Goal: Task Accomplishment & Management: Use online tool/utility

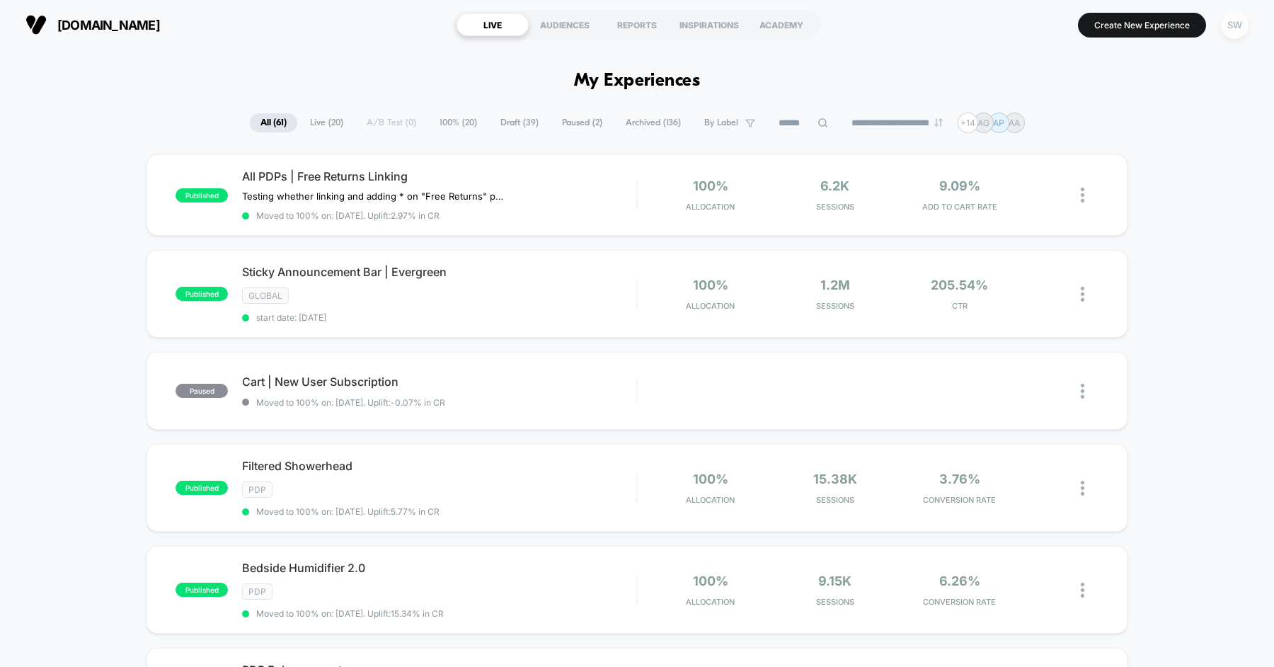
click at [1239, 16] on div "SW" at bounding box center [1235, 25] width 28 height 28
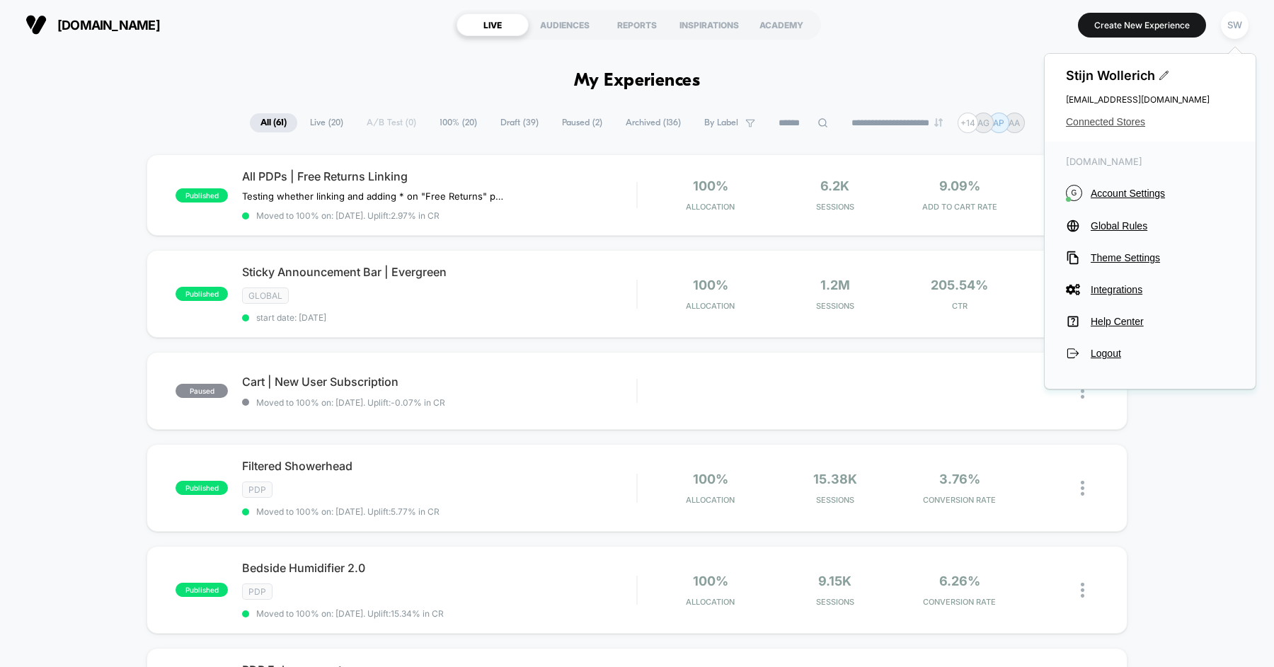
click at [1120, 118] on span "Connected Stores" at bounding box center [1150, 121] width 168 height 11
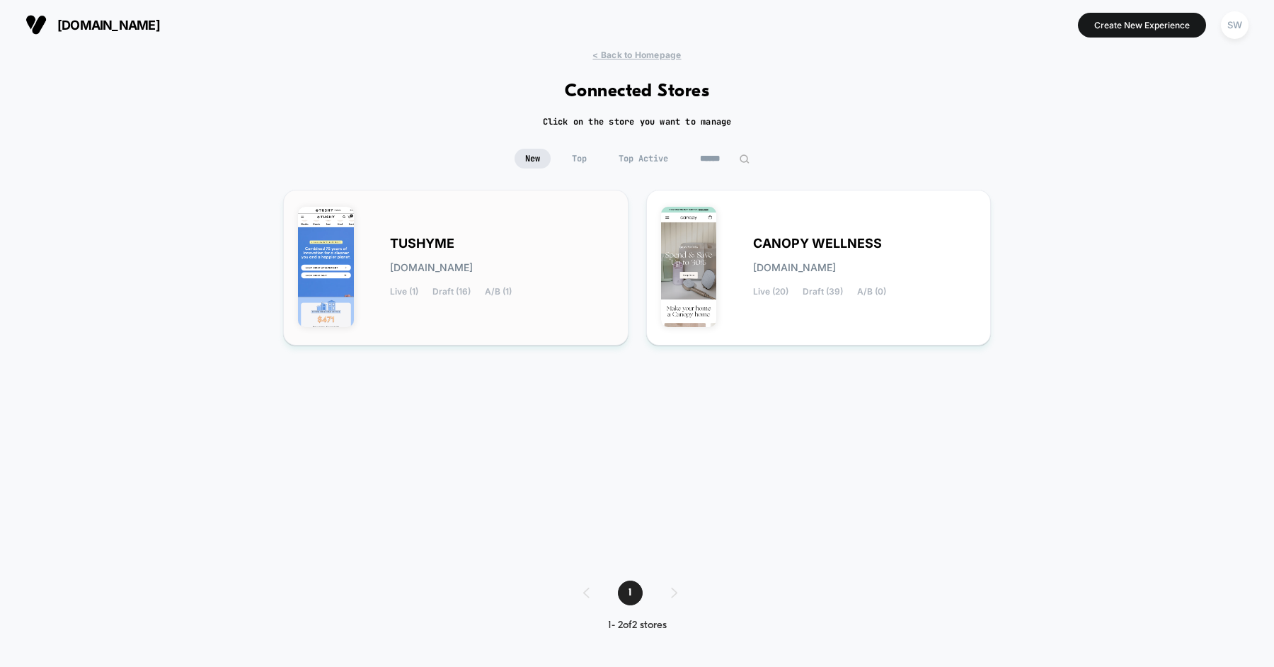
click at [515, 239] on div "TUSHYME [DOMAIN_NAME] Live (1) Draft (16) A/B (1)" at bounding box center [502, 268] width 224 height 58
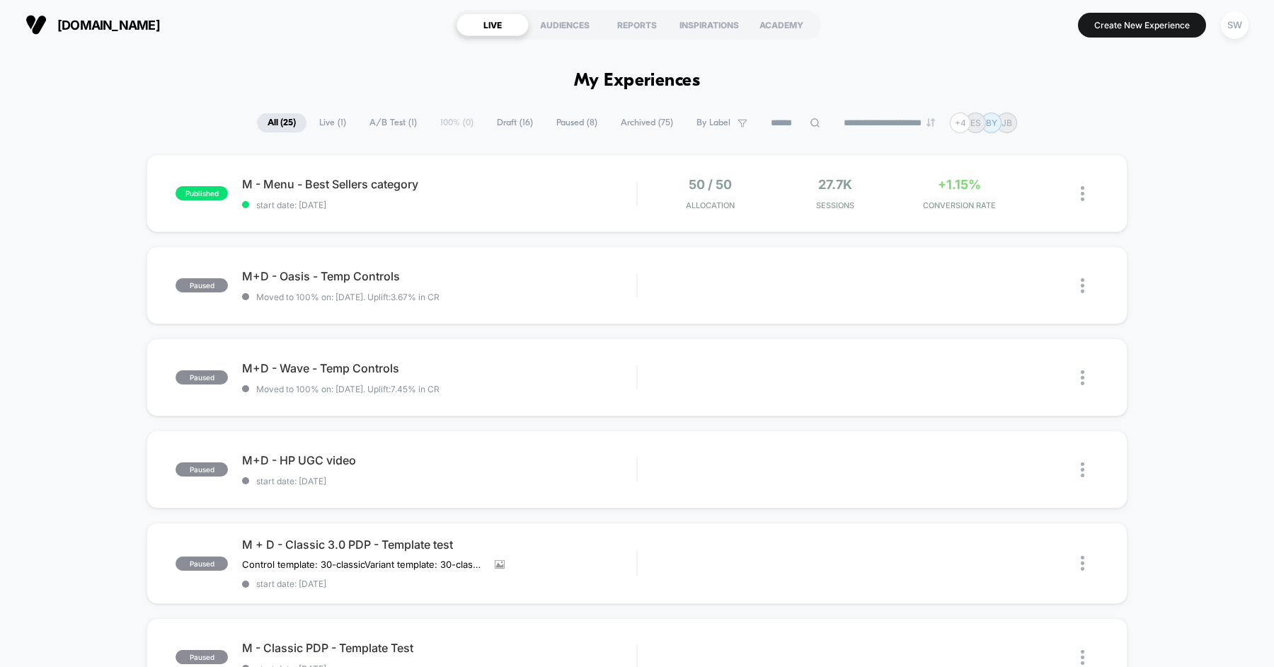
click at [506, 124] on span "Draft ( 16 )" at bounding box center [514, 122] width 57 height 19
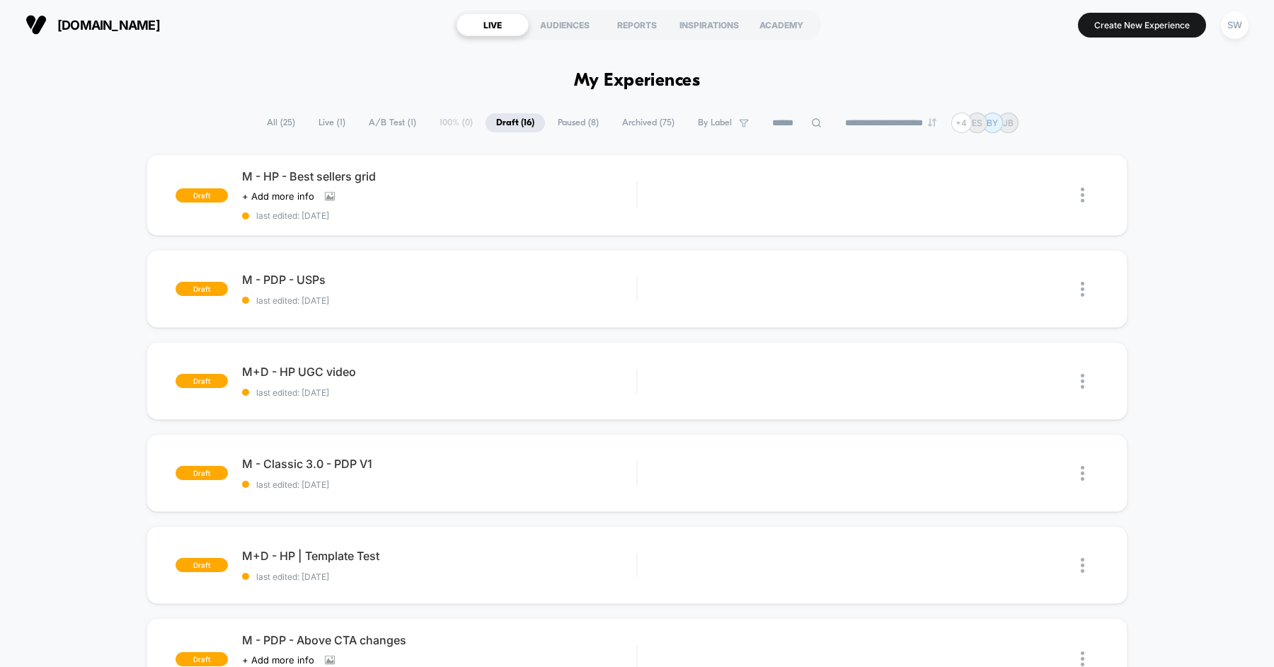
click at [273, 125] on span "All ( 25 )" at bounding box center [281, 122] width 50 height 19
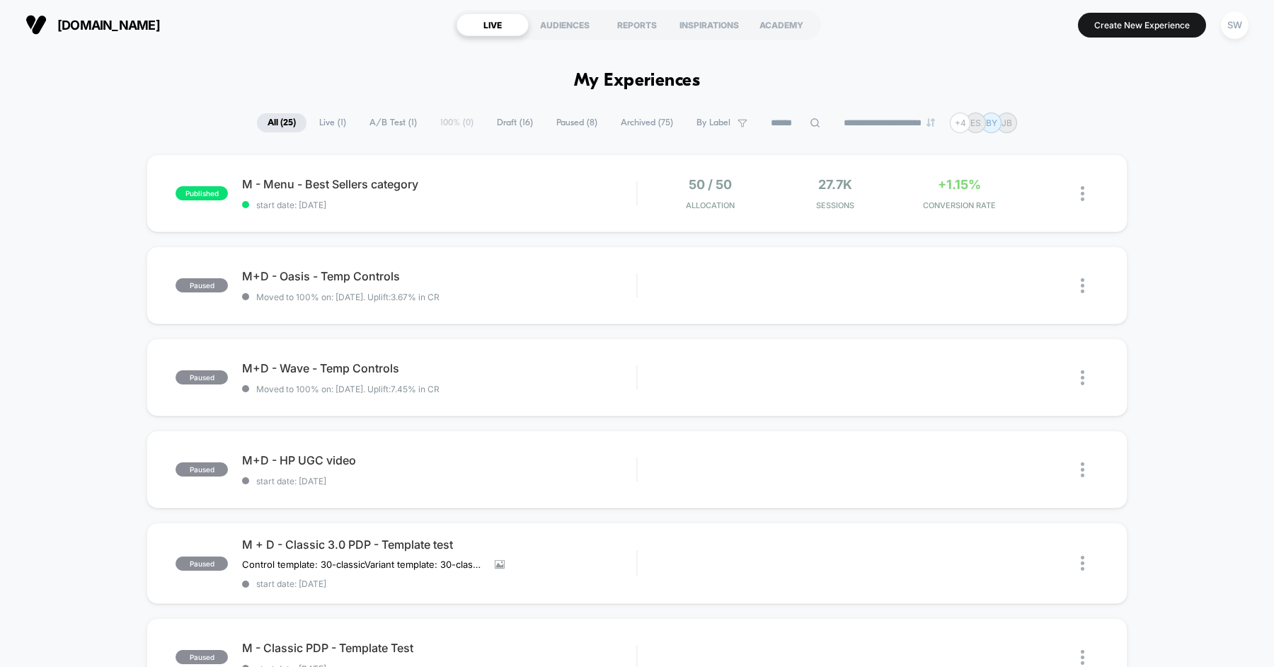
click at [505, 119] on span "Draft ( 16 )" at bounding box center [514, 122] width 57 height 19
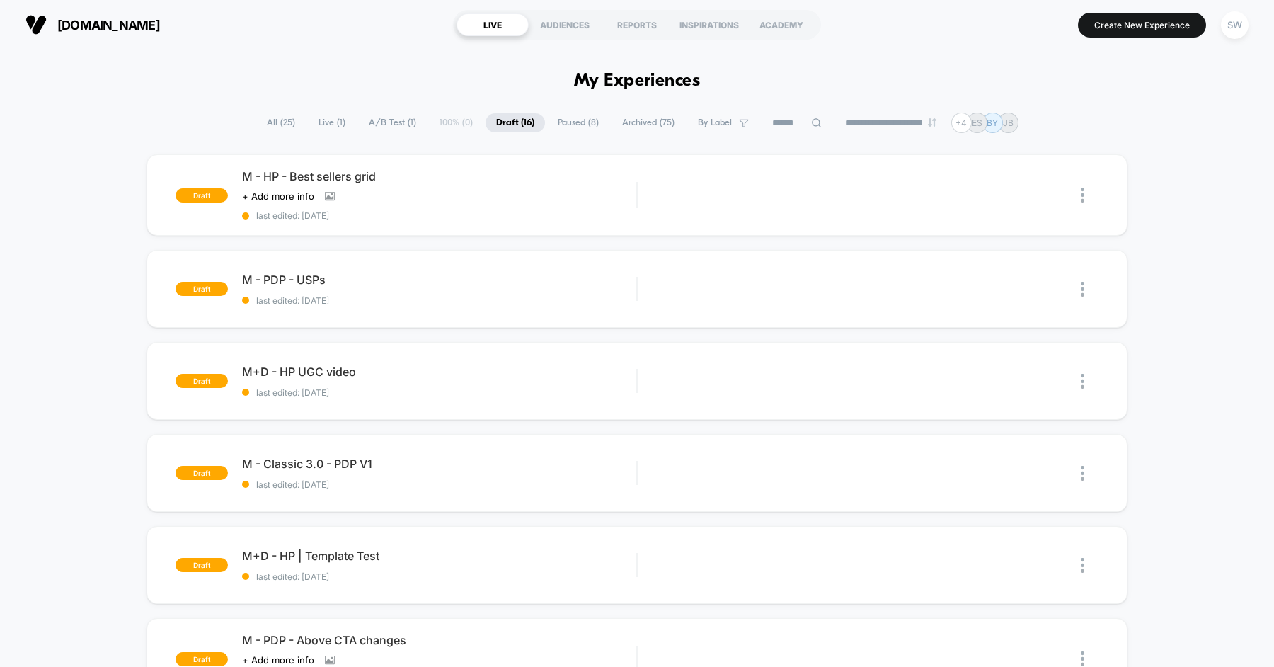
click at [260, 129] on span "All ( 25 )" at bounding box center [281, 122] width 50 height 19
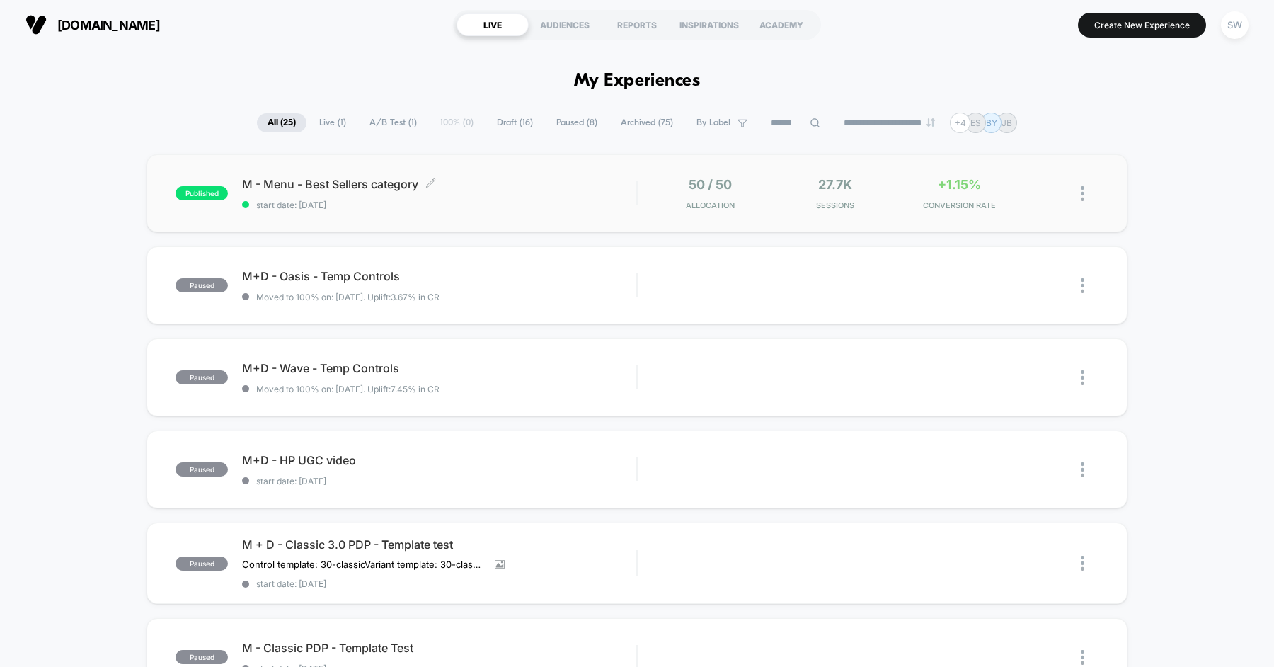
click at [489, 186] on span "M - Menu - Best Sellers category Click to edit experience details" at bounding box center [439, 184] width 394 height 14
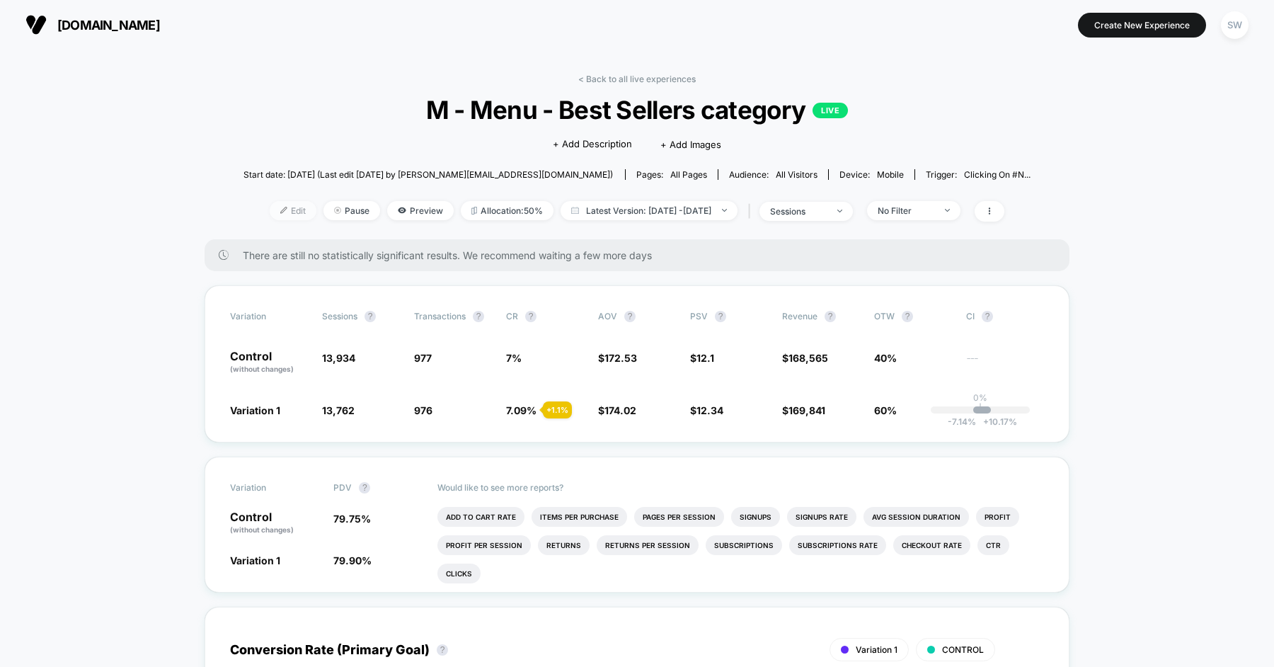
click at [271, 208] on span "Edit" at bounding box center [293, 210] width 47 height 19
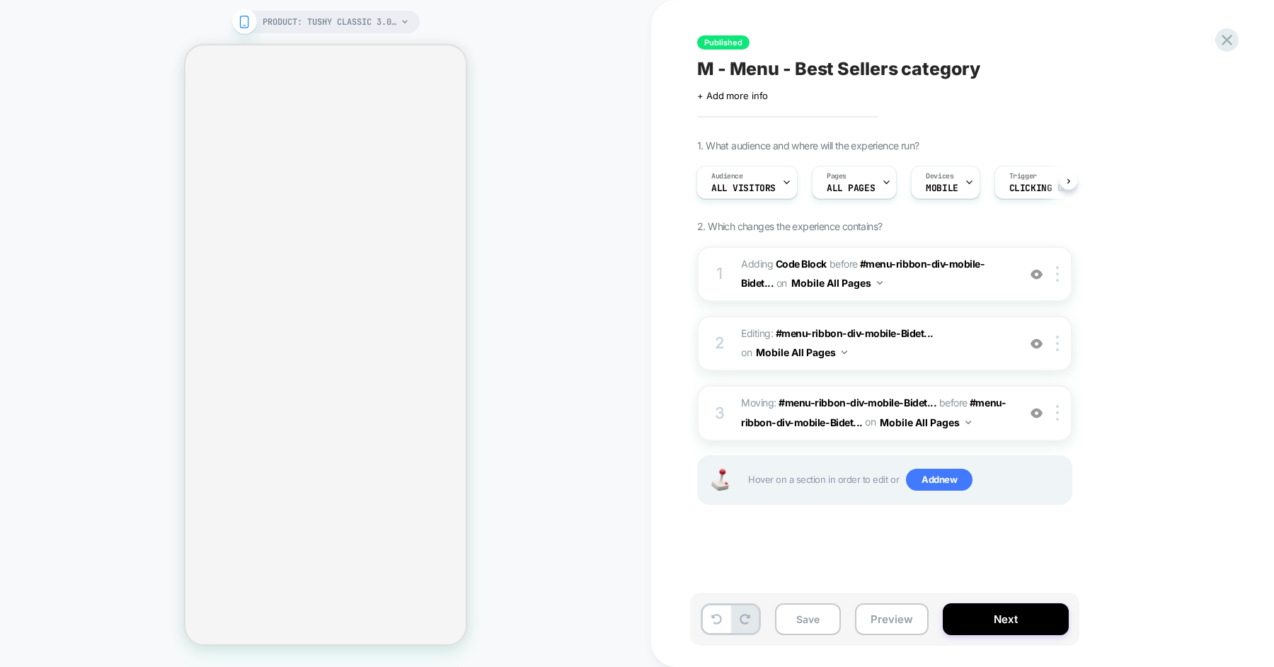
scroll to position [0, 1]
click at [923, 288] on span "Adding Code Block BEFORE #menu-ribbon-div-mobile-Bidet... #menu-ribbon-div-mobi…" at bounding box center [876, 274] width 270 height 38
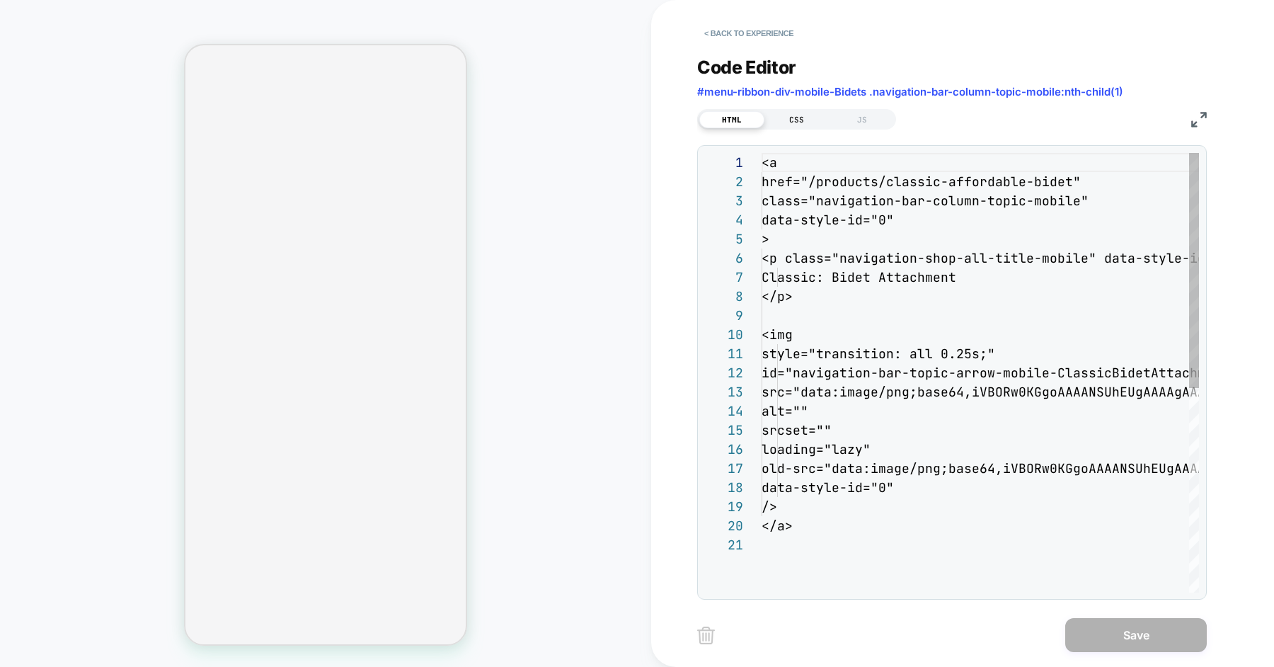
scroll to position [191, 0]
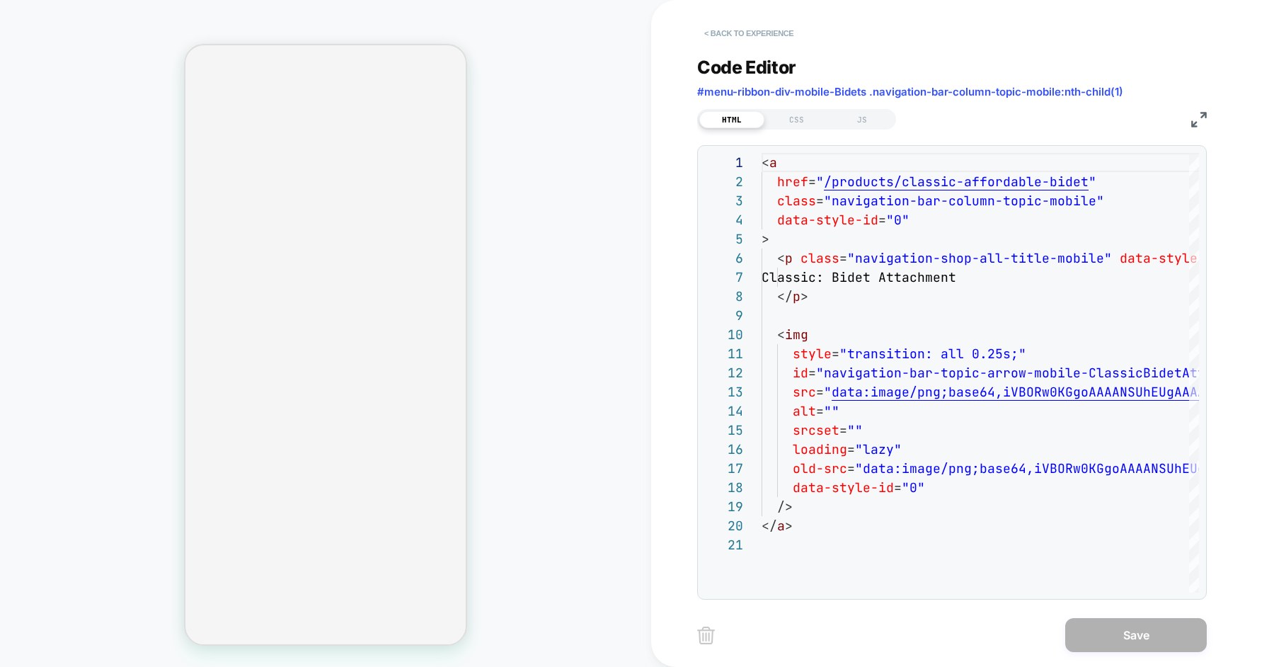
click at [758, 35] on button "< Back to experience" at bounding box center [748, 33] width 103 height 23
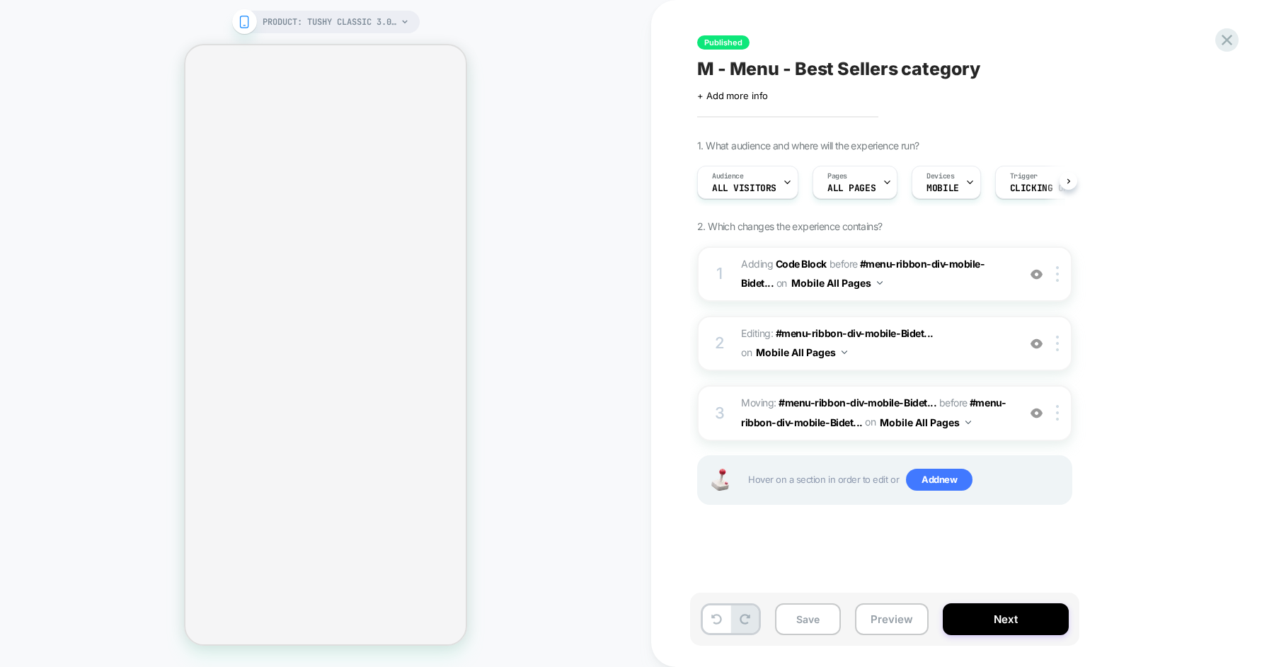
scroll to position [0, 1]
click at [1223, 35] on icon at bounding box center [1227, 40] width 11 height 11
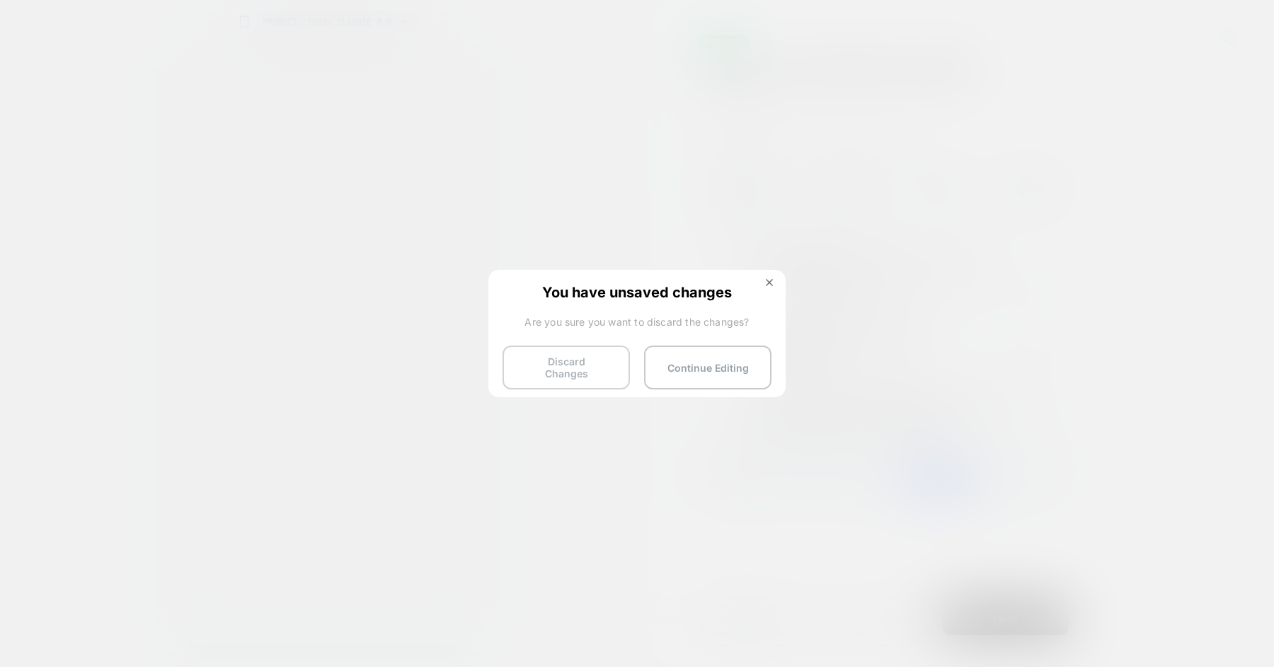
click at [546, 357] on button "Discard Changes" at bounding box center [566, 367] width 127 height 44
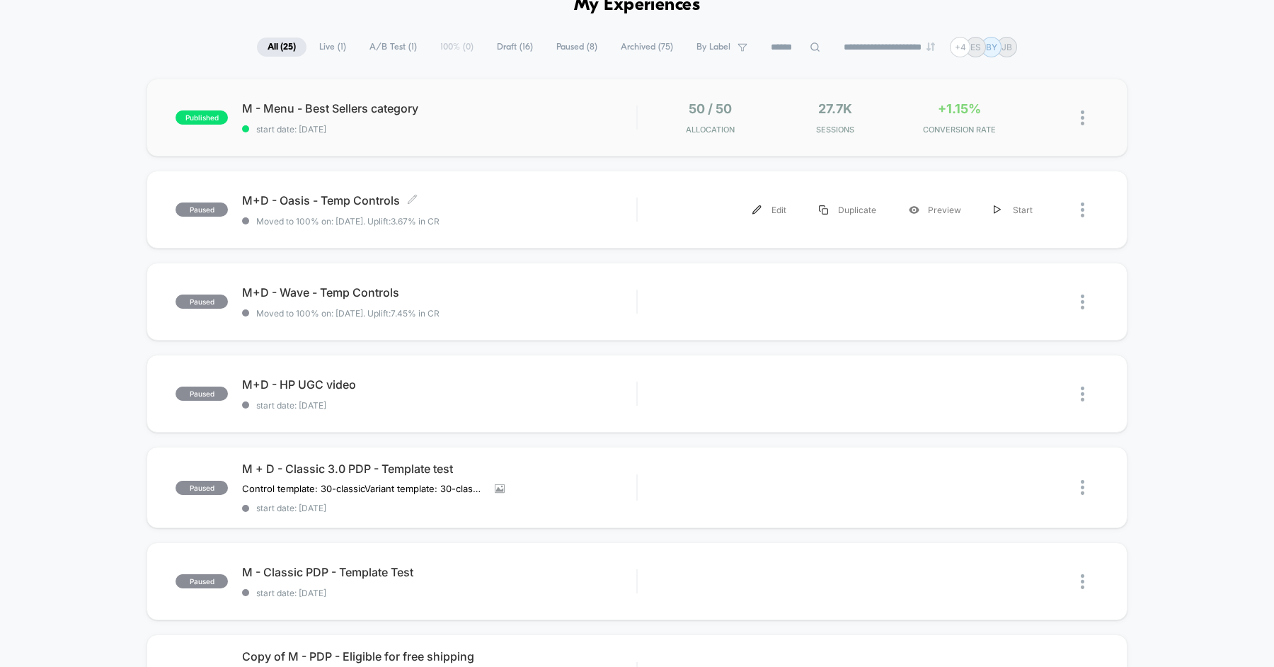
scroll to position [80, 0]
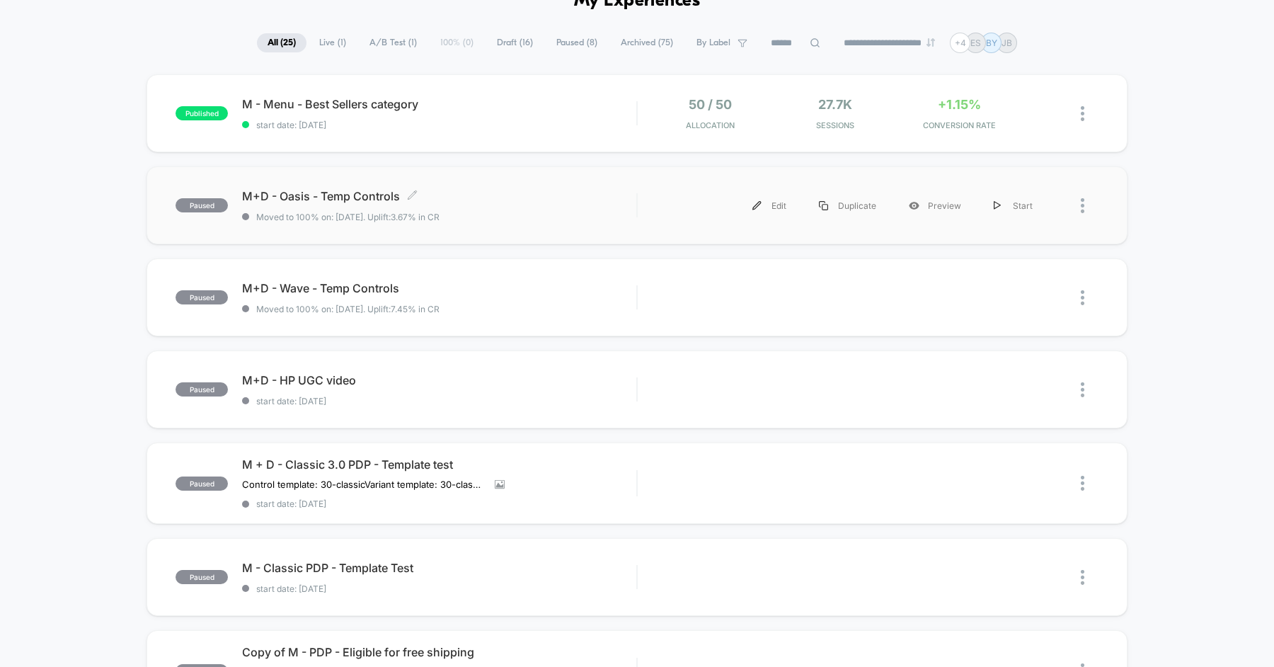
click at [525, 201] on span "M+D - Oasis - Temp Controls Click to edit experience details" at bounding box center [439, 196] width 394 height 14
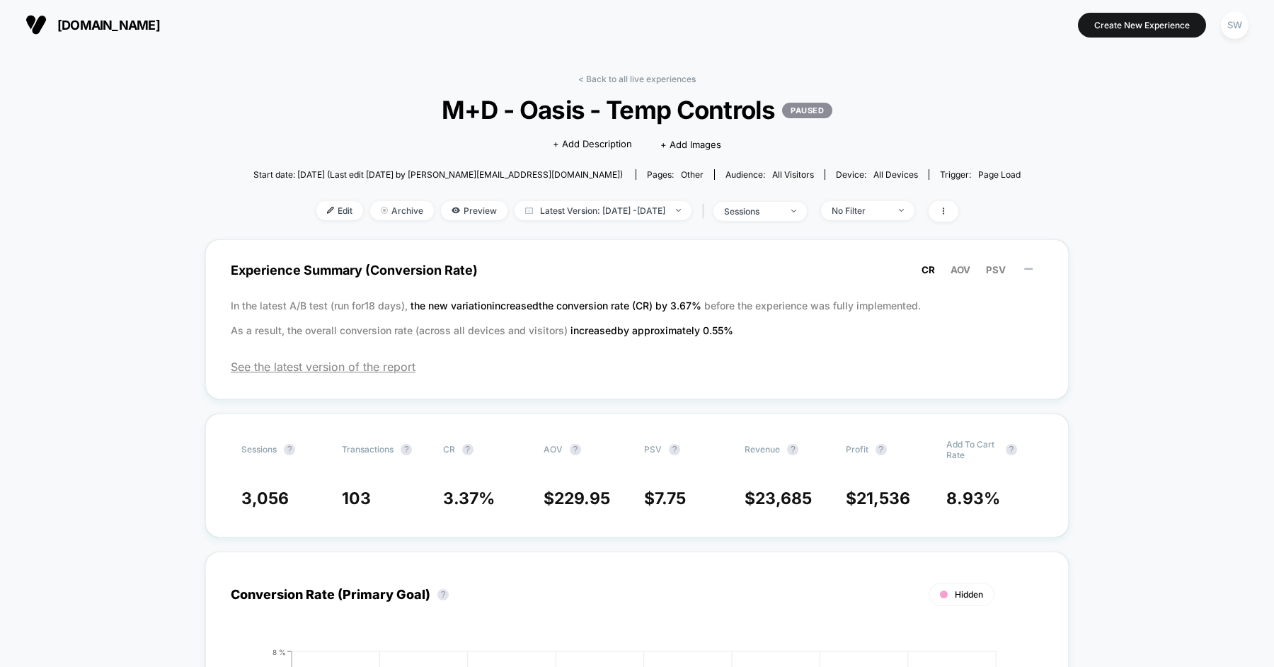
scroll to position [18, 0]
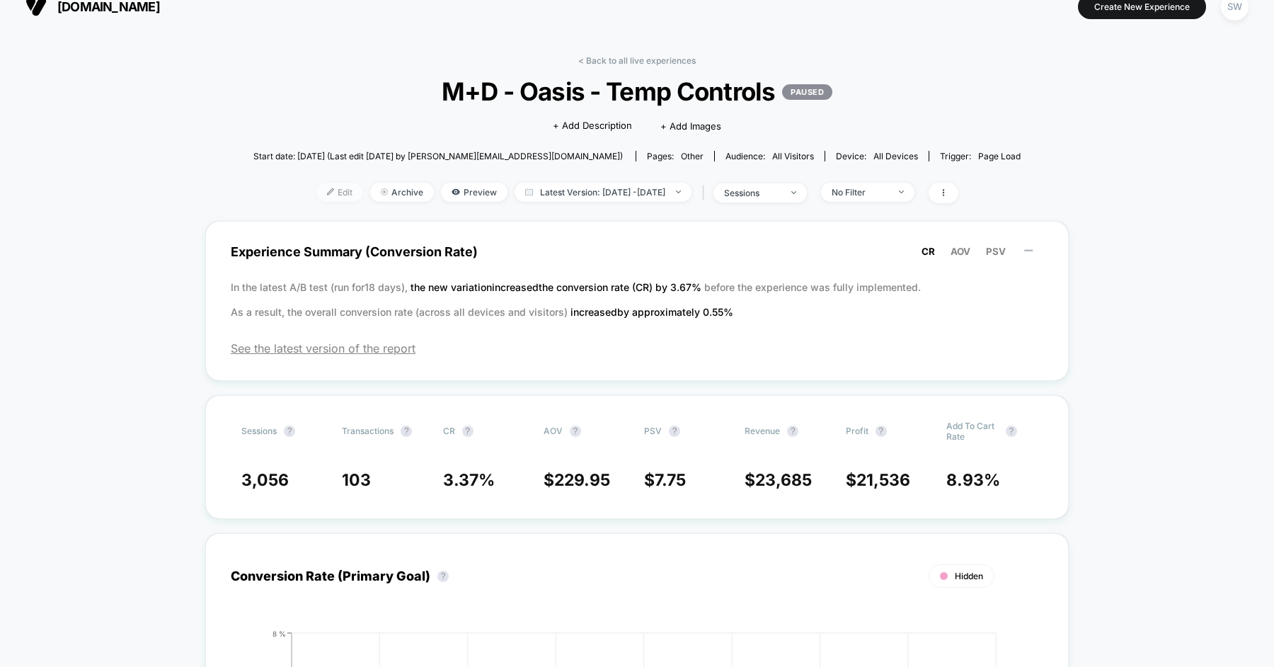
click at [319, 187] on span "Edit" at bounding box center [339, 192] width 47 height 19
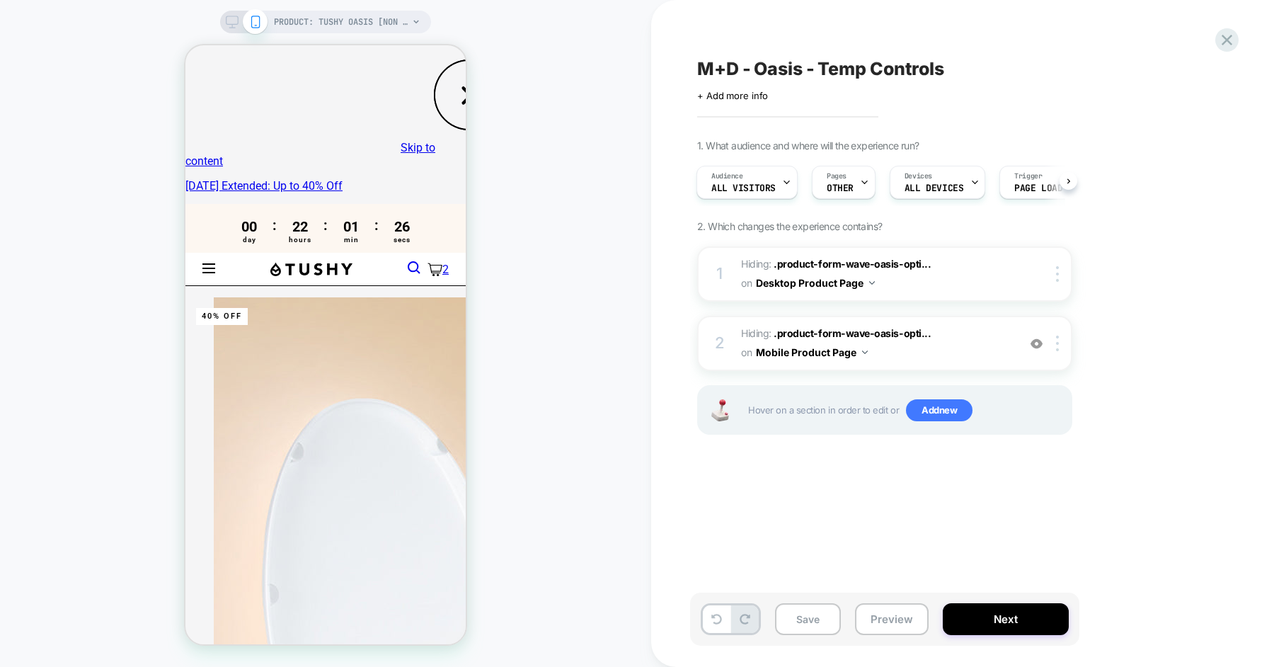
scroll to position [0, 1]
click at [1041, 341] on img at bounding box center [1037, 344] width 12 height 12
click at [1036, 344] on img at bounding box center [1037, 344] width 12 height 12
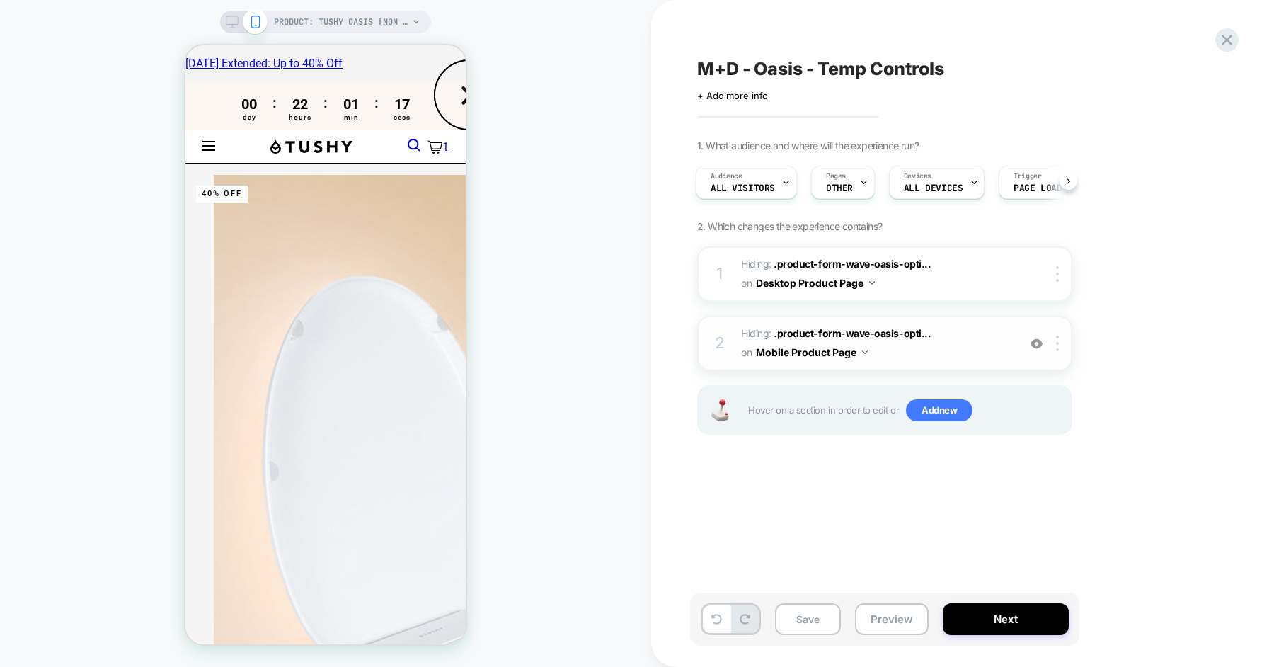
click at [1033, 340] on img at bounding box center [1037, 344] width 12 height 12
click at [1031, 341] on img at bounding box center [1037, 344] width 12 height 12
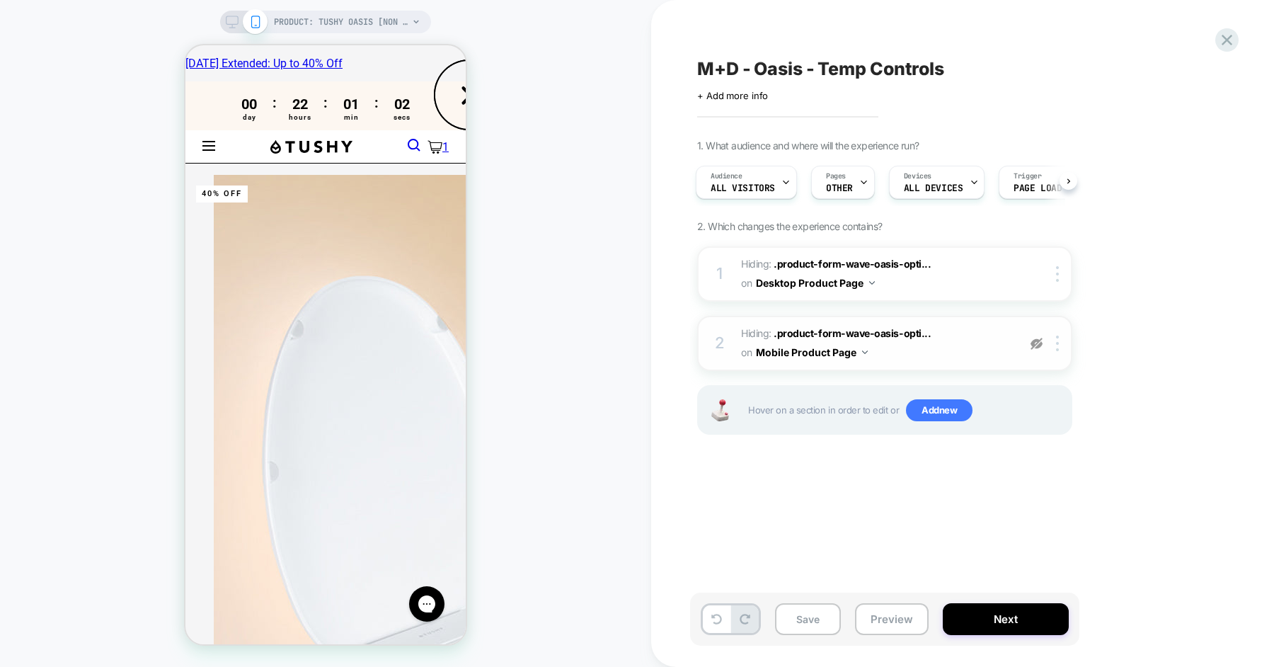
click at [1031, 341] on img at bounding box center [1037, 344] width 12 height 12
click at [1033, 346] on img at bounding box center [1037, 344] width 12 height 12
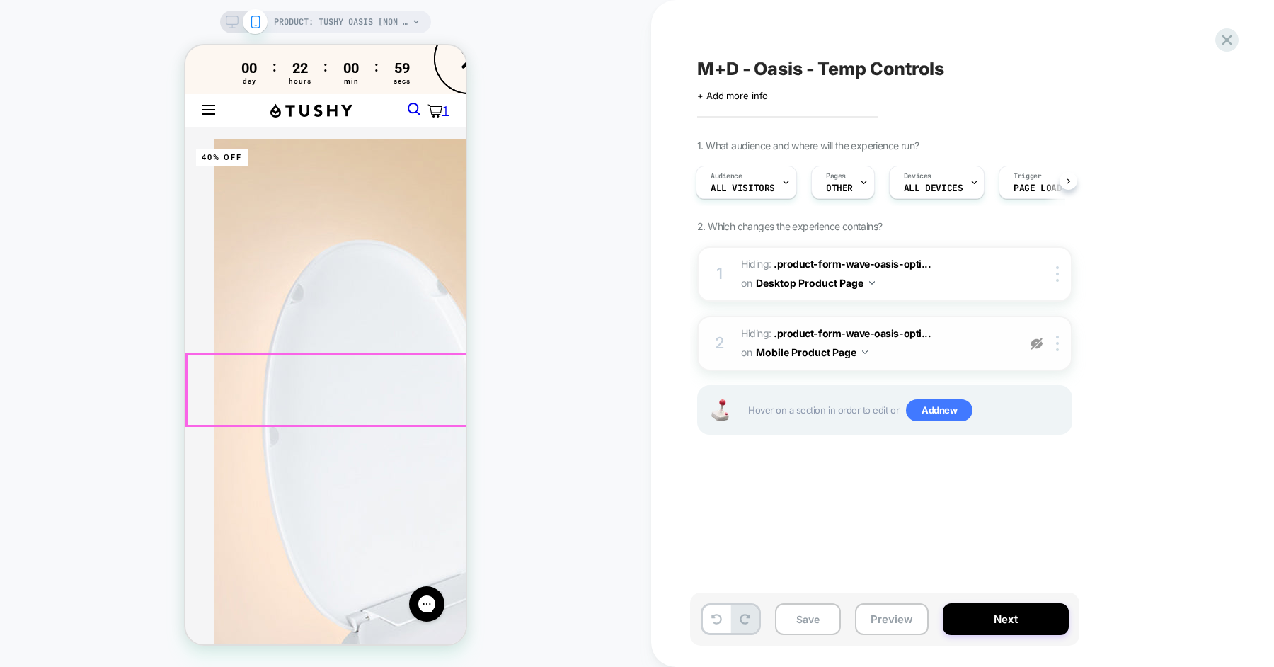
scroll to position [29, 0]
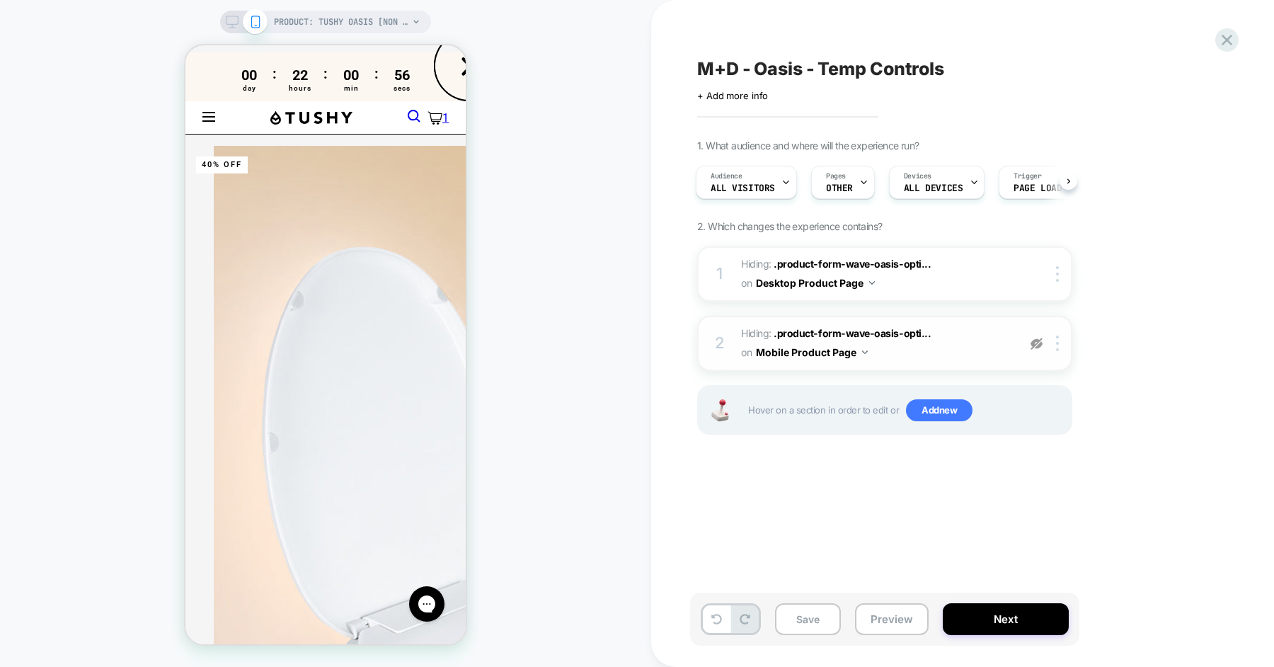
click at [1037, 340] on img at bounding box center [1037, 344] width 12 height 12
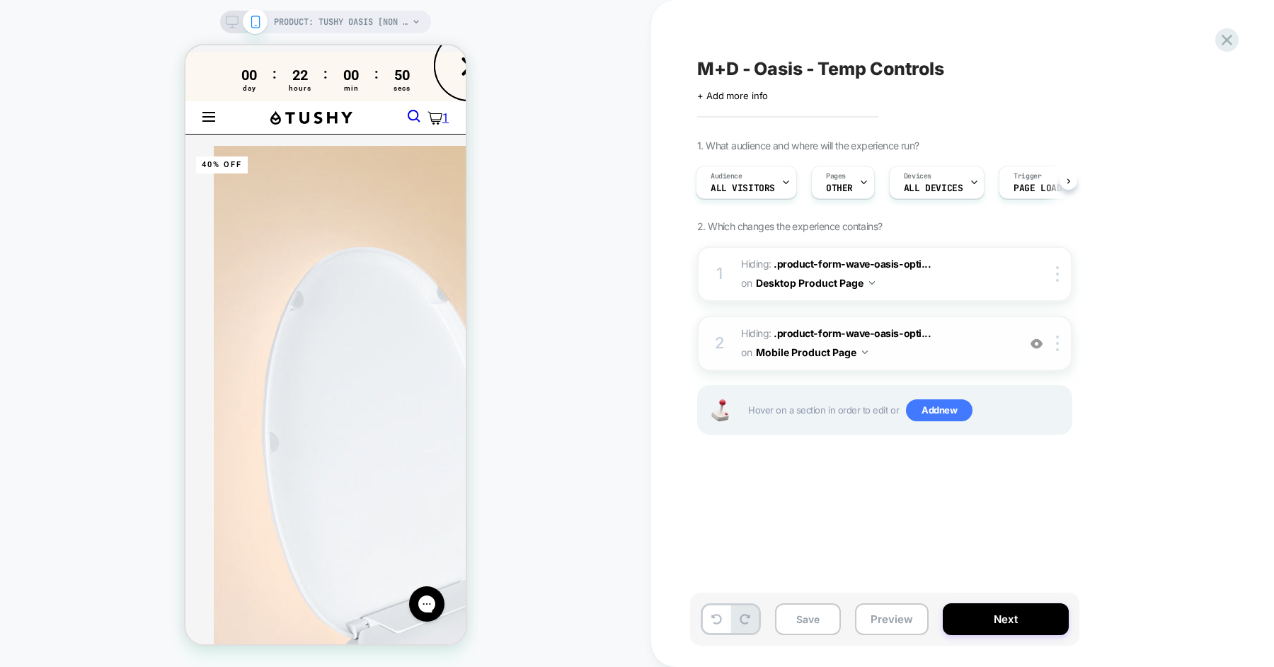
click at [1037, 340] on img at bounding box center [1037, 344] width 12 height 12
click at [1228, 42] on icon at bounding box center [1227, 40] width 11 height 11
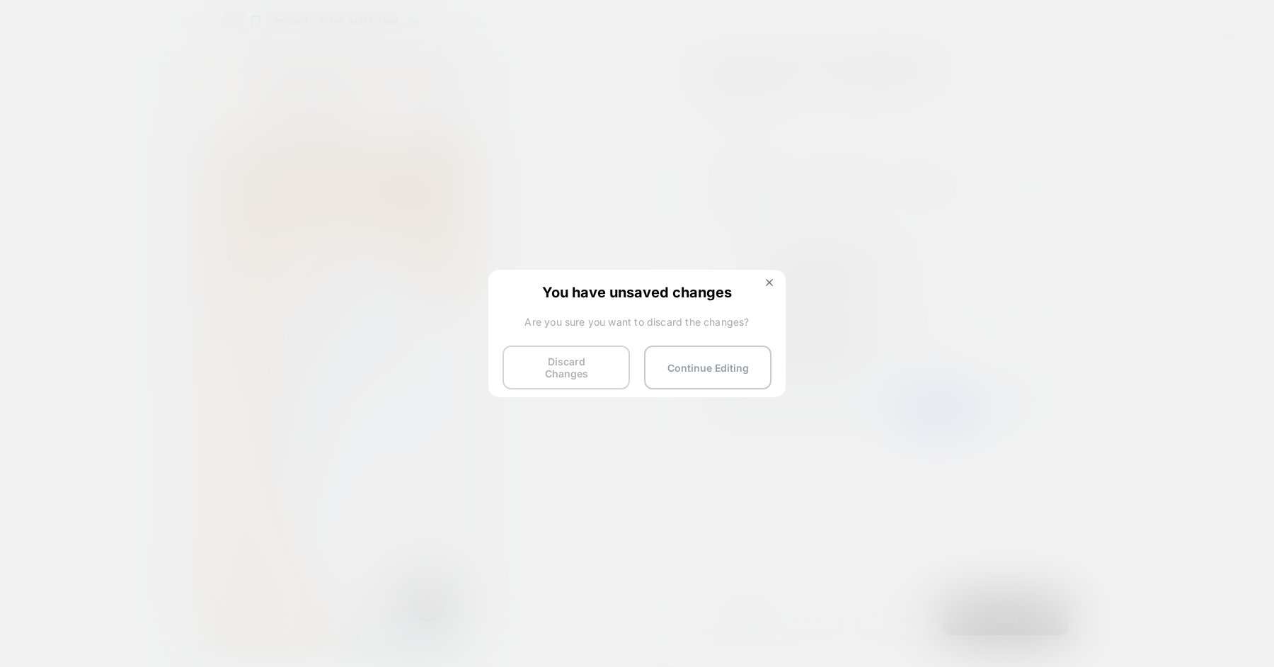
click at [590, 365] on button "Discard Changes" at bounding box center [566, 367] width 127 height 44
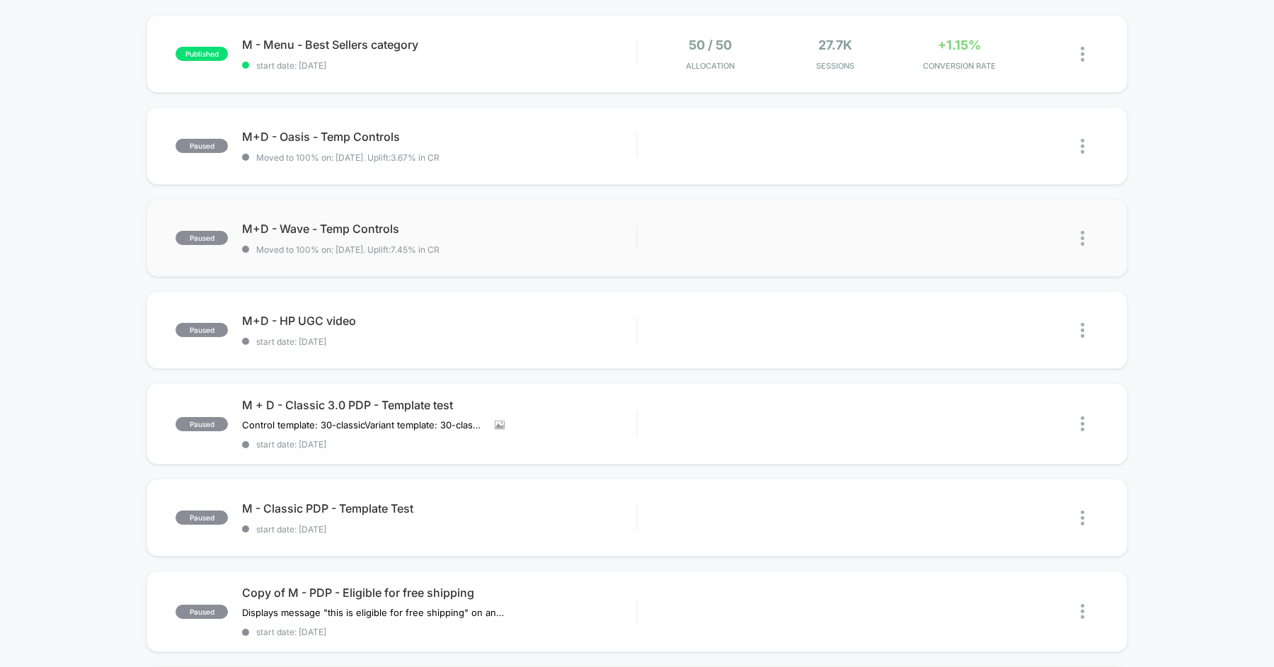
scroll to position [143, 0]
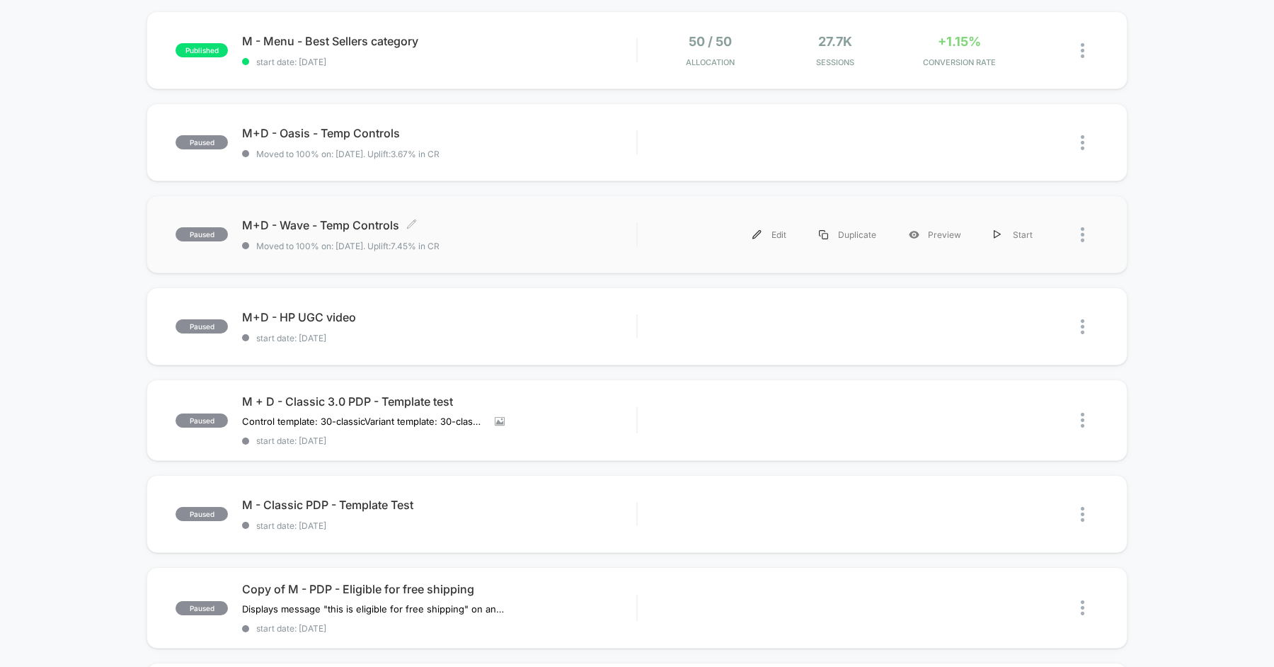
click at [561, 244] on span "Moved to 100% on: [DATE] . Uplift: 7.45% in CR" at bounding box center [439, 246] width 394 height 11
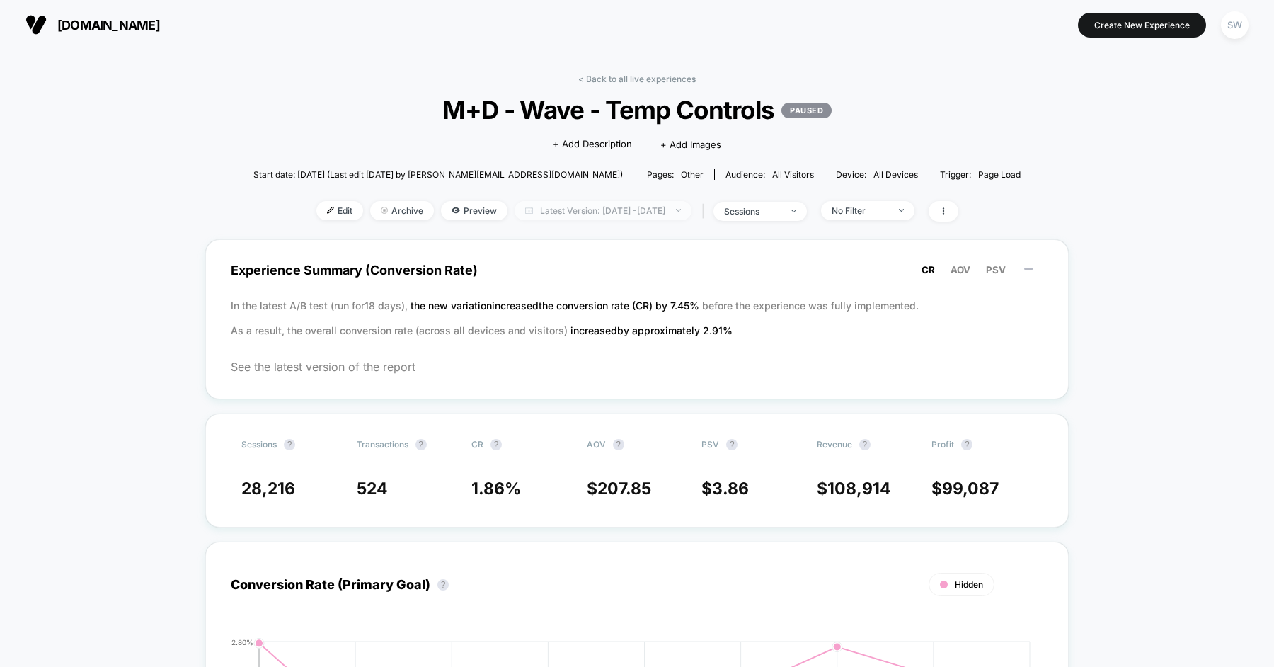
click at [554, 206] on span "Latest Version: [DATE] - [DATE]" at bounding box center [603, 210] width 177 height 19
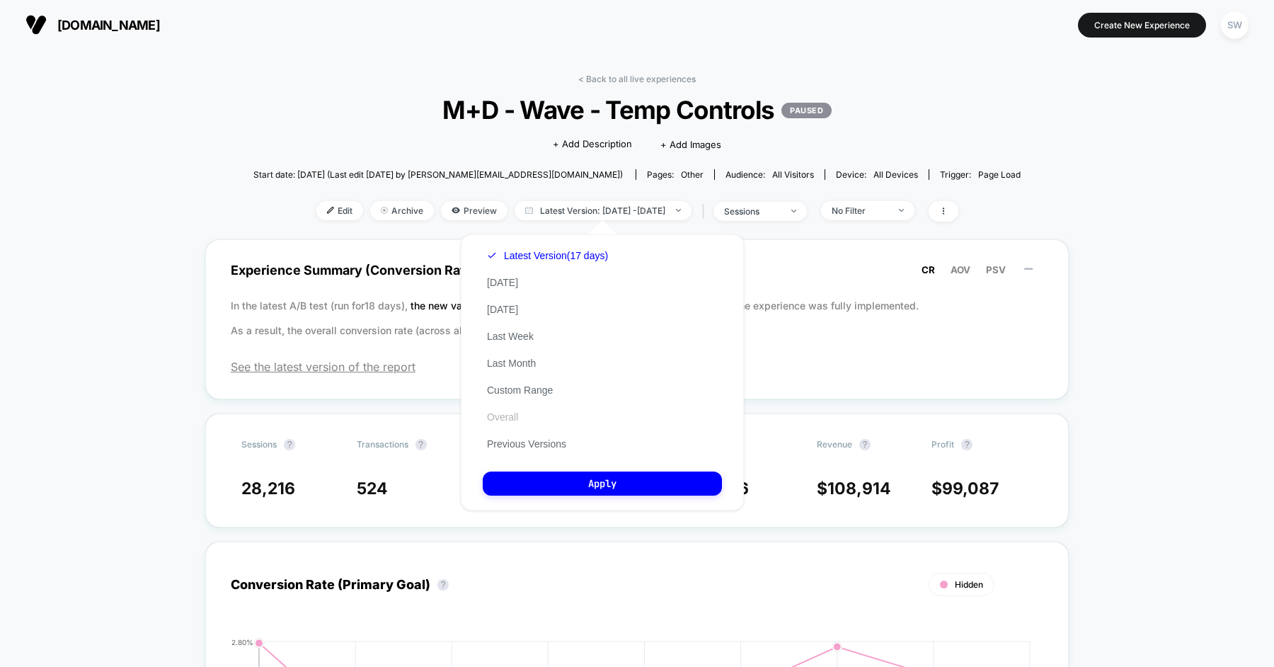
click at [512, 423] on button "Overall" at bounding box center [503, 417] width 40 height 13
click at [539, 487] on button "Apply" at bounding box center [602, 483] width 239 height 24
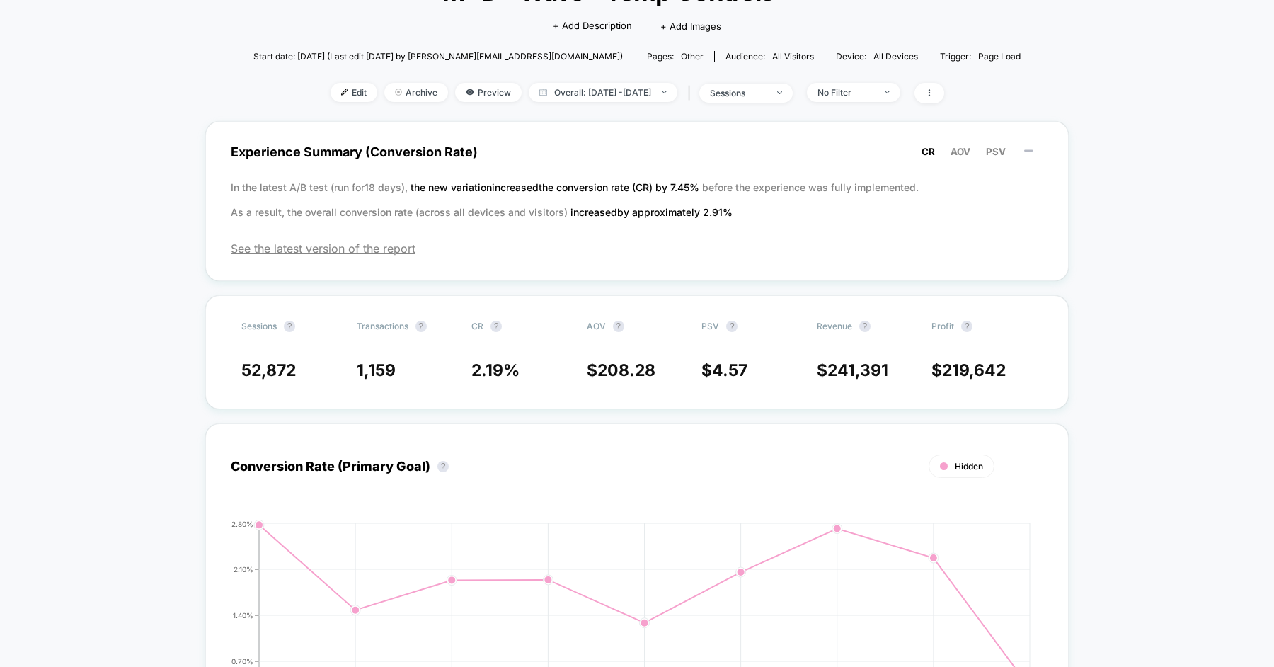
scroll to position [114, 0]
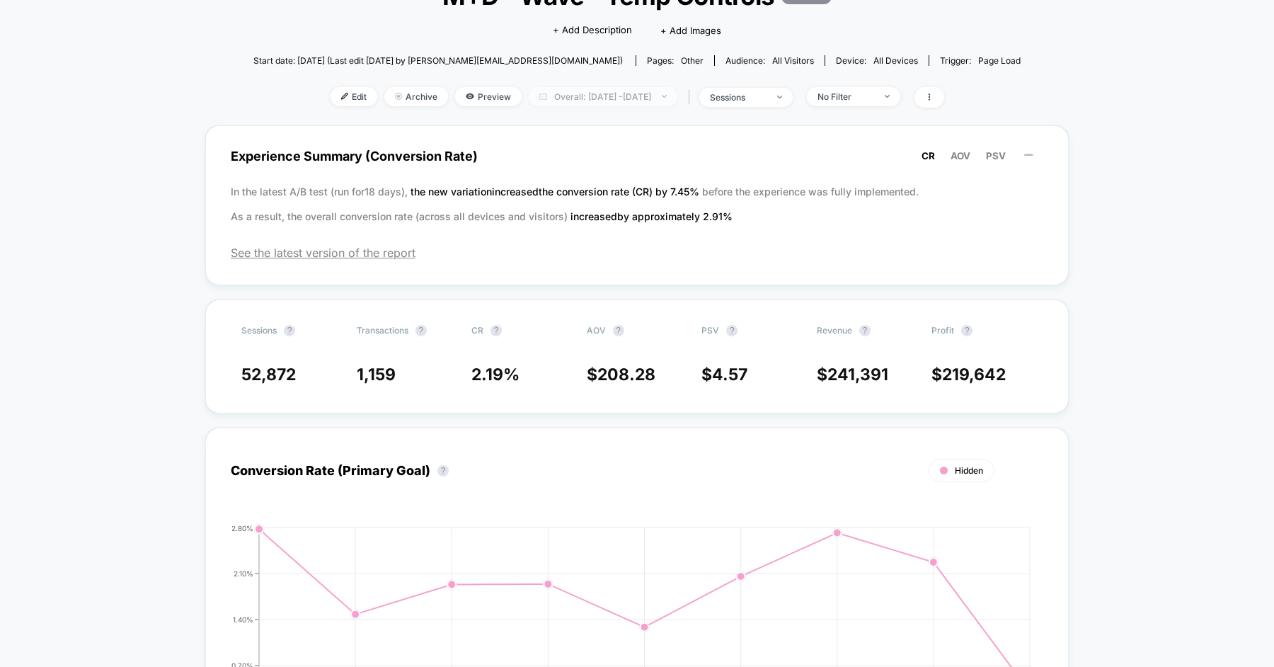
click at [568, 97] on span "Overall: [DATE] - [DATE]" at bounding box center [603, 96] width 149 height 19
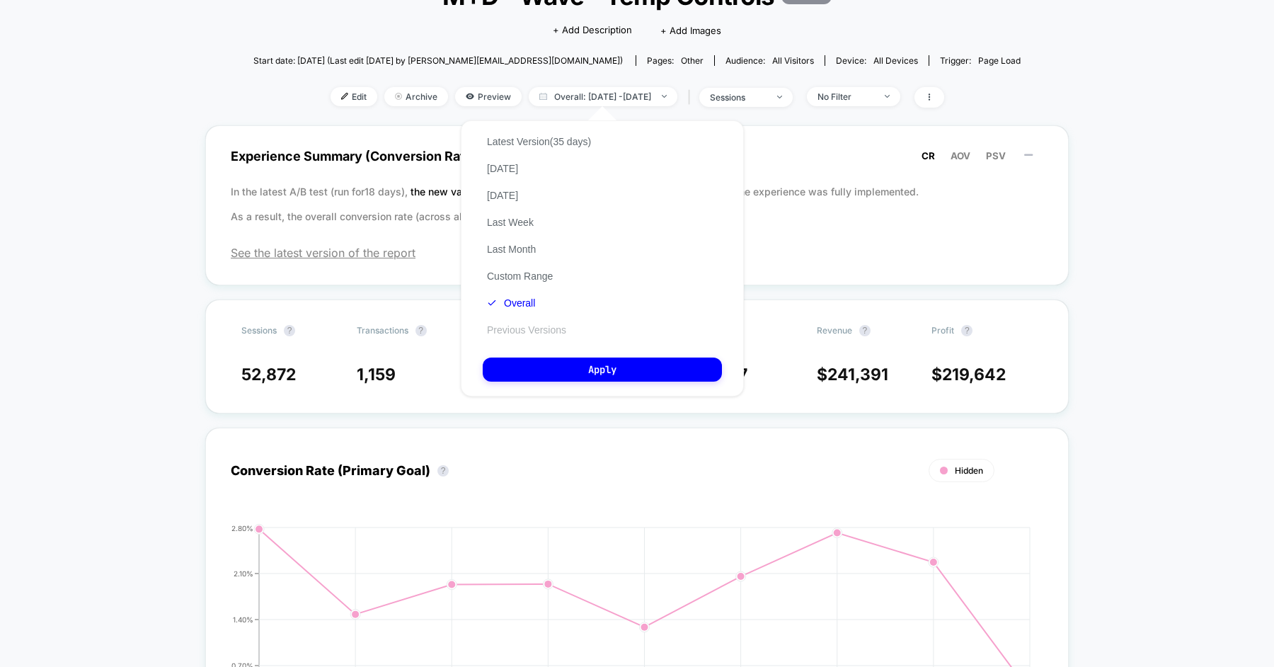
click at [524, 334] on button "Previous Versions" at bounding box center [527, 329] width 88 height 13
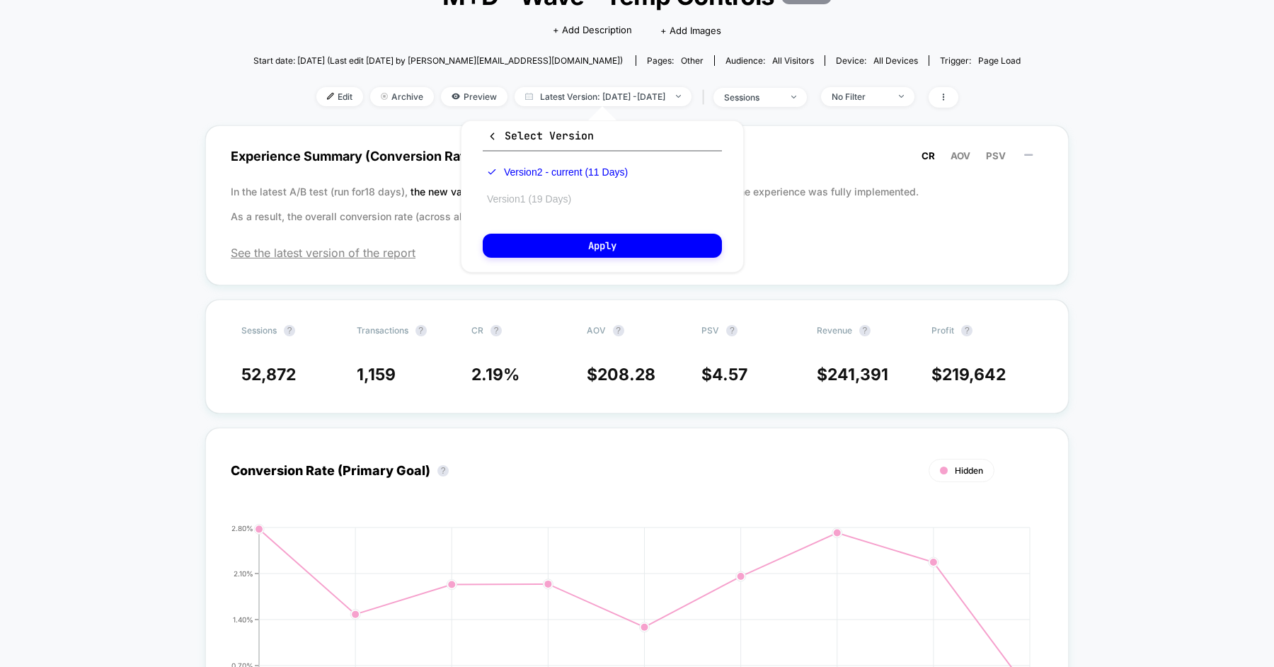
click at [549, 198] on button "Version 1 (19 Days)" at bounding box center [529, 199] width 93 height 13
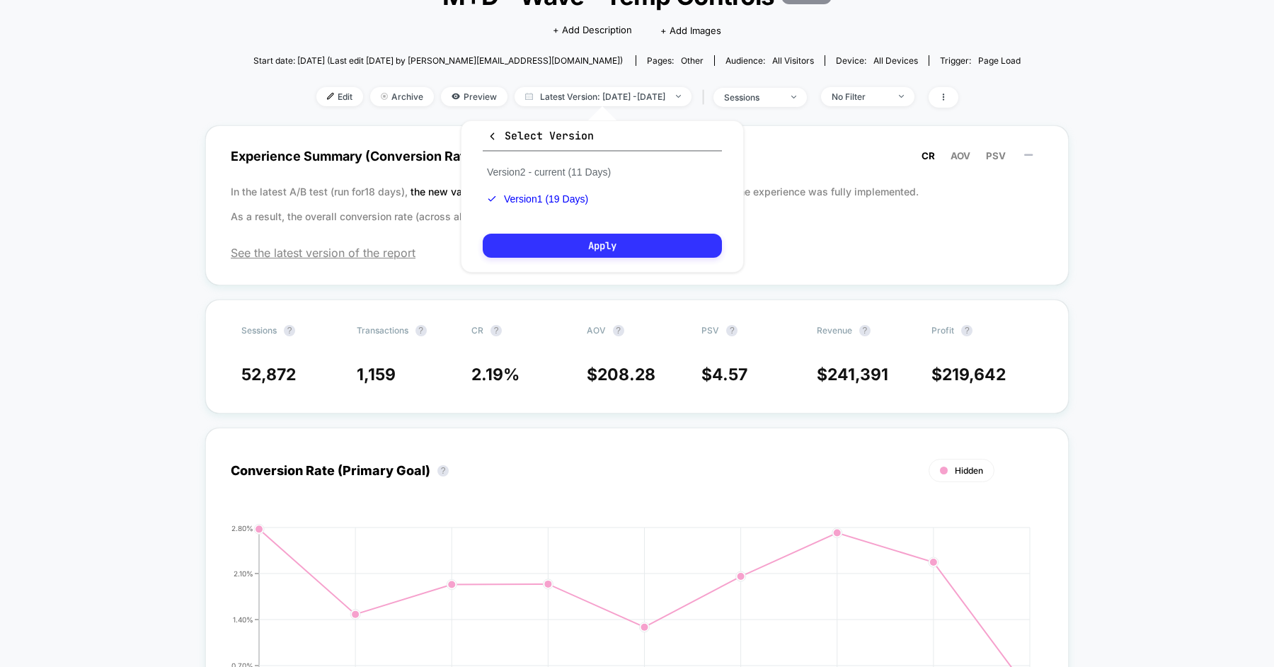
click at [566, 236] on button "Apply" at bounding box center [602, 246] width 239 height 24
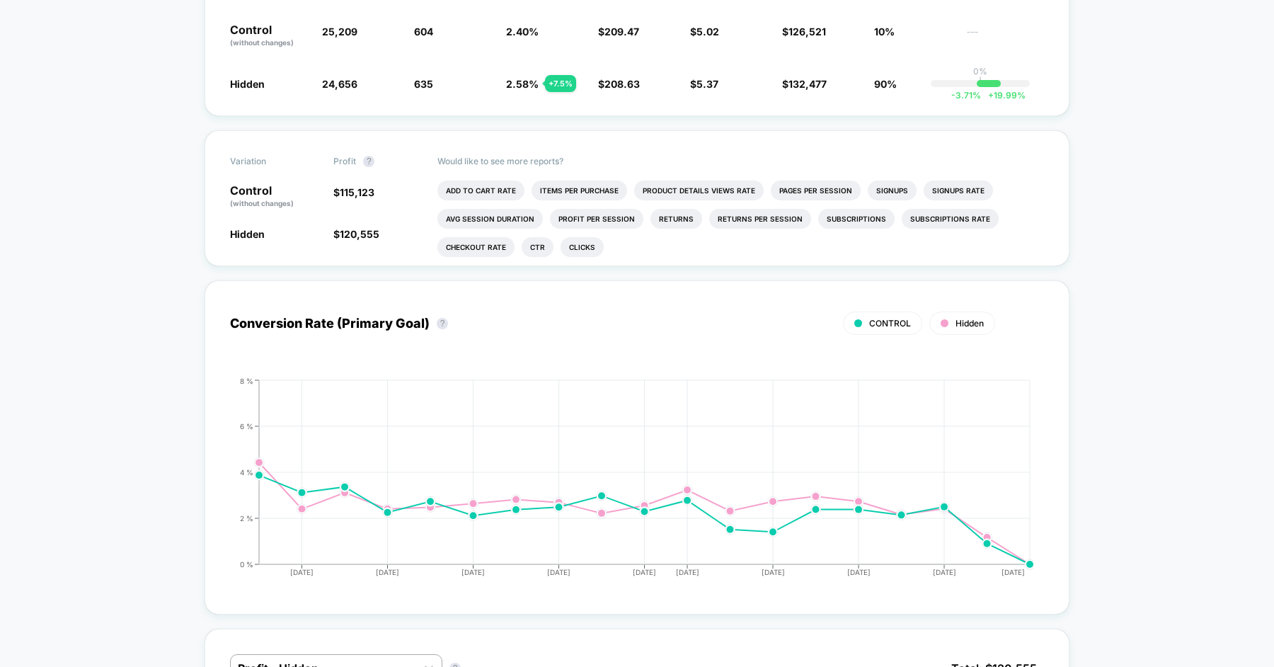
scroll to position [228, 0]
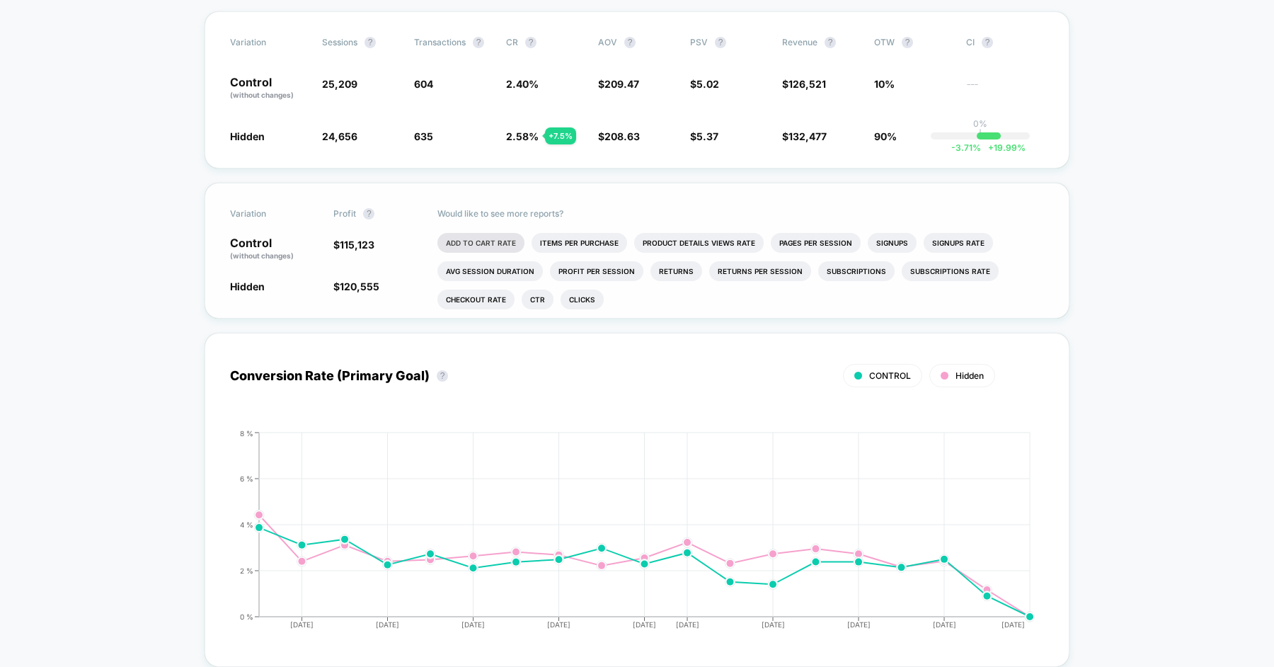
click at [450, 241] on li "Add To Cart Rate" at bounding box center [480, 243] width 87 height 20
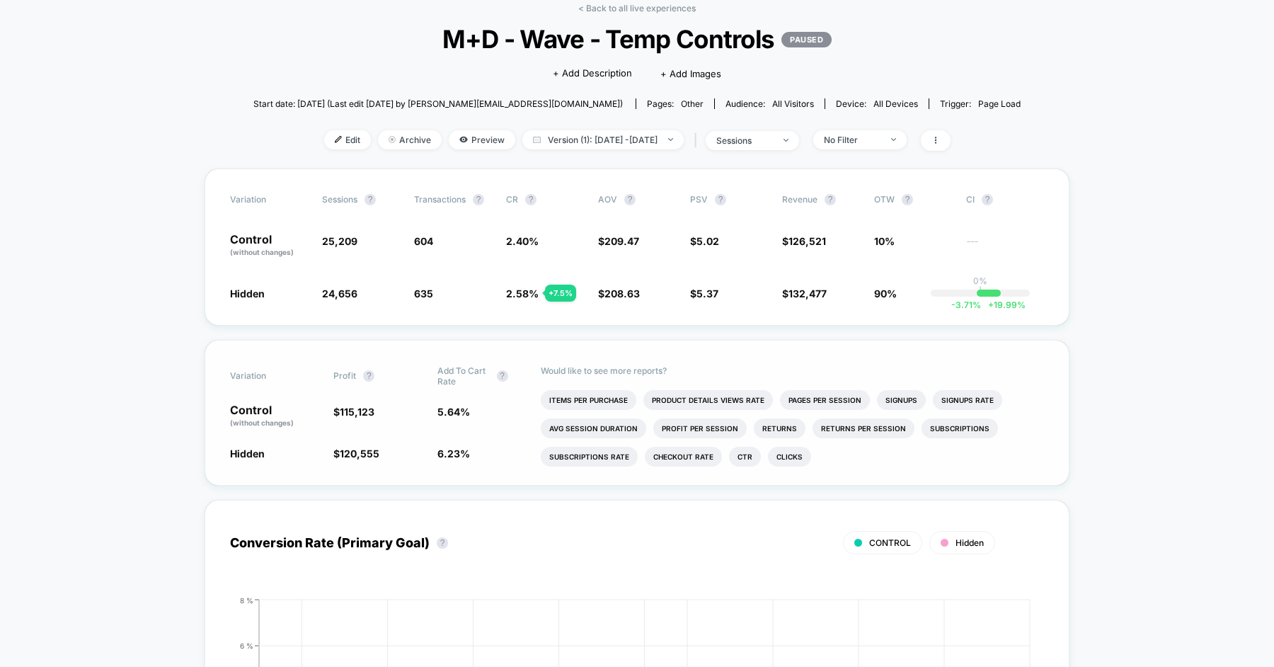
scroll to position [71, 0]
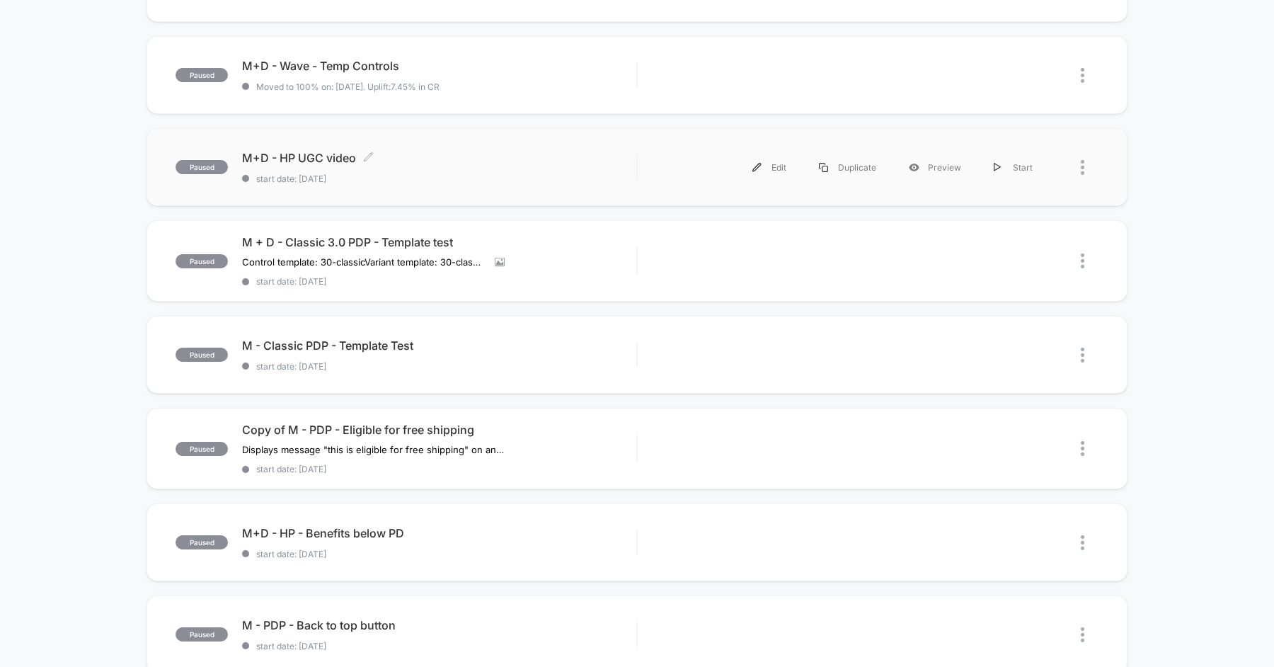
scroll to position [303, 0]
click at [447, 154] on span "M+D - HP UGC video Click to edit experience details" at bounding box center [439, 157] width 394 height 14
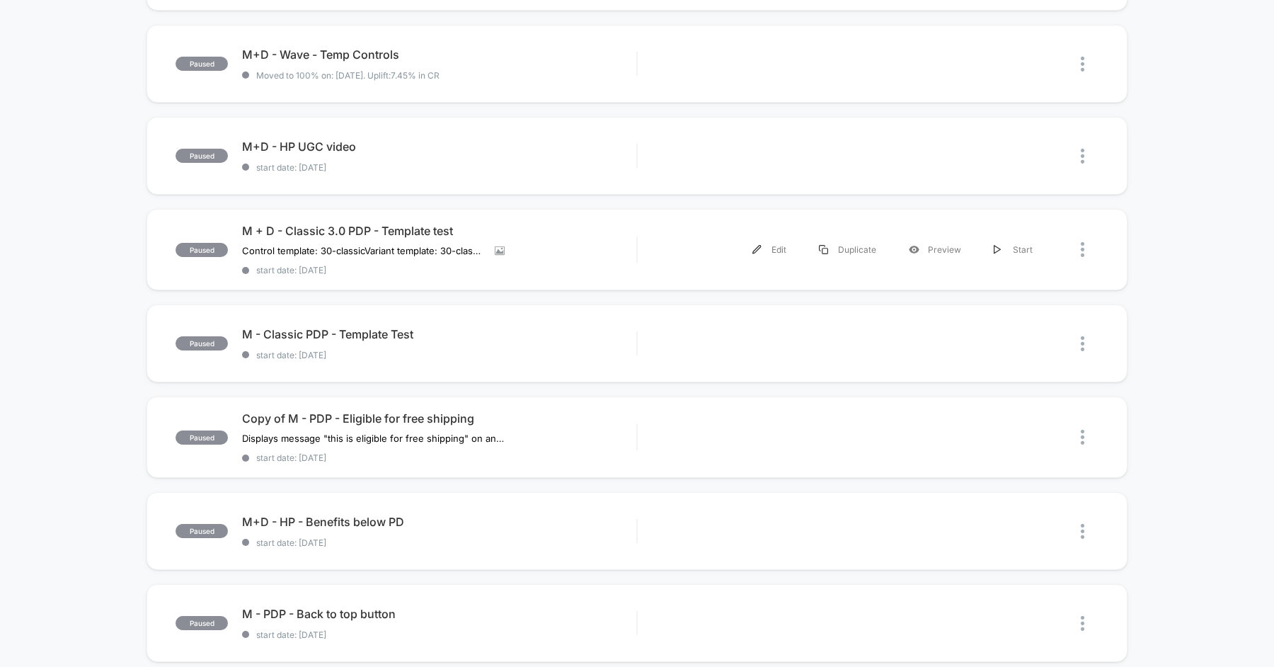
scroll to position [368, 0]
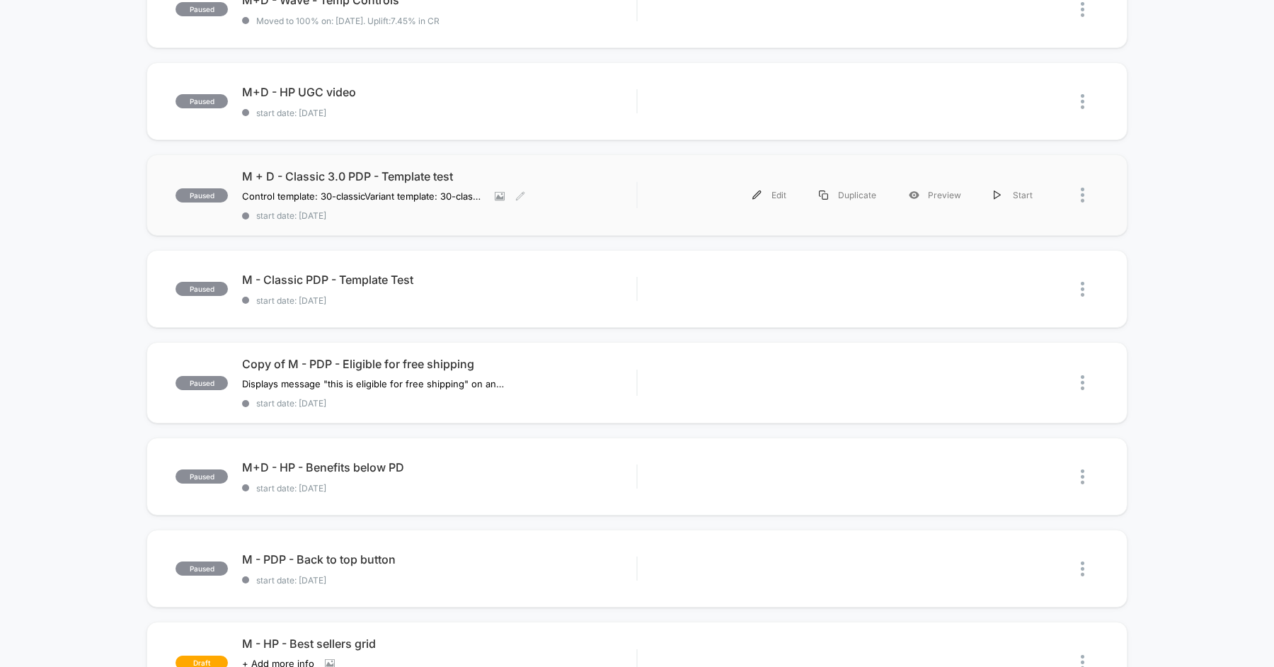
click at [611, 187] on div "M + D - Classic 3.0 PDP - Template test Control template: 30-classic Variant te…" at bounding box center [439, 195] width 394 height 52
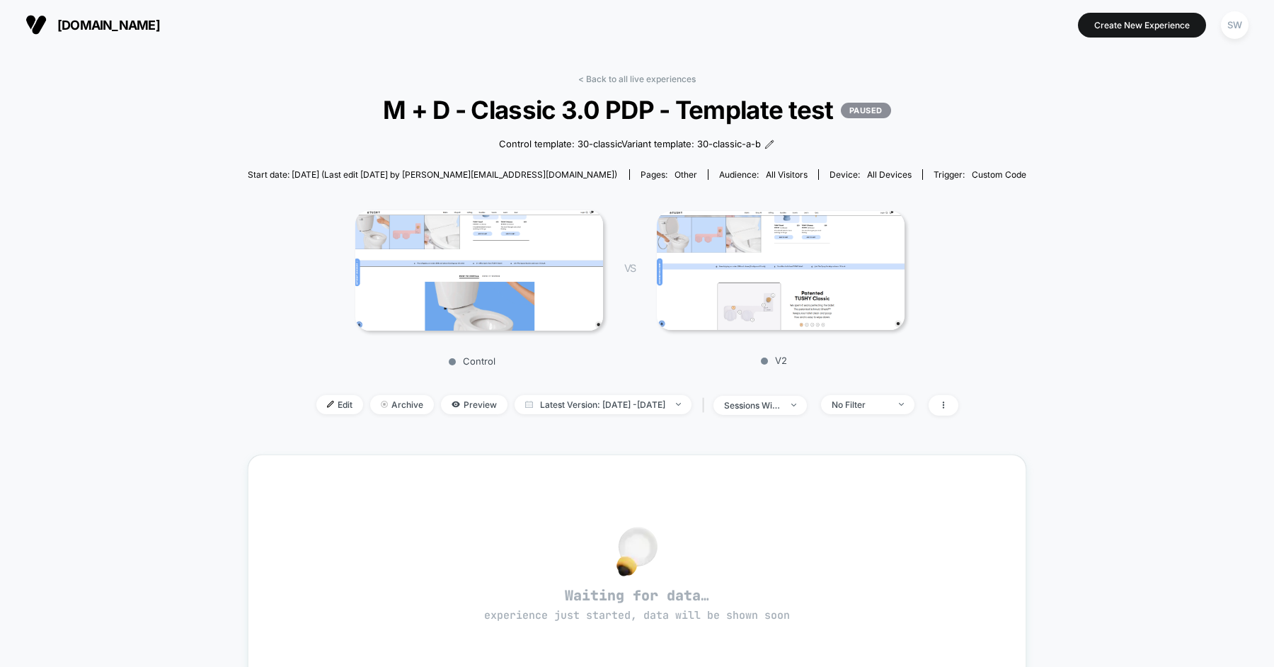
scroll to position [40, 0]
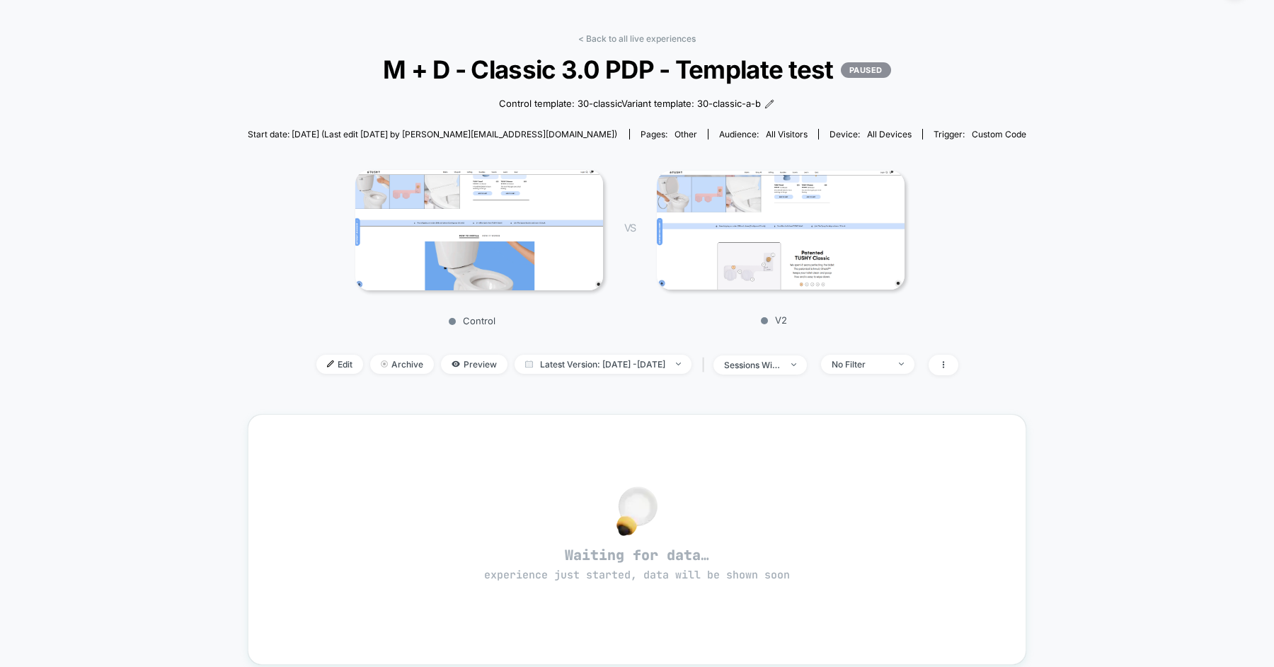
click at [745, 248] on img at bounding box center [781, 230] width 248 height 119
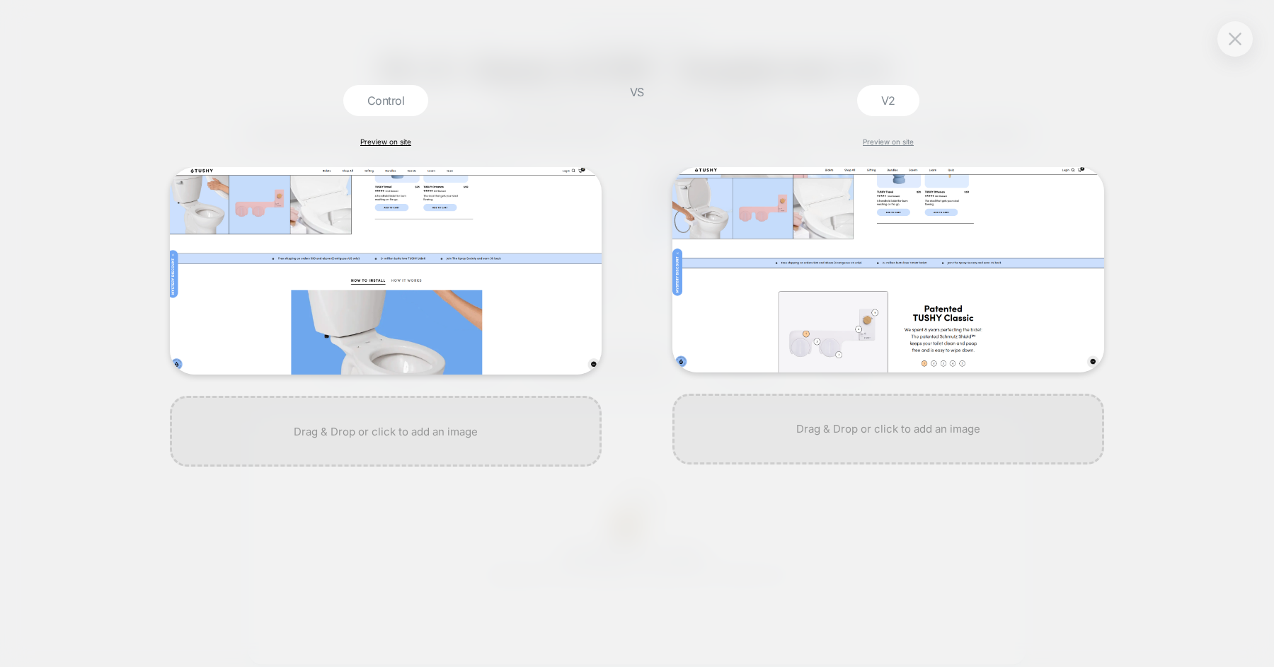
click at [389, 139] on link "Preview on site" at bounding box center [385, 141] width 51 height 8
click at [885, 139] on link "Preview on site" at bounding box center [888, 141] width 51 height 8
click at [1245, 52] on div at bounding box center [1234, 38] width 35 height 35
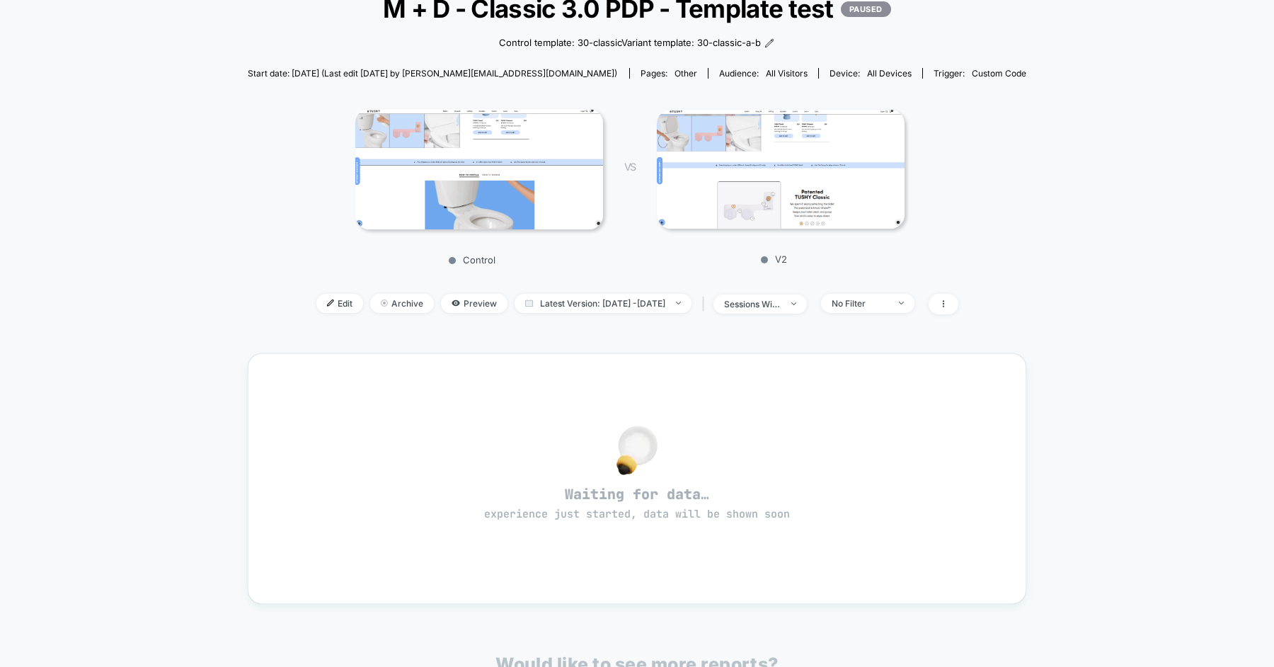
scroll to position [154, 0]
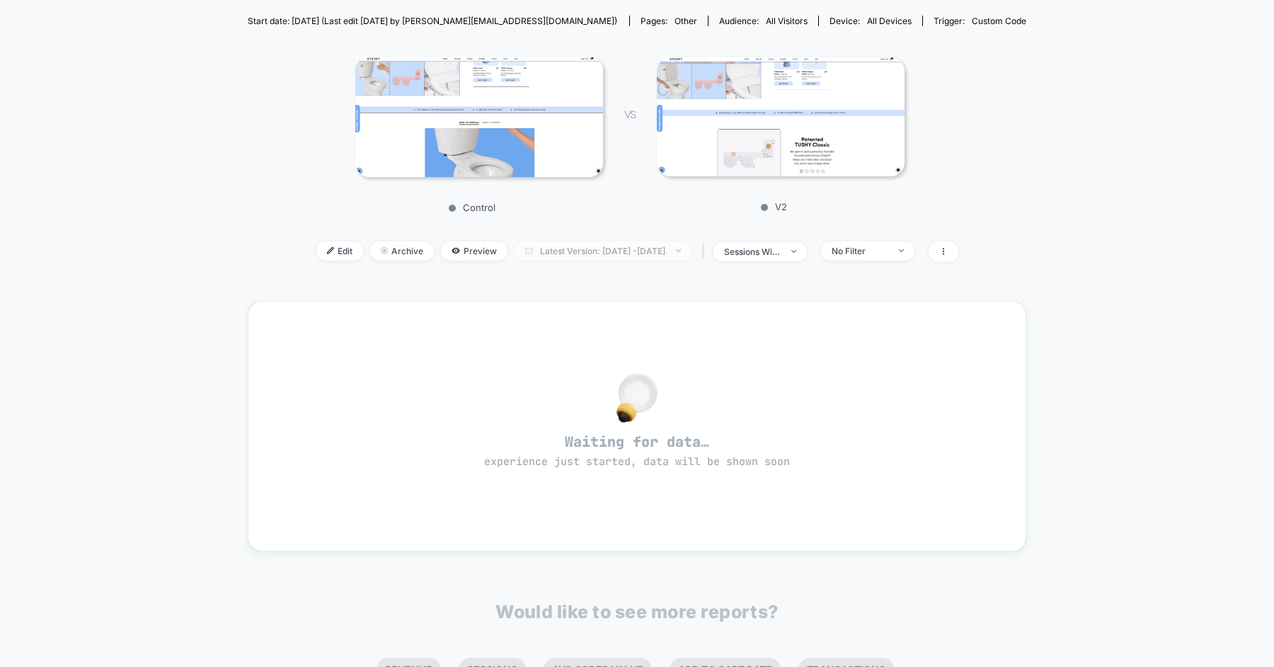
click at [626, 248] on span "Latest Version: [DATE] - [DATE]" at bounding box center [603, 250] width 177 height 19
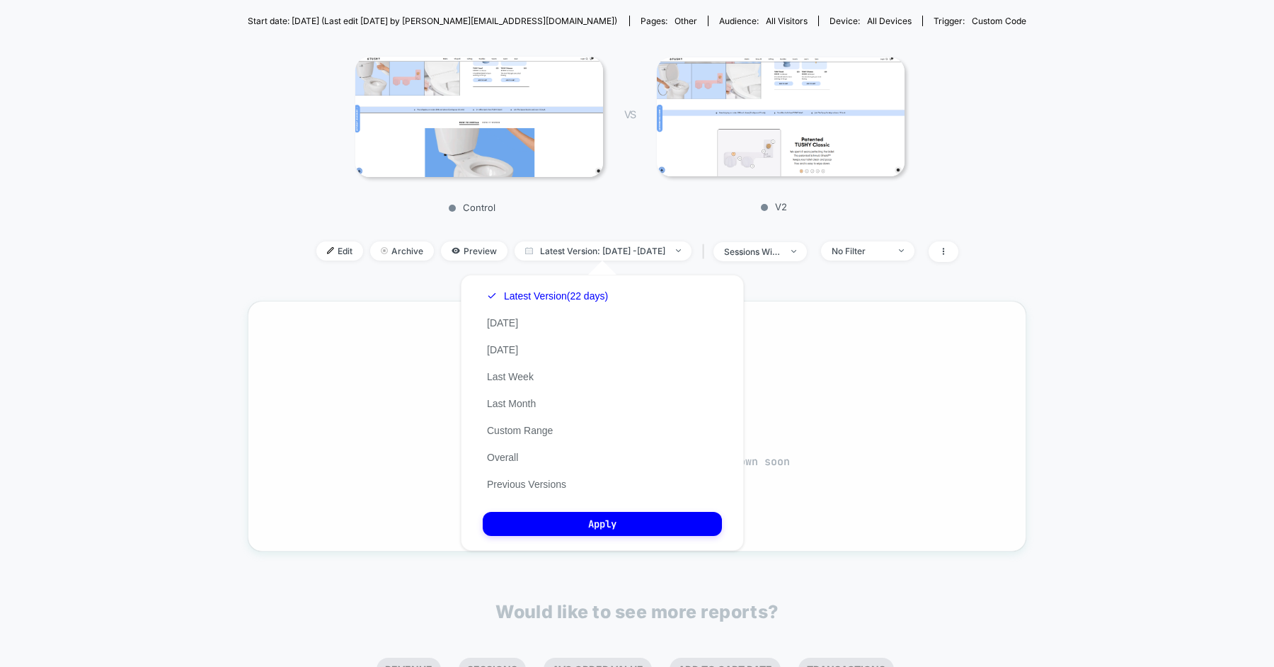
click at [549, 482] on button "Previous Versions" at bounding box center [527, 484] width 88 height 13
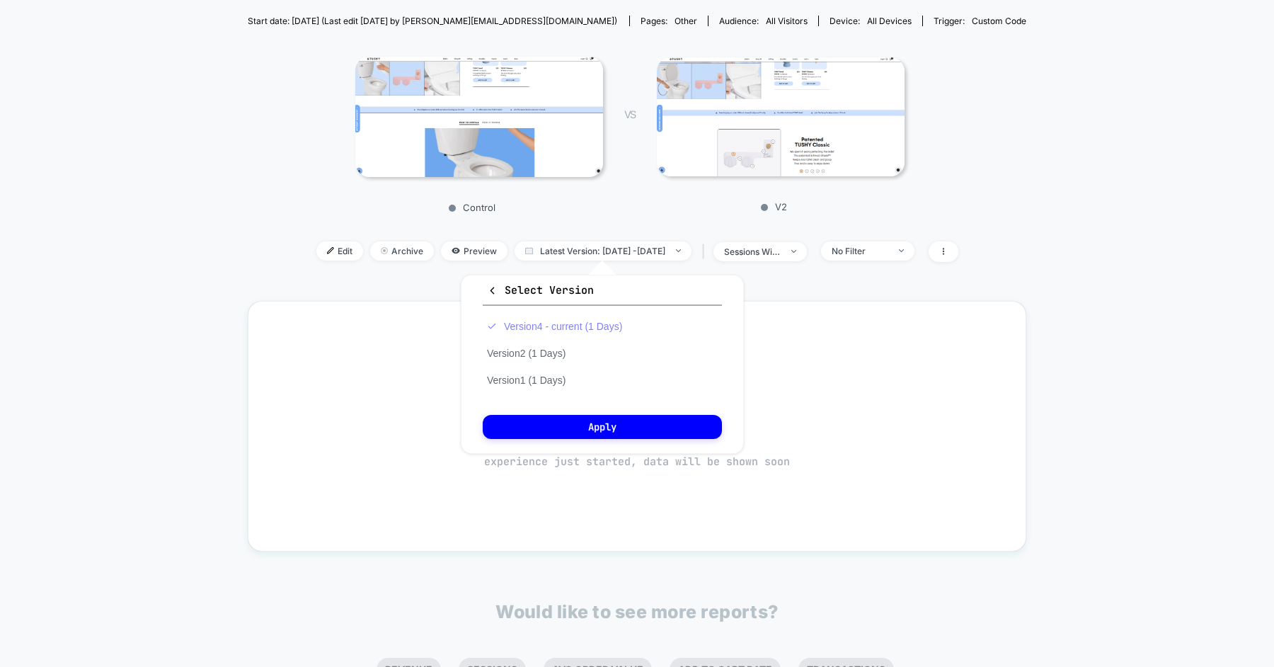
click at [517, 327] on button "Version 4 - current (1 Days)" at bounding box center [555, 326] width 144 height 13
click at [379, 318] on div "Waiting for data… experience just started, data will be shown soon" at bounding box center [637, 426] width 779 height 251
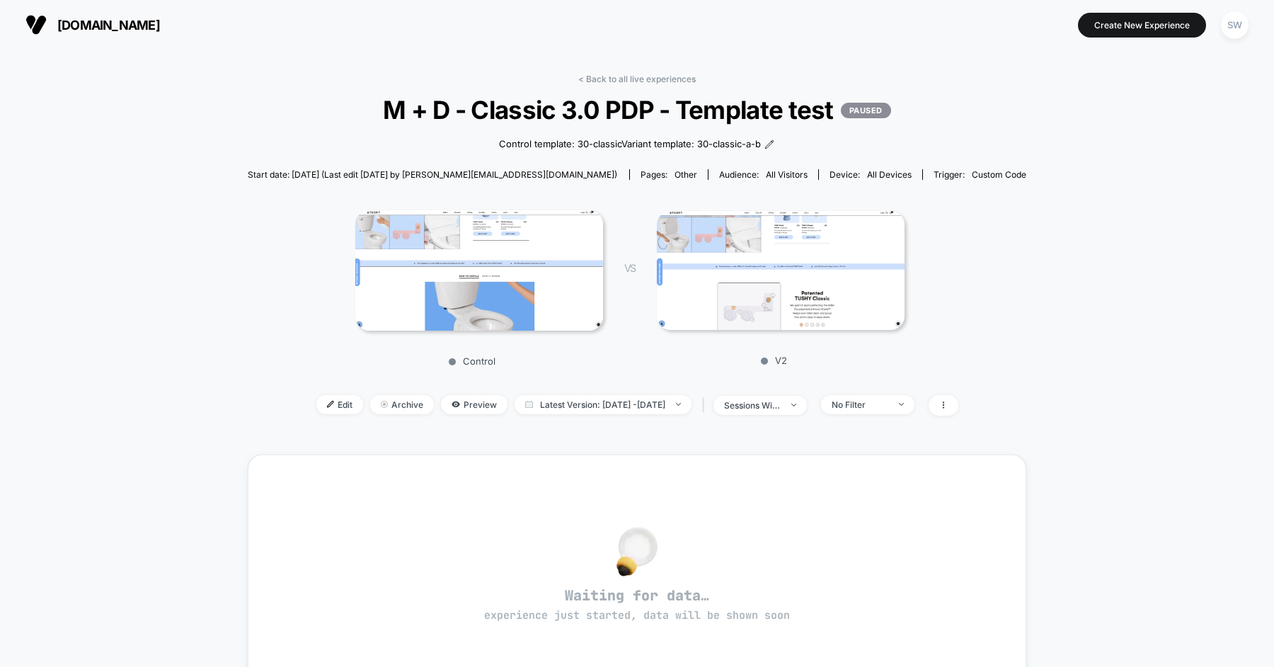
scroll to position [60, 0]
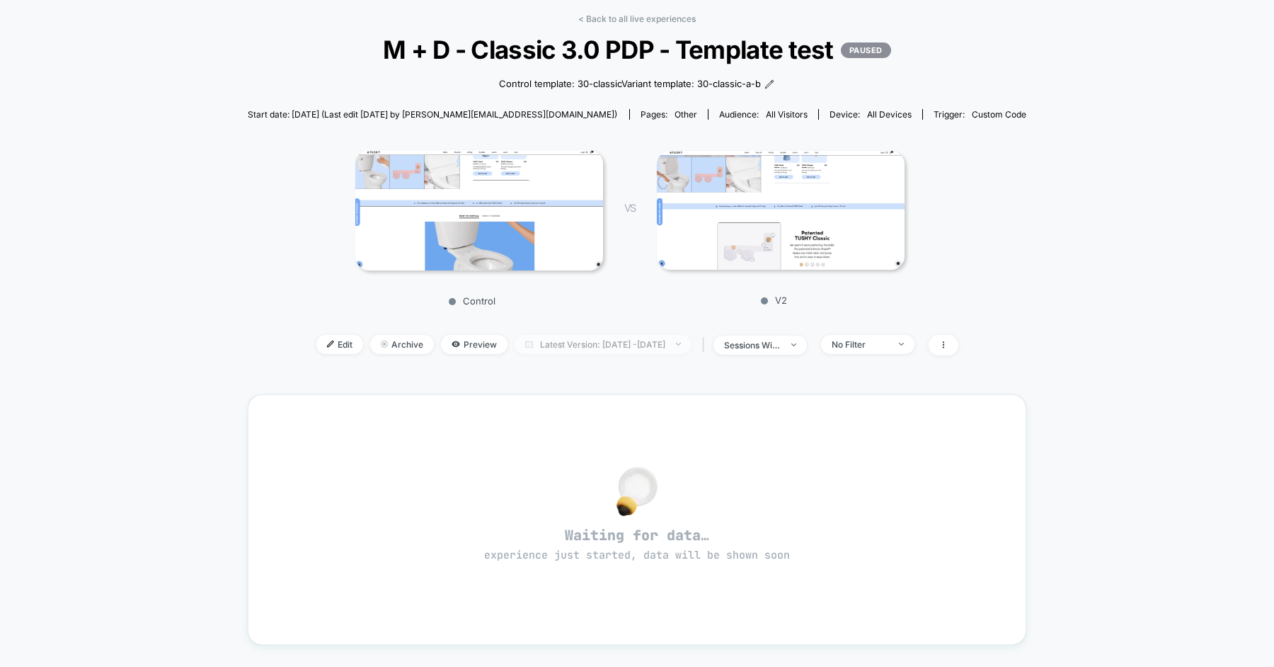
click at [582, 343] on span "Latest Version: [DATE] - [DATE]" at bounding box center [603, 344] width 177 height 19
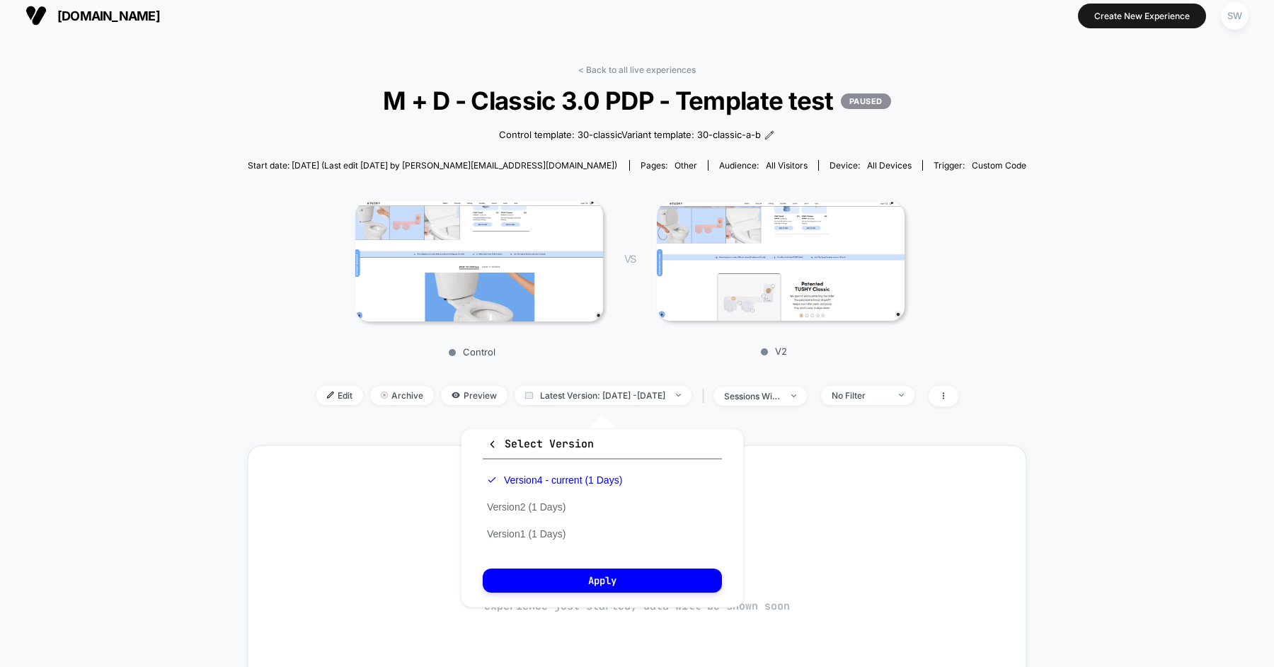
scroll to position [0, 0]
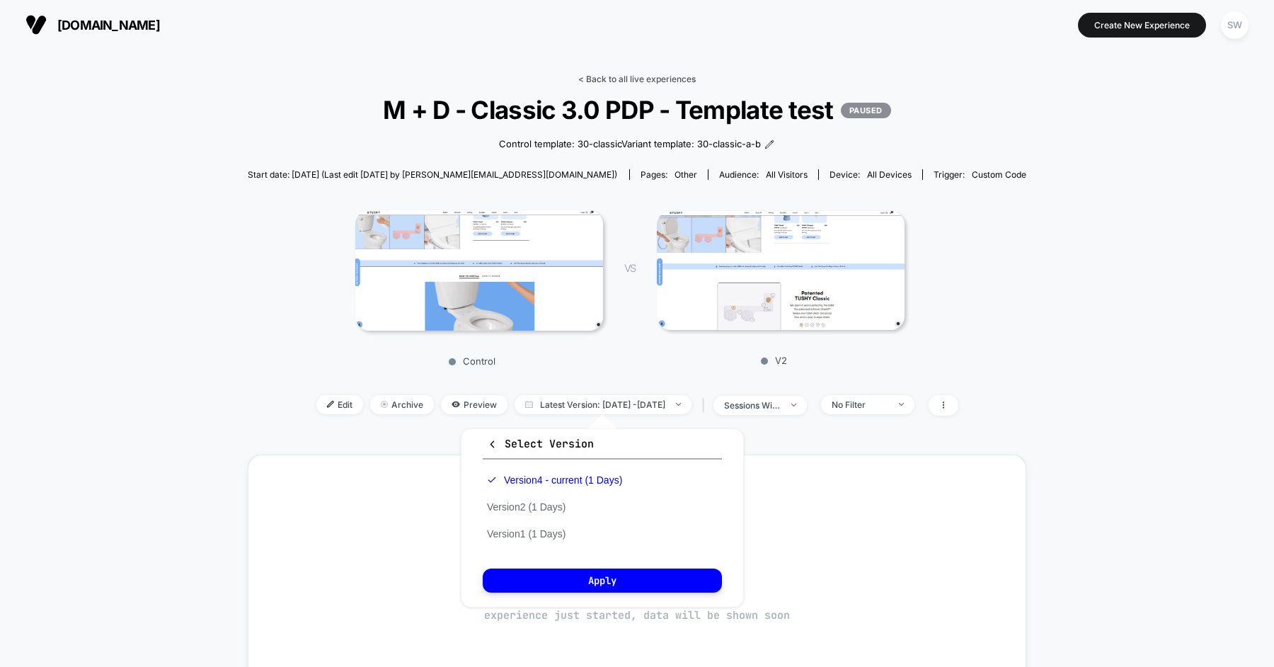
click at [626, 78] on link "< Back to all live experiences" at bounding box center [636, 79] width 117 height 11
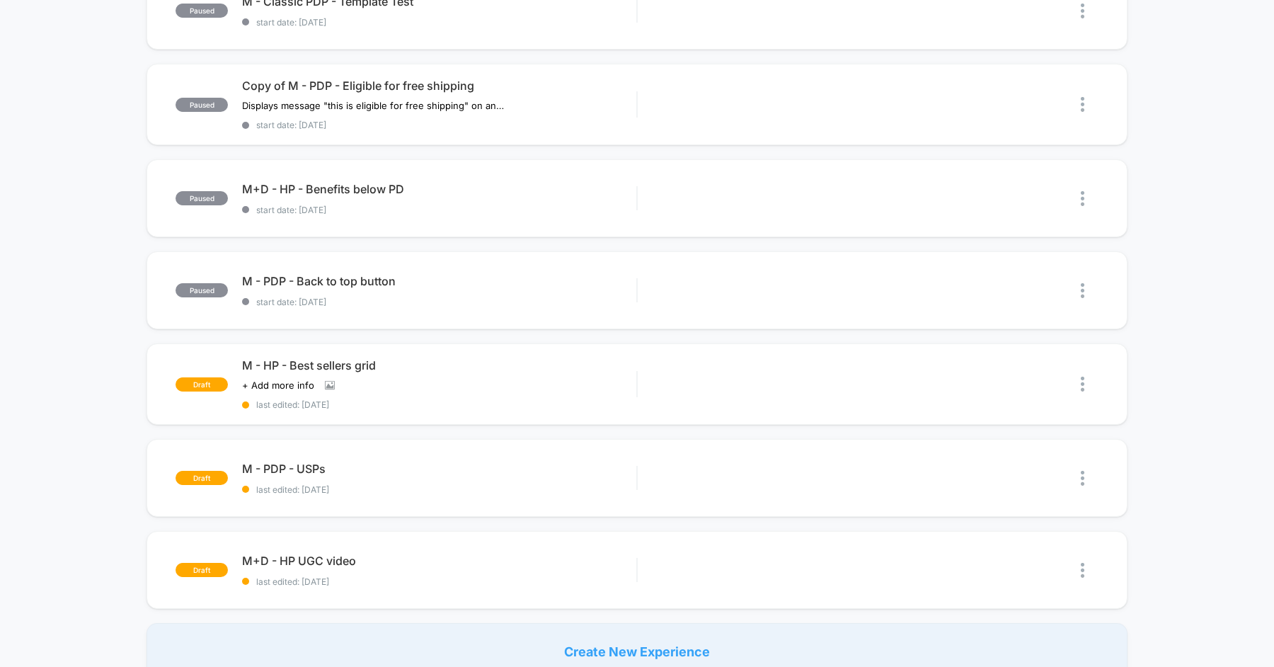
scroll to position [651, 0]
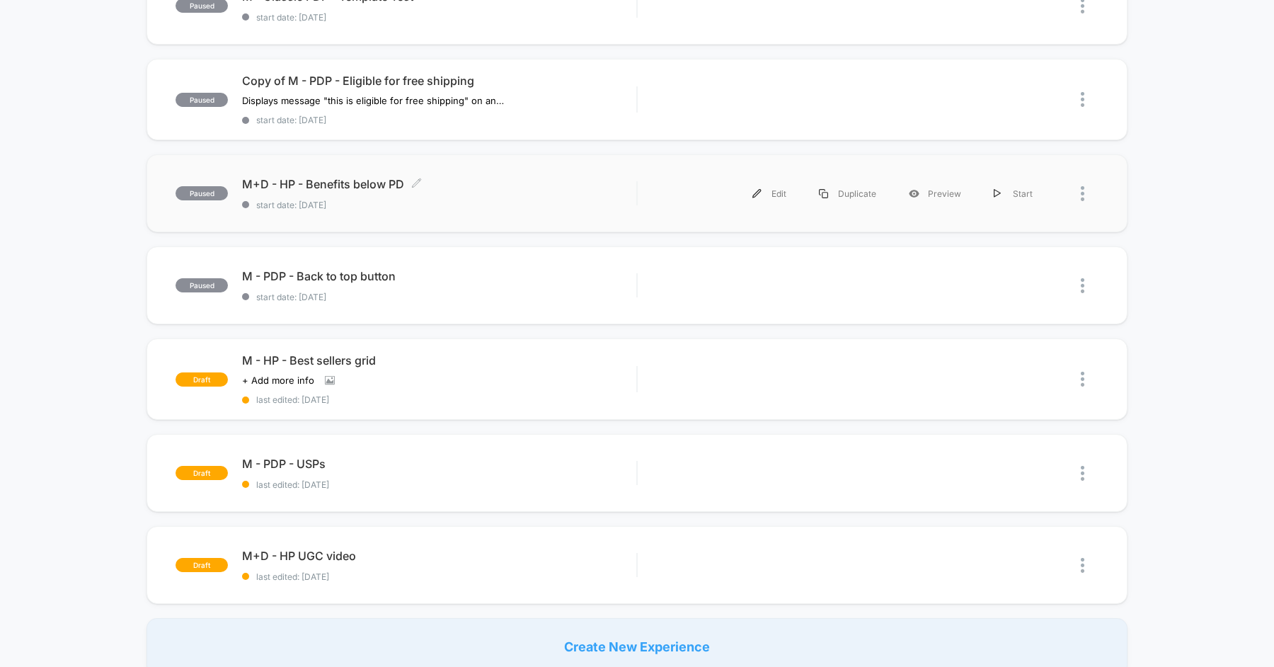
click at [490, 194] on div "M+D - HP - Benefits below PD Click to edit experience details Click to edit exp…" at bounding box center [439, 193] width 394 height 33
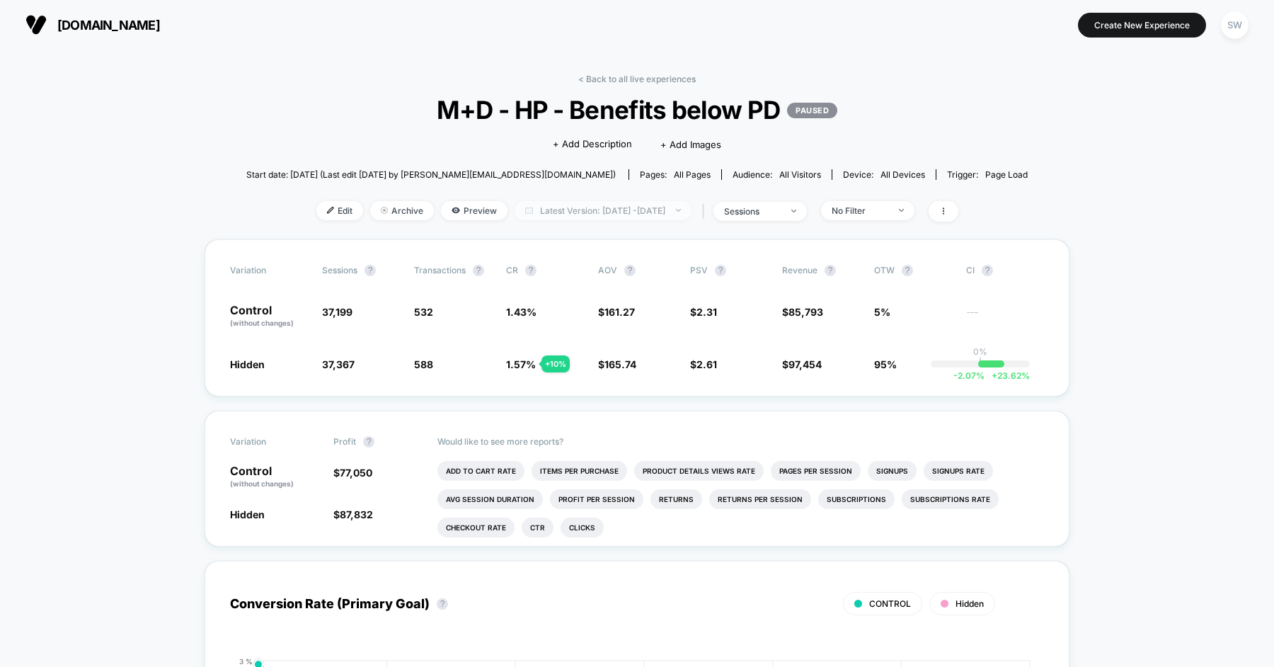
click at [583, 207] on span "Latest Version: [DATE] - [DATE]" at bounding box center [603, 210] width 177 height 19
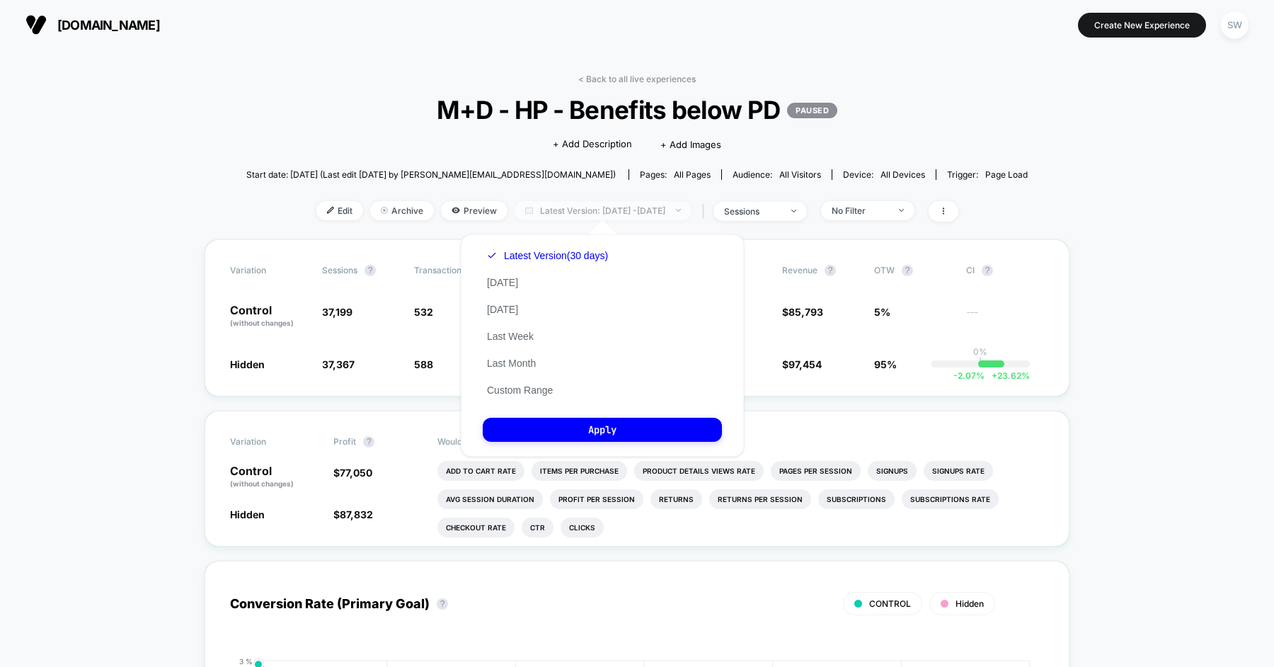
click at [583, 207] on span "Latest Version: [DATE] - [DATE]" at bounding box center [603, 210] width 177 height 19
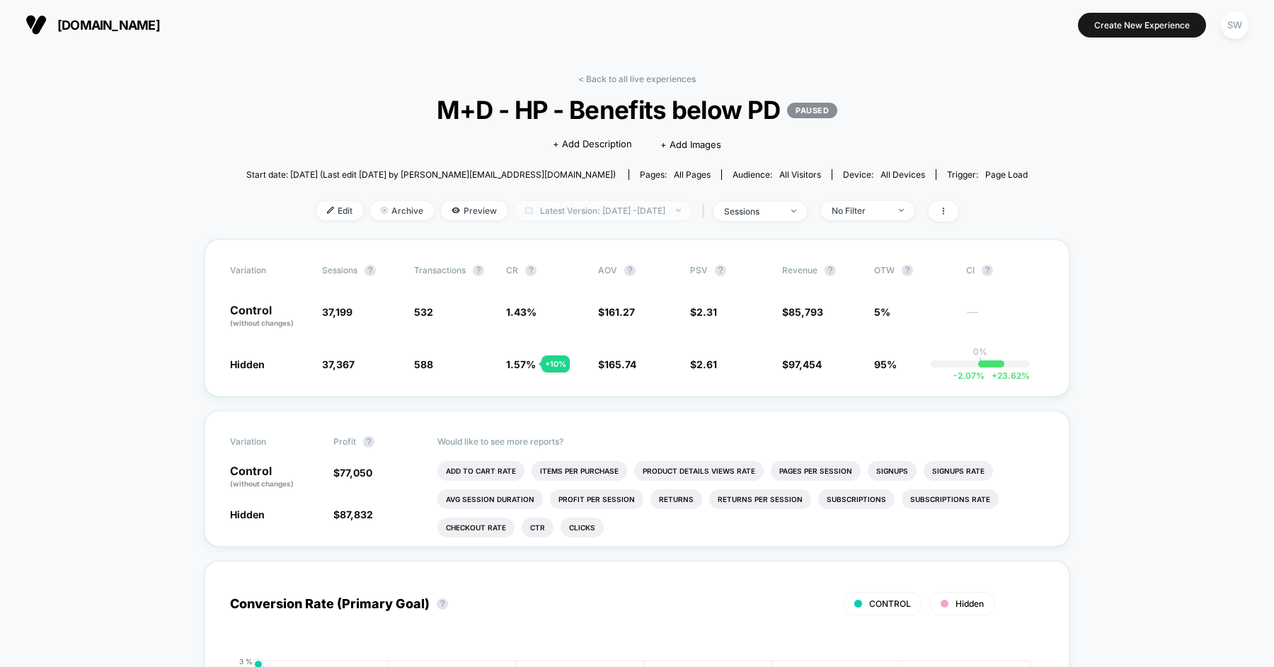
click at [583, 207] on span "Latest Version: [DATE] - [DATE]" at bounding box center [603, 210] width 177 height 19
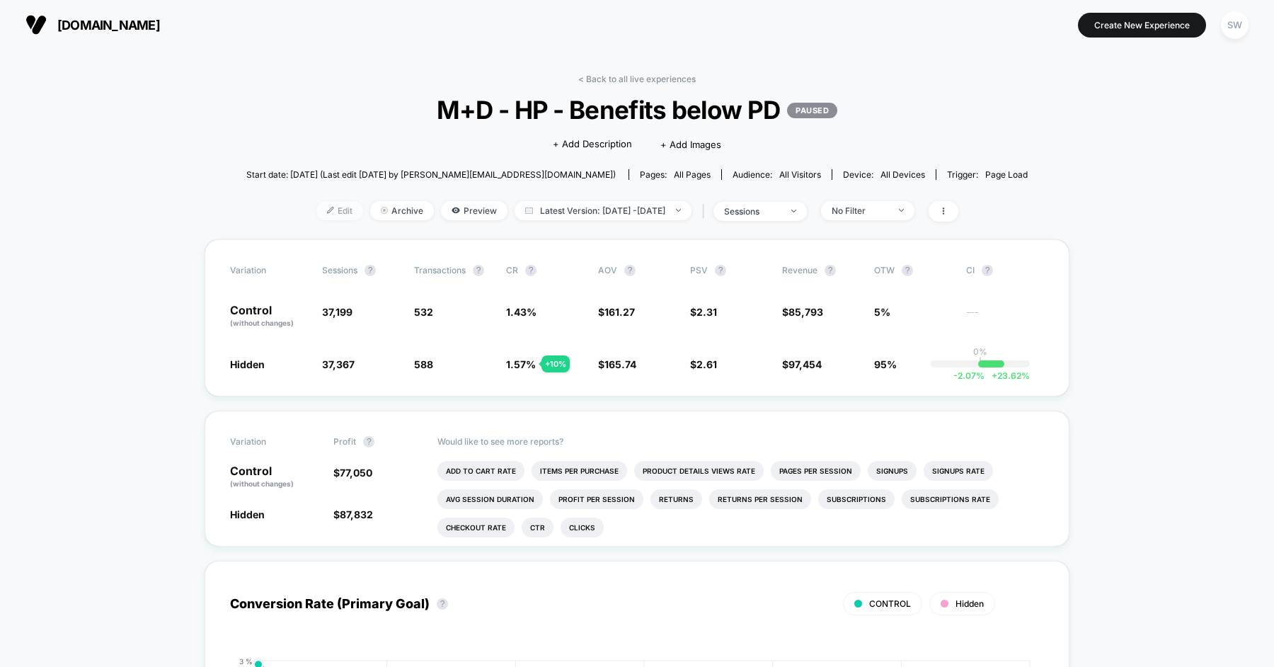
click at [316, 205] on span "Edit" at bounding box center [339, 210] width 47 height 19
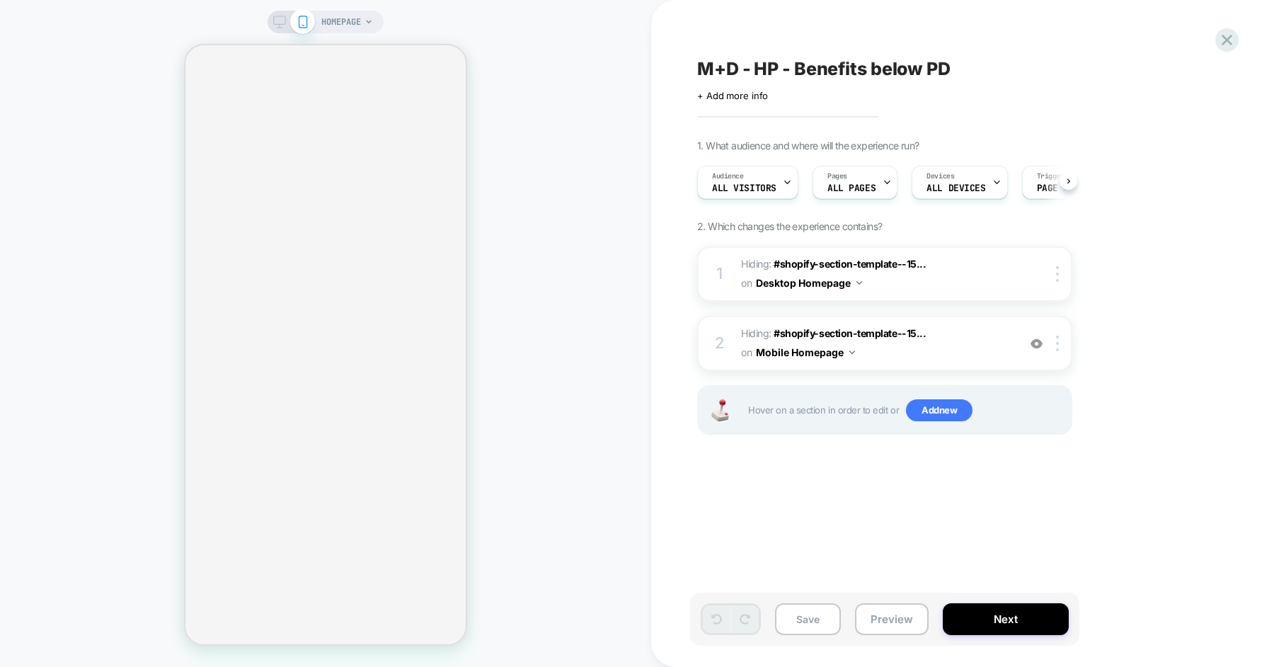
scroll to position [0, 1]
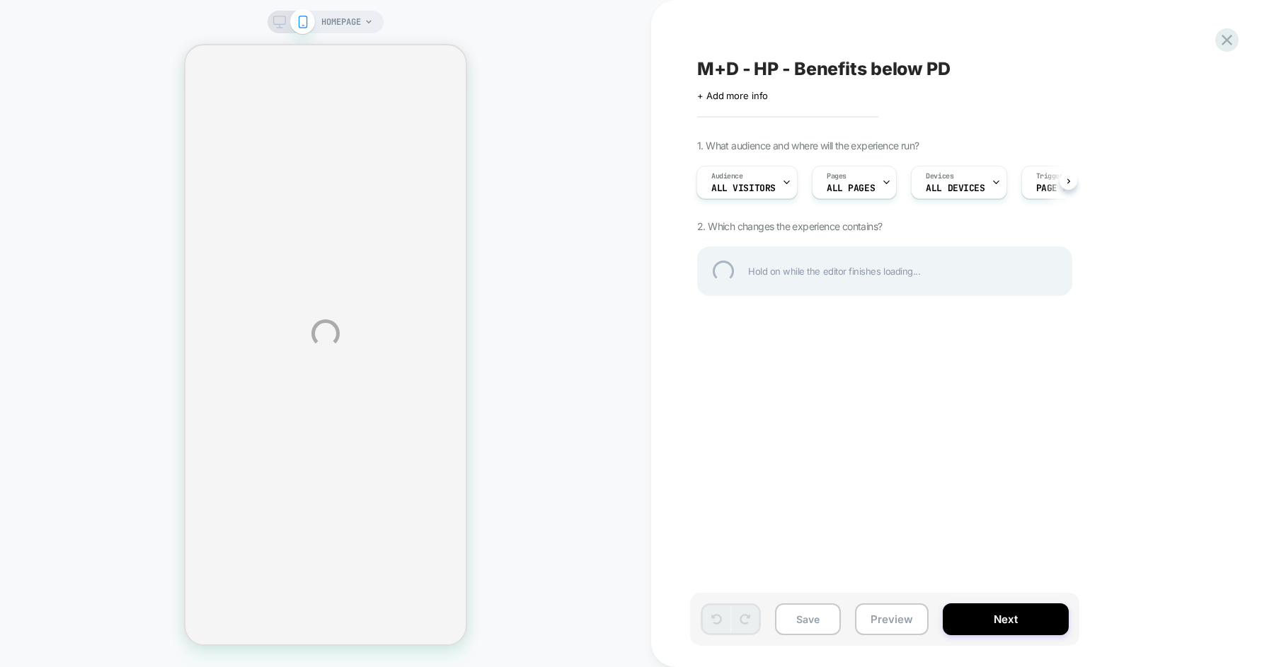
click at [276, 17] on div "HOMEPAGE M+D - HP - Benefits below PD Click to edit experience details + Add mo…" at bounding box center [637, 333] width 1274 height 667
click at [708, 418] on div "HOMEPAGE M+D - HP - Benefits below PD Click to edit experience details + Add mo…" at bounding box center [637, 333] width 1274 height 667
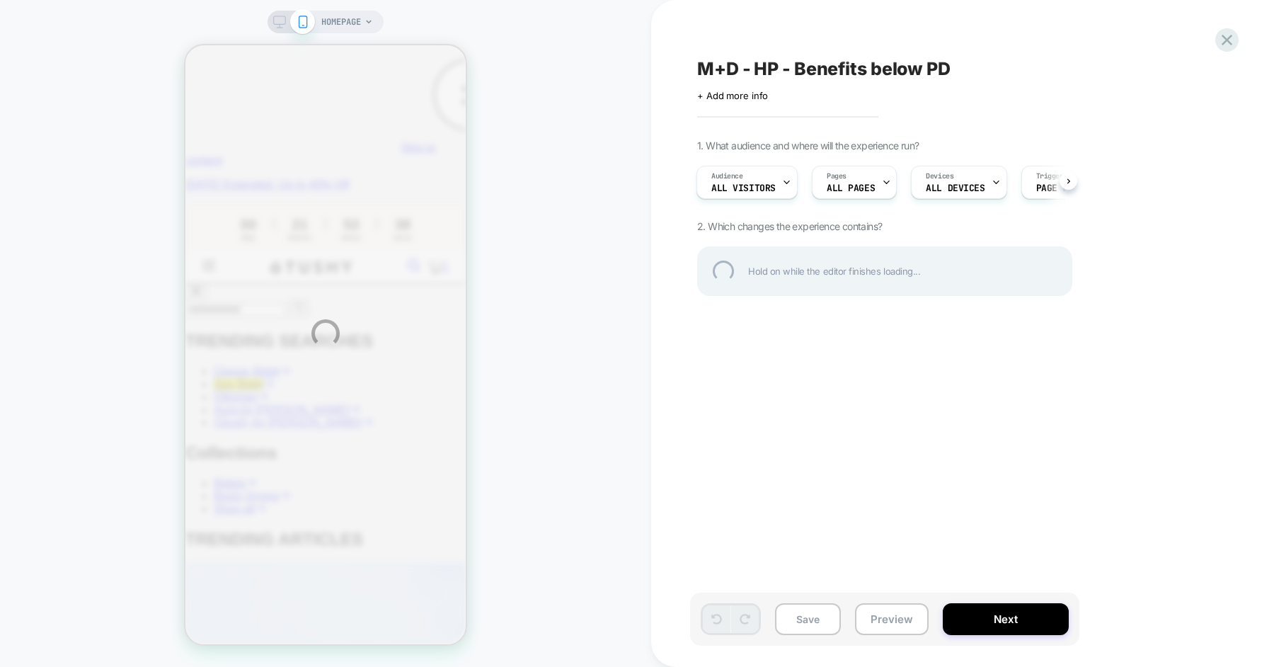
select select "**********"
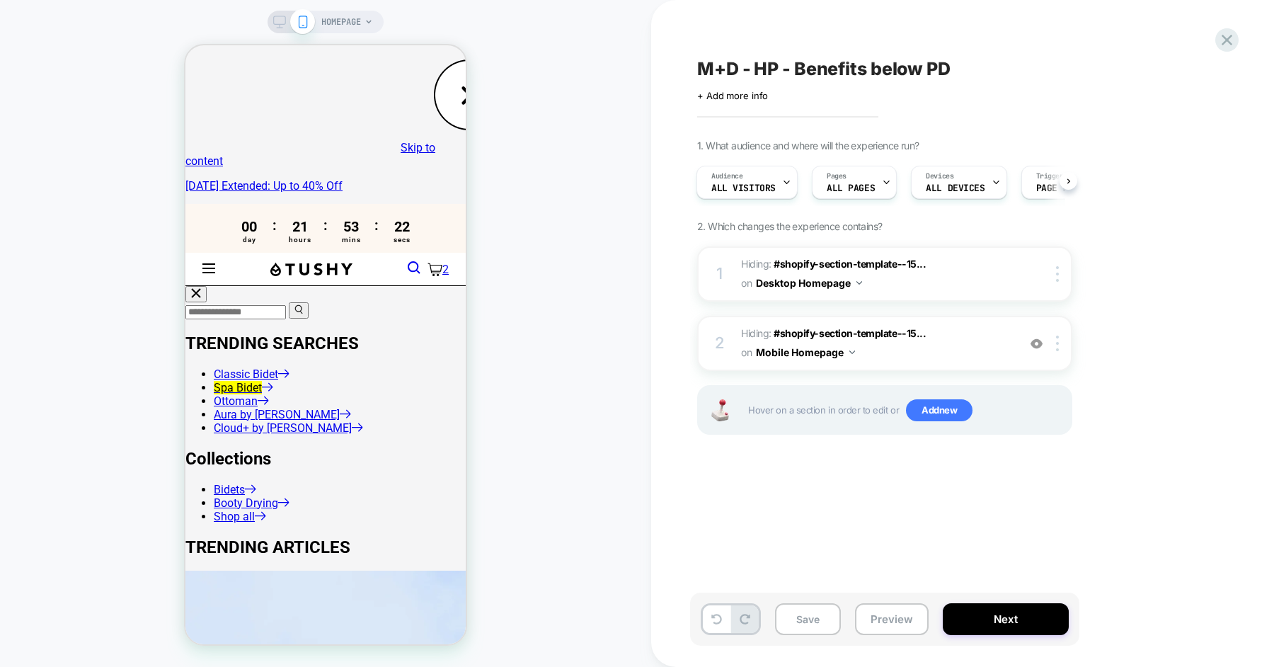
scroll to position [0, 0]
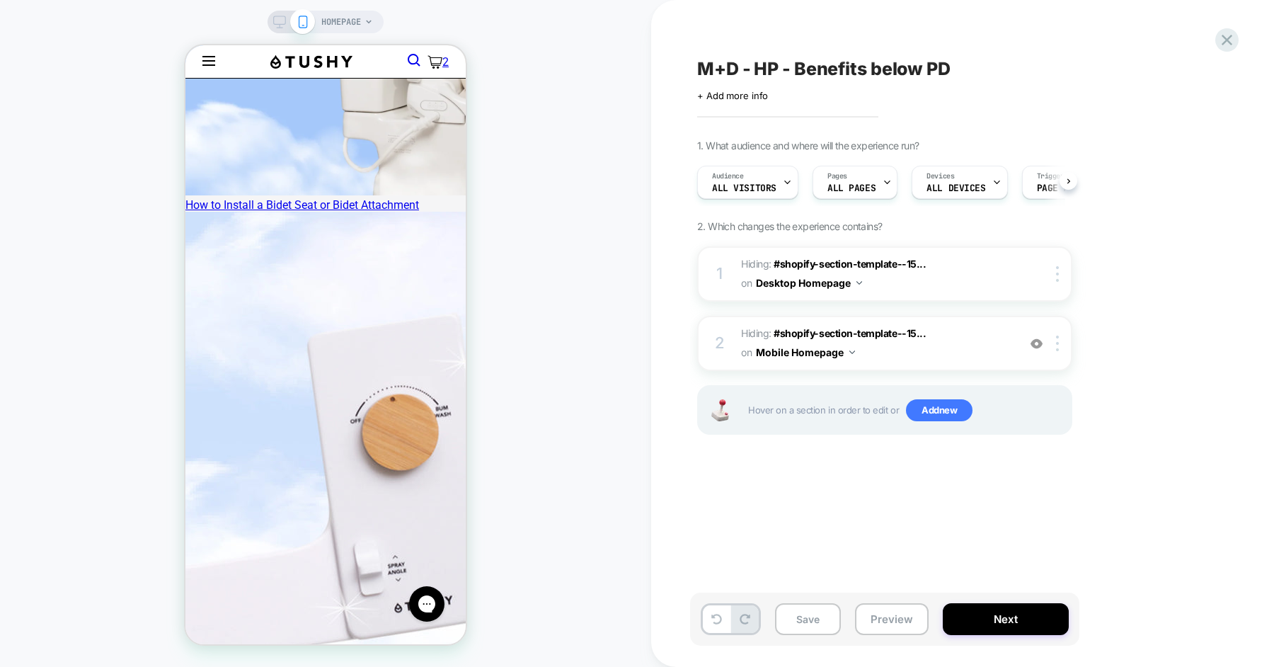
scroll to position [776, 0]
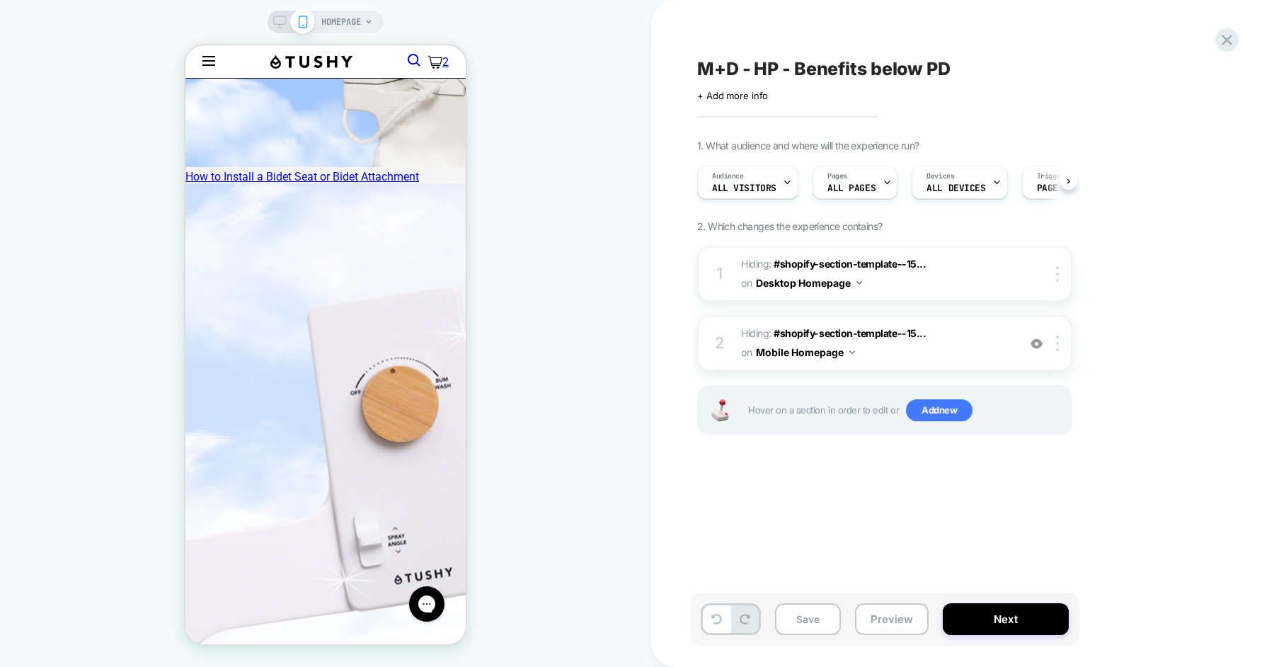
click at [961, 274] on span "Hiding : #shopify-section-template--15... #shopify-section-template--1580337469…" at bounding box center [876, 274] width 270 height 38
click at [1036, 343] on img at bounding box center [1037, 344] width 12 height 12
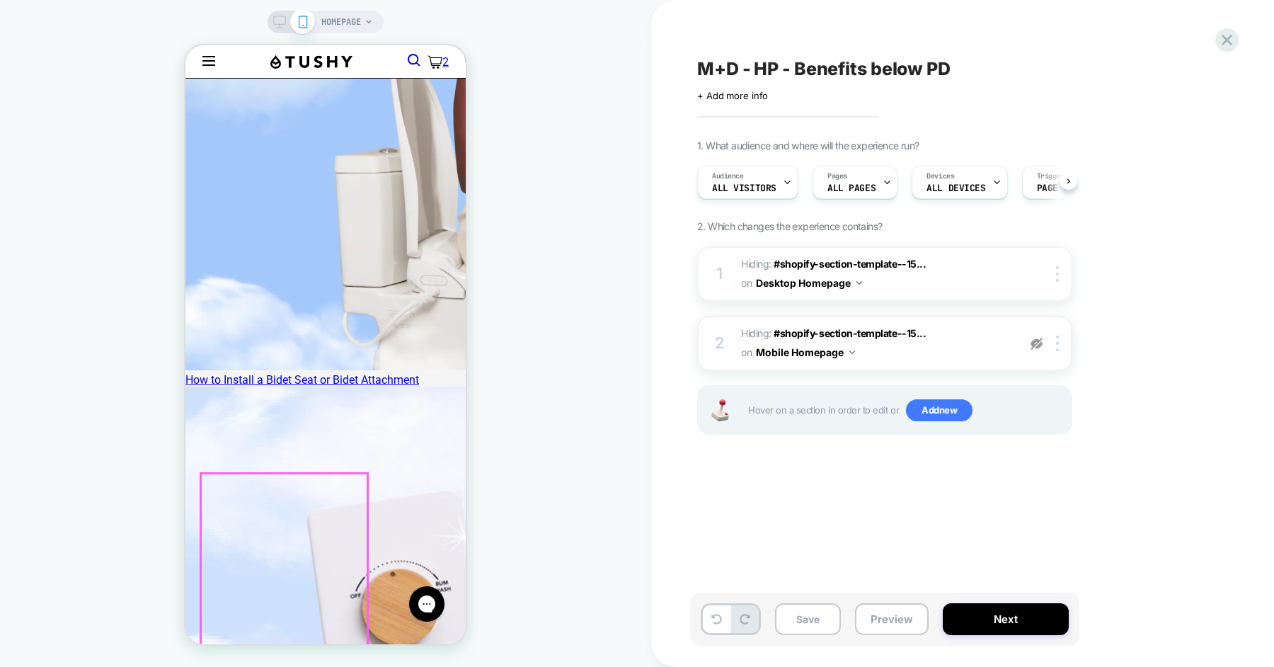
scroll to position [252, 0]
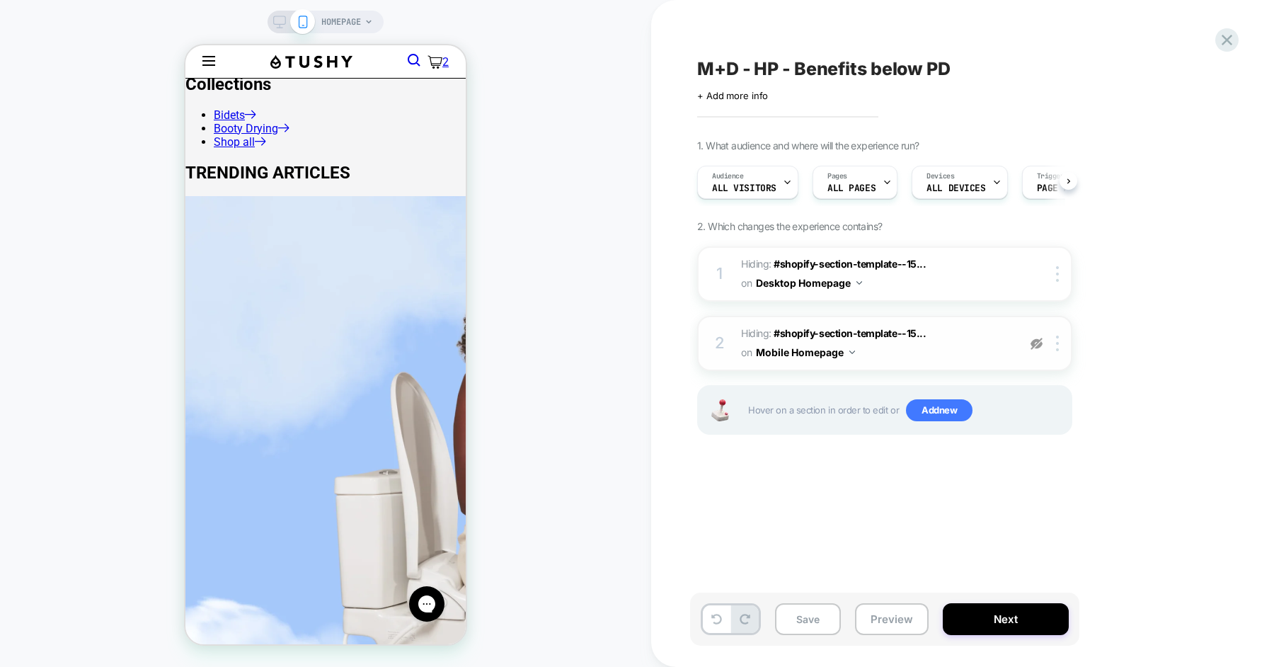
click at [1033, 346] on img at bounding box center [1037, 344] width 12 height 12
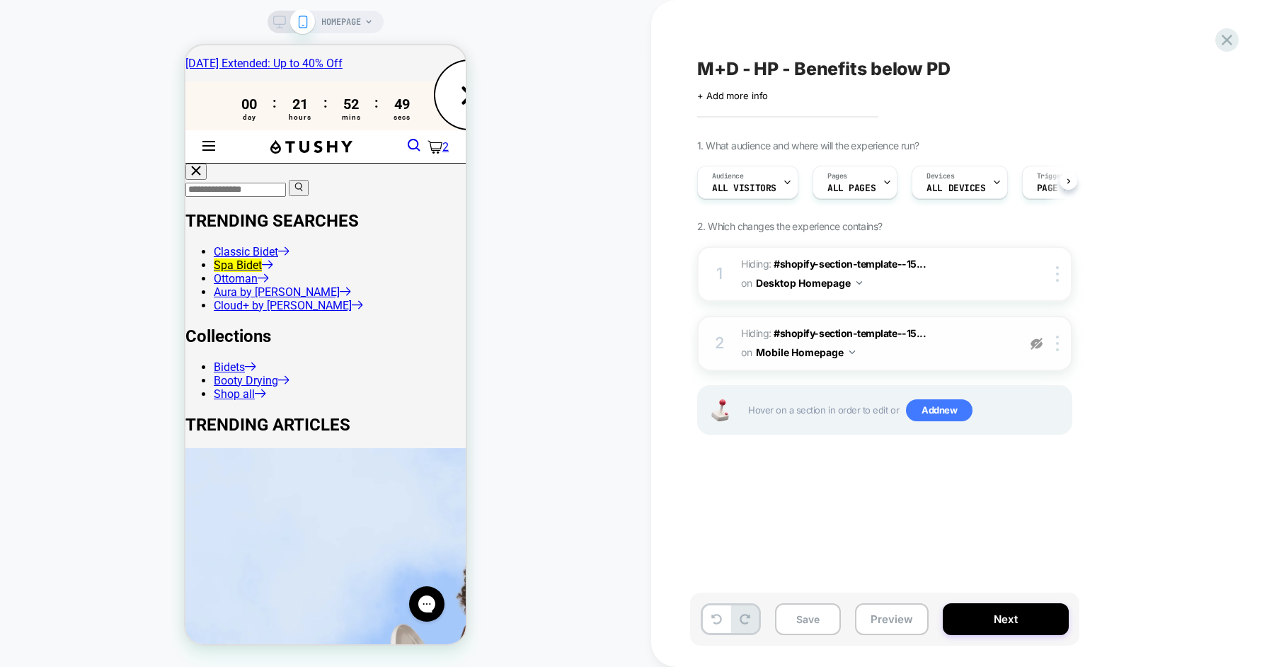
click at [1042, 341] on img at bounding box center [1037, 344] width 12 height 12
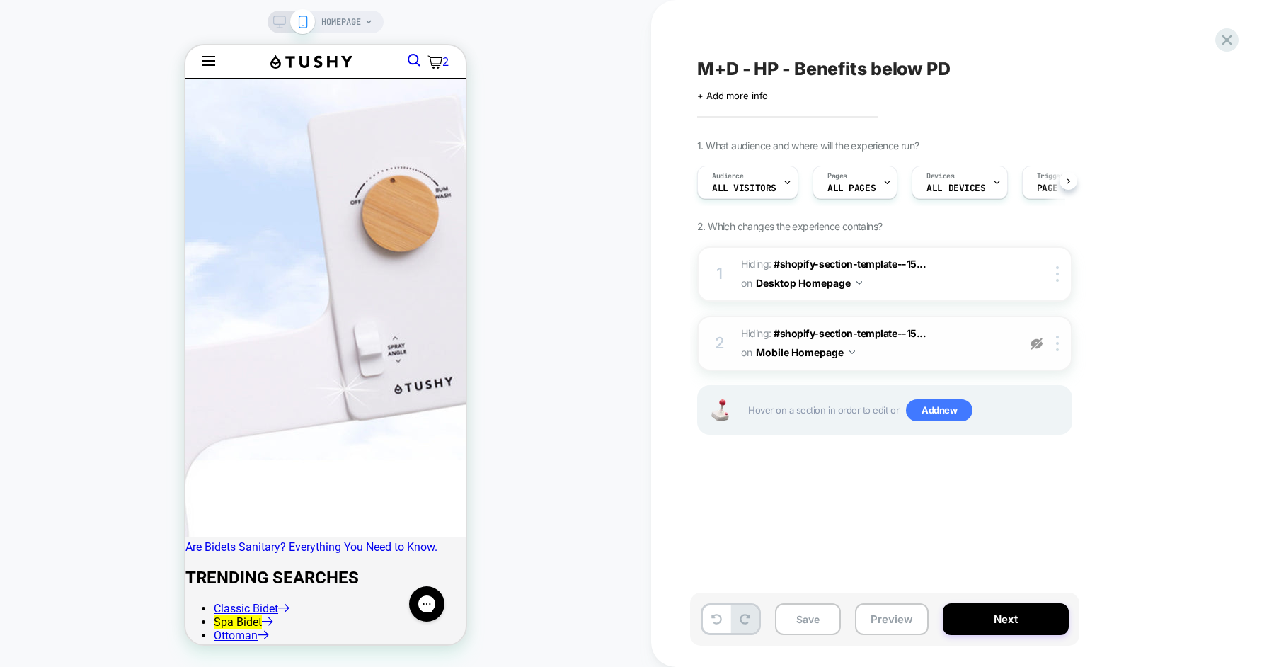
scroll to position [970, 0]
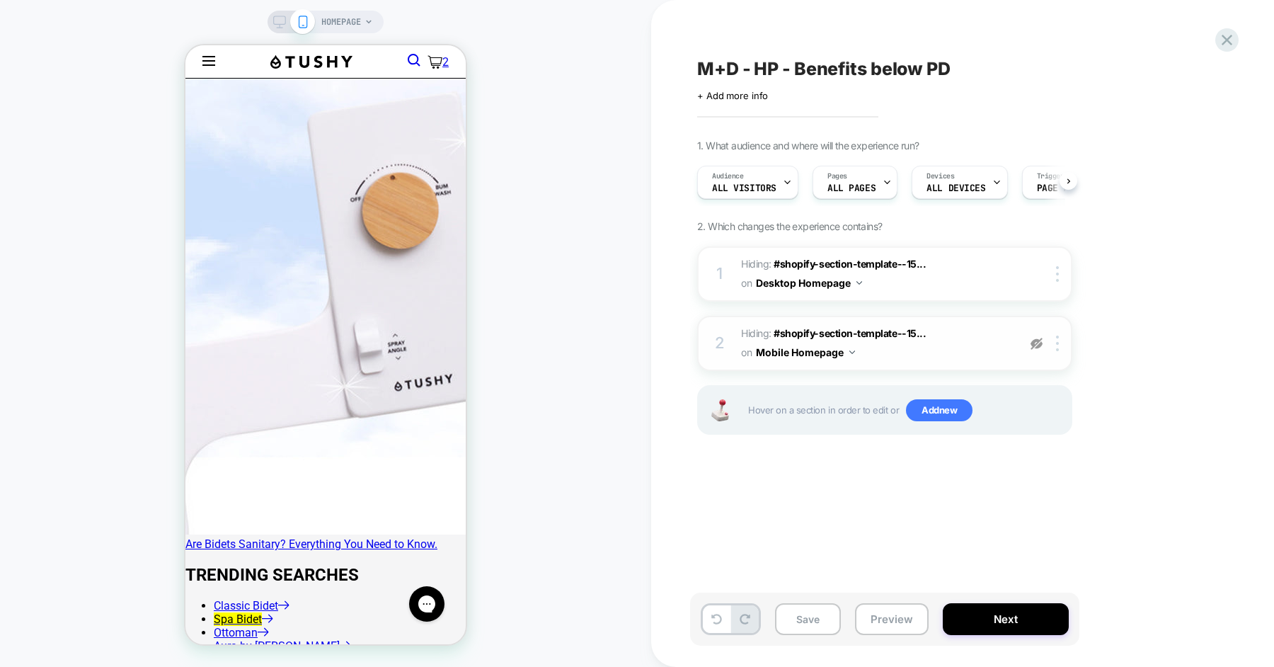
click at [1034, 338] on img at bounding box center [1037, 344] width 12 height 12
click at [1035, 344] on img at bounding box center [1037, 344] width 12 height 12
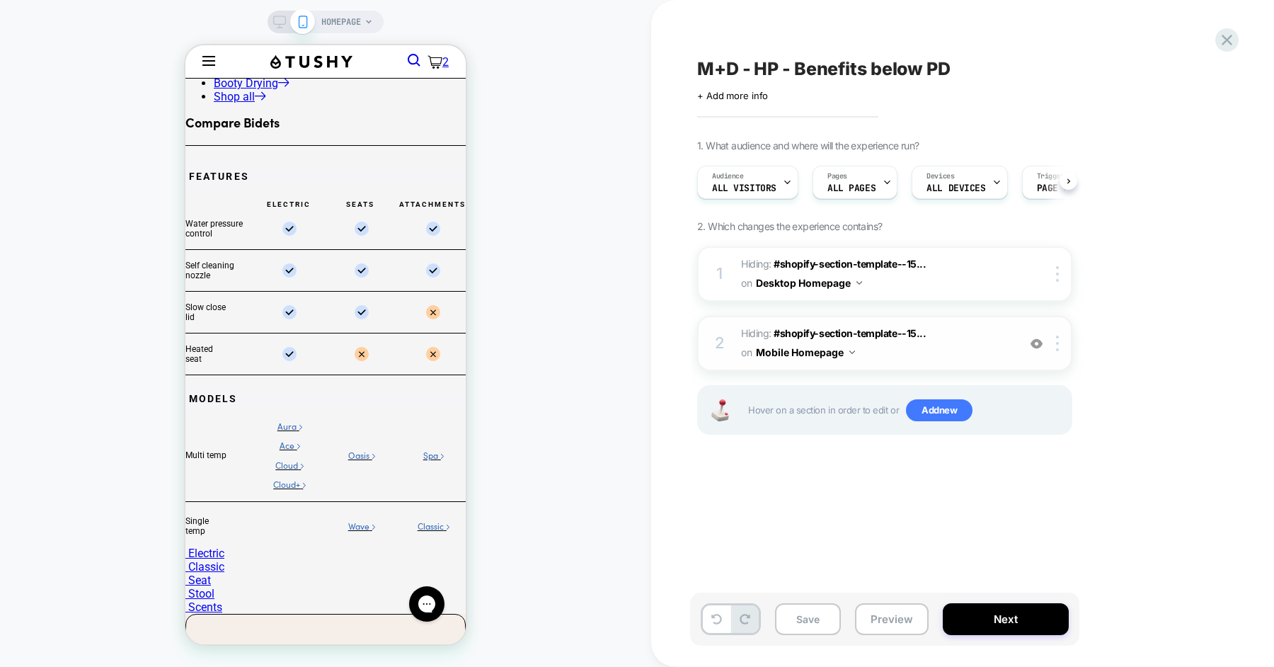
scroll to position [1625, 0]
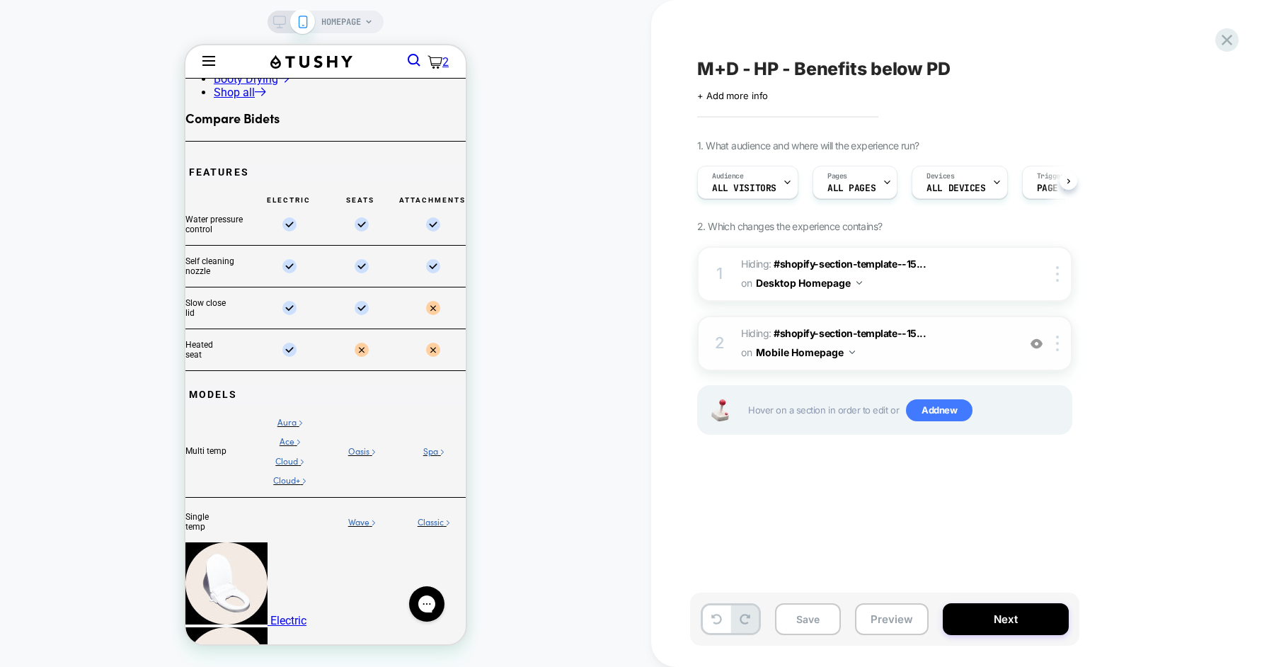
click at [1032, 338] on img at bounding box center [1037, 344] width 12 height 12
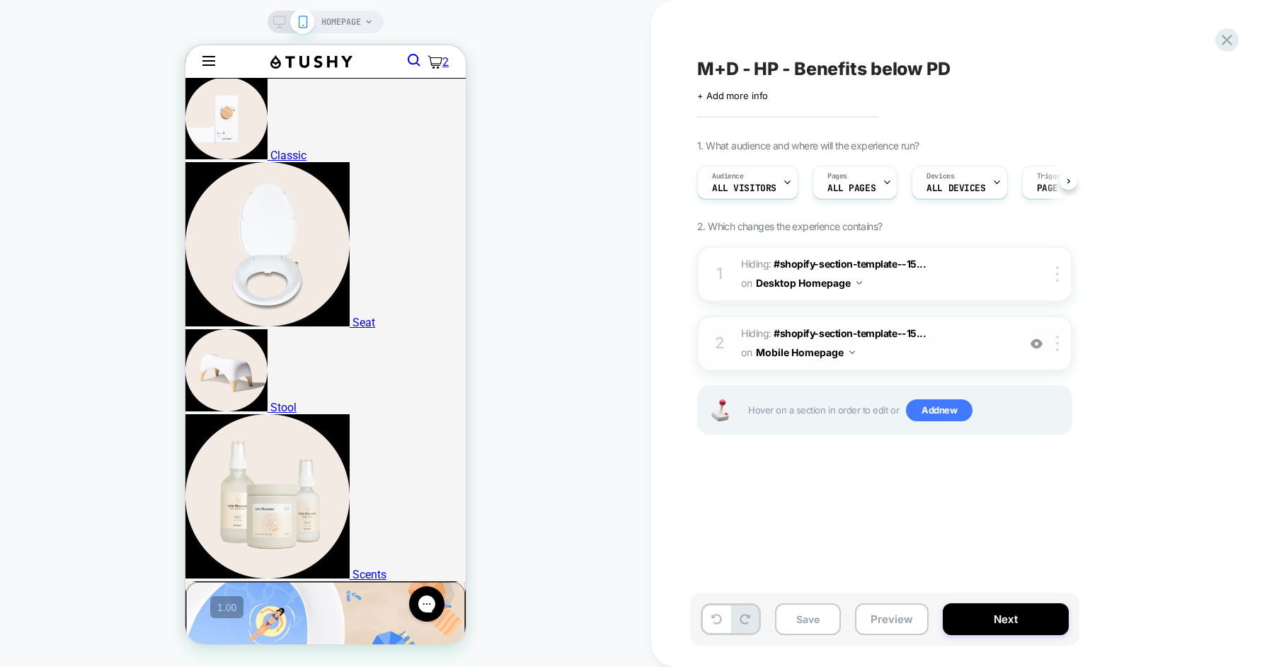
scroll to position [2189, 0]
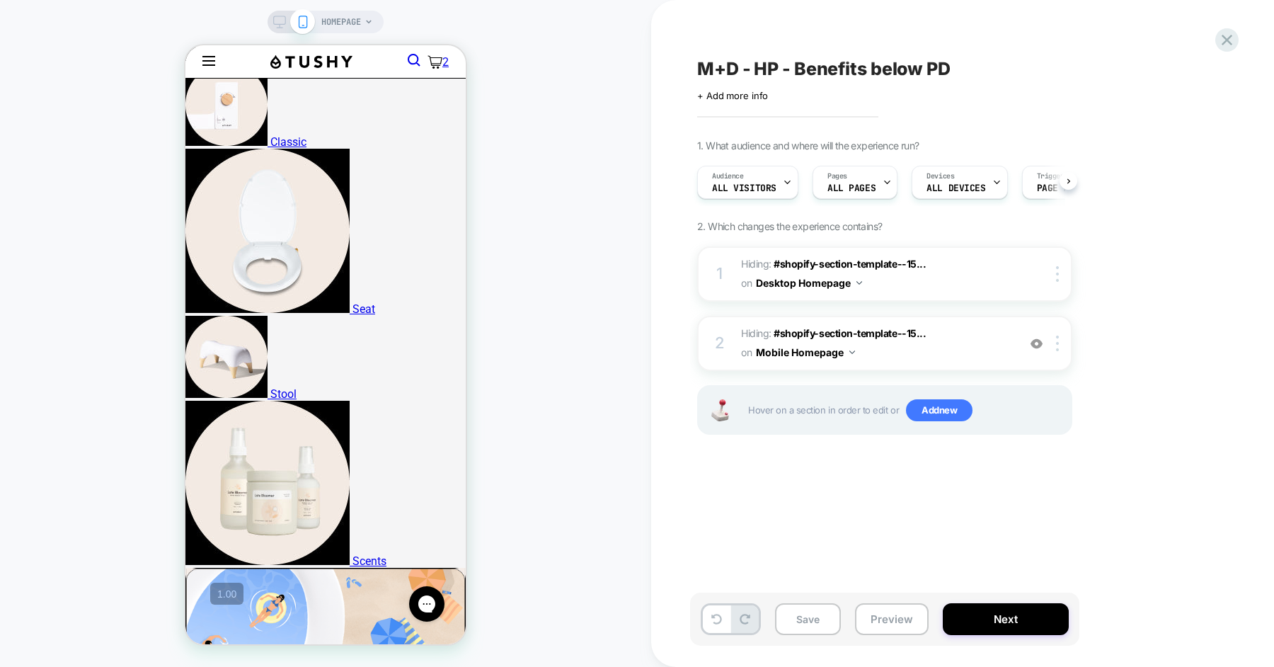
click at [1033, 343] on img at bounding box center [1037, 344] width 12 height 12
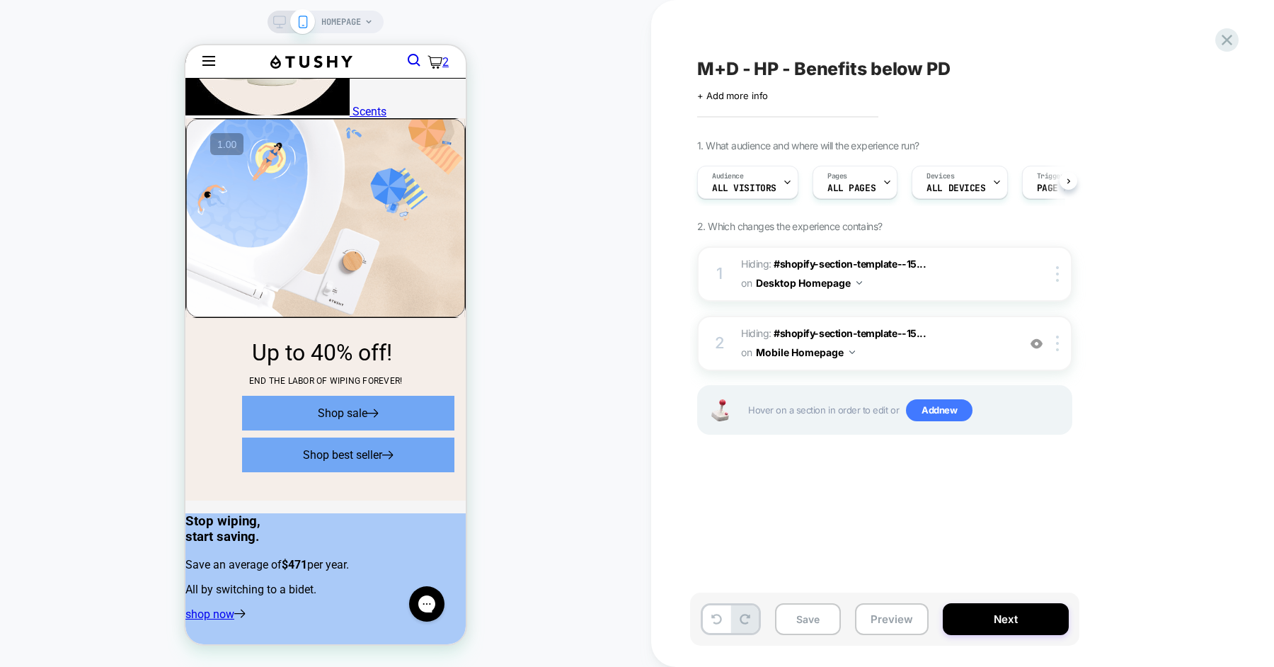
scroll to position [2909, 0]
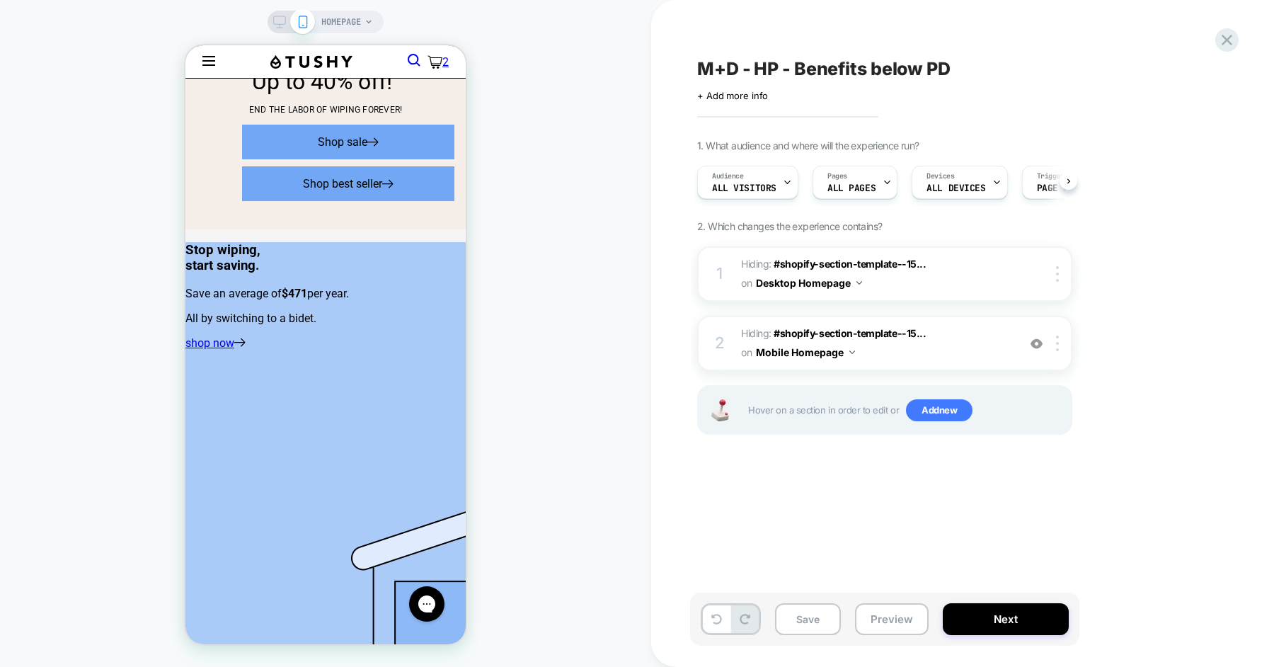
click at [1036, 338] on img at bounding box center [1037, 344] width 12 height 12
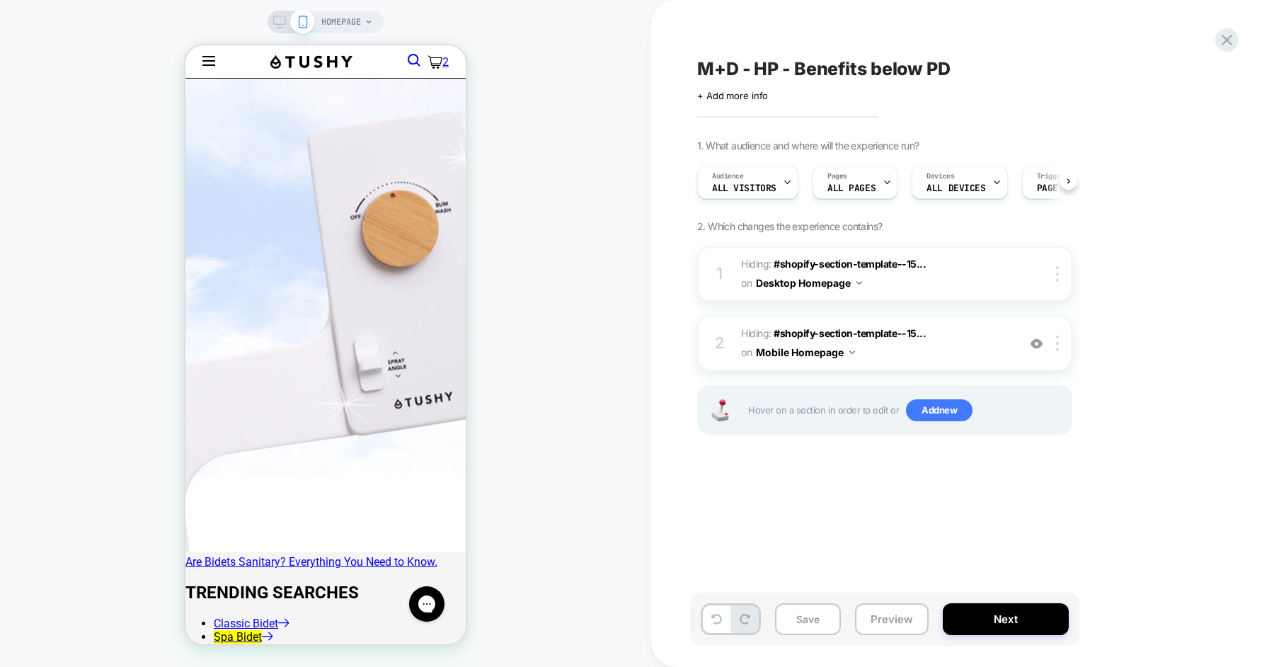
scroll to position [0, 0]
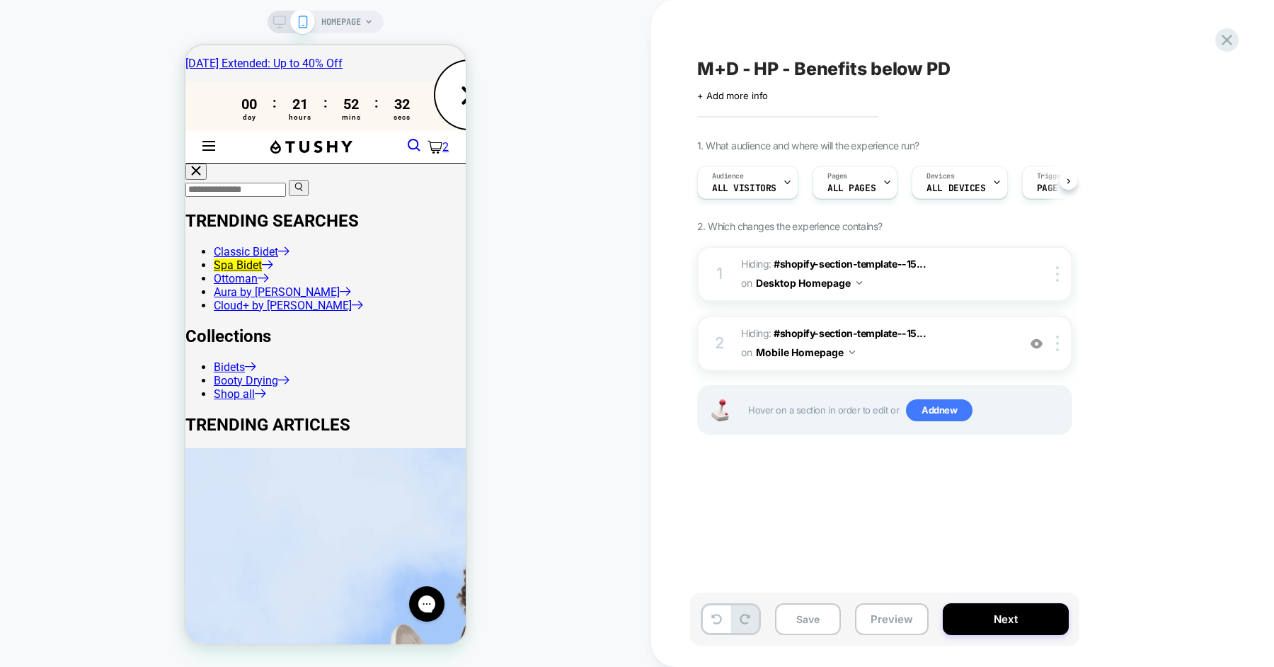
click at [280, 25] on icon at bounding box center [279, 22] width 13 height 13
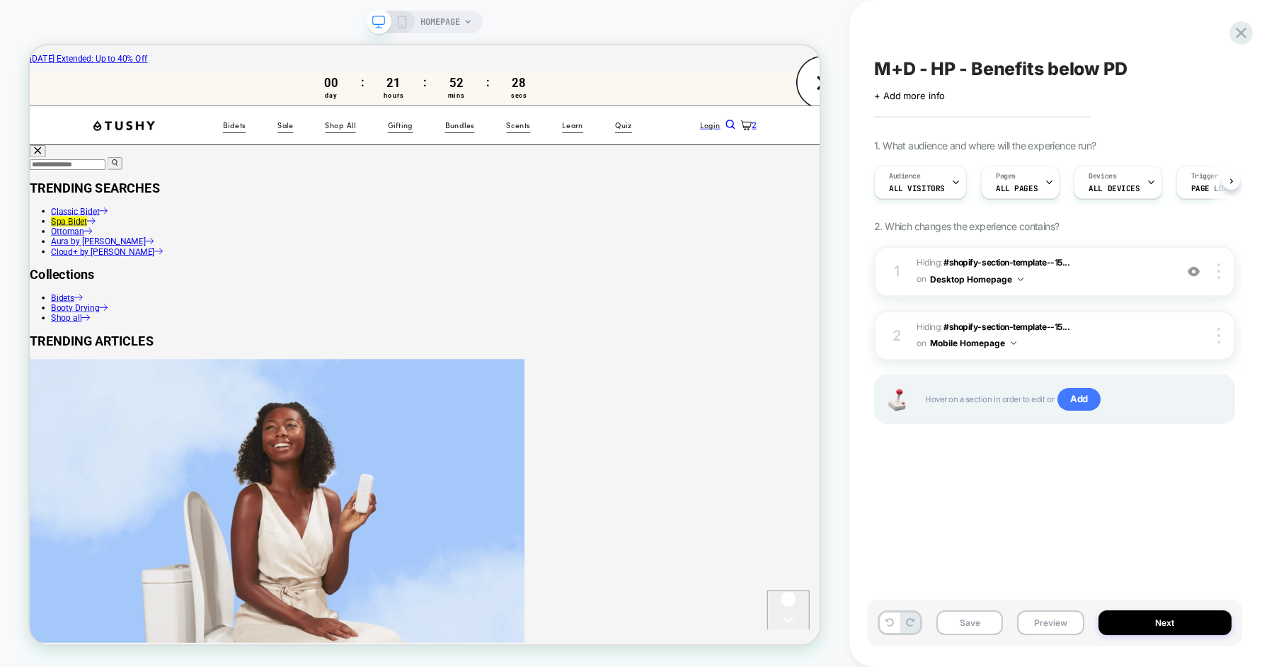
scroll to position [0, 1]
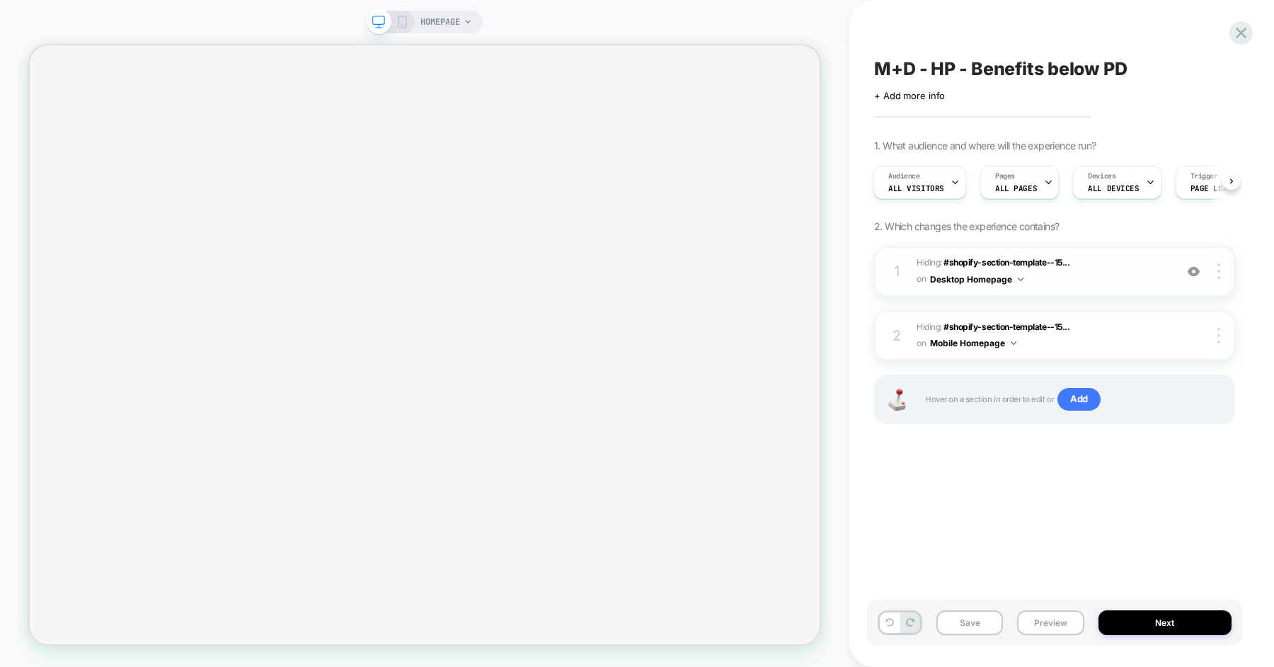
click at [1193, 270] on img at bounding box center [1194, 271] width 12 height 12
select select "**********"
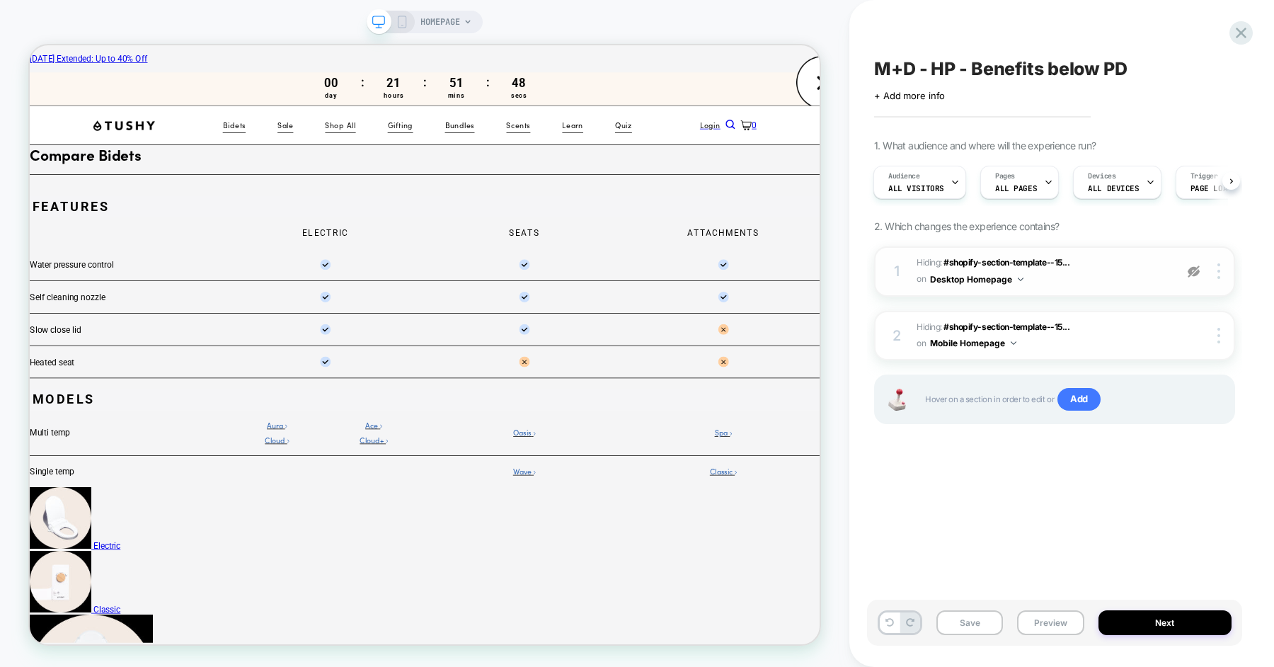
click at [1193, 270] on img at bounding box center [1194, 271] width 12 height 12
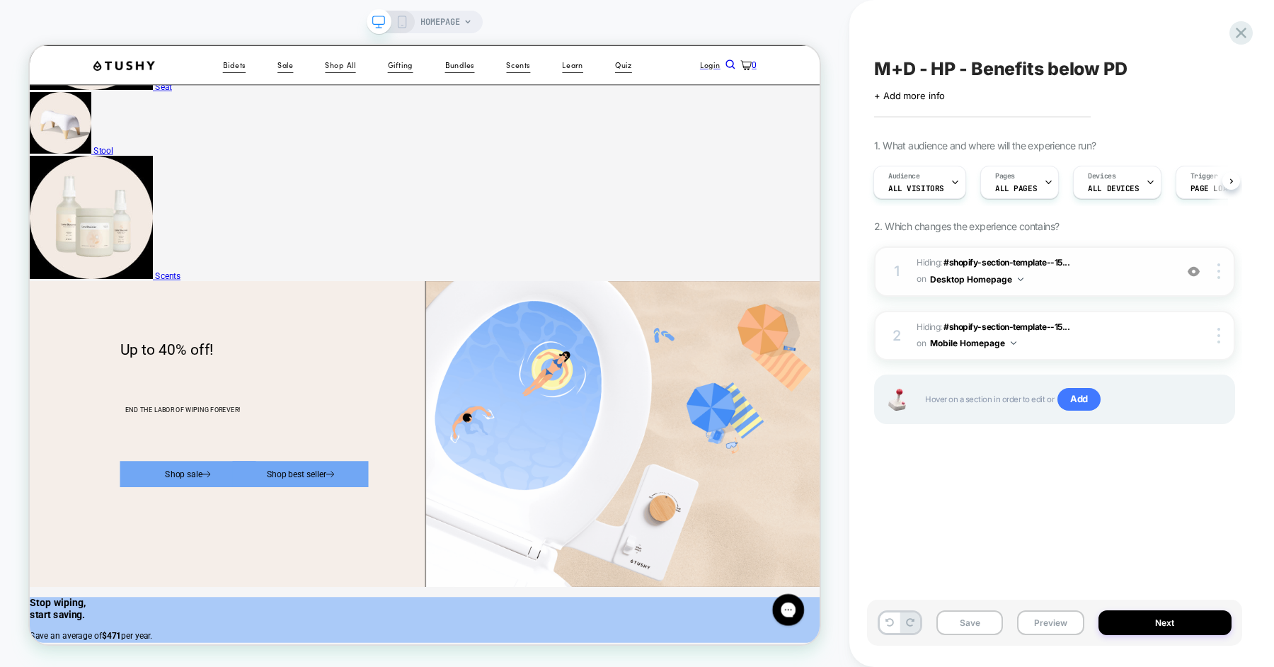
scroll to position [0, 0]
click at [1196, 266] on img at bounding box center [1194, 271] width 12 height 12
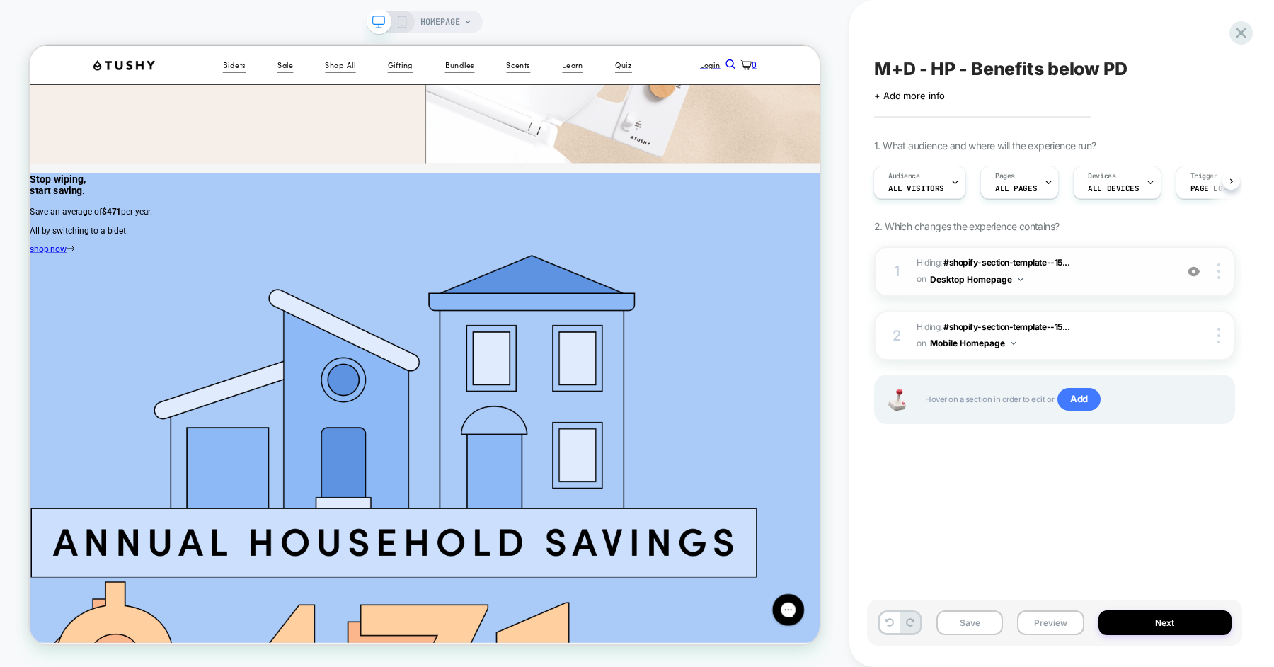
scroll to position [1446, 0]
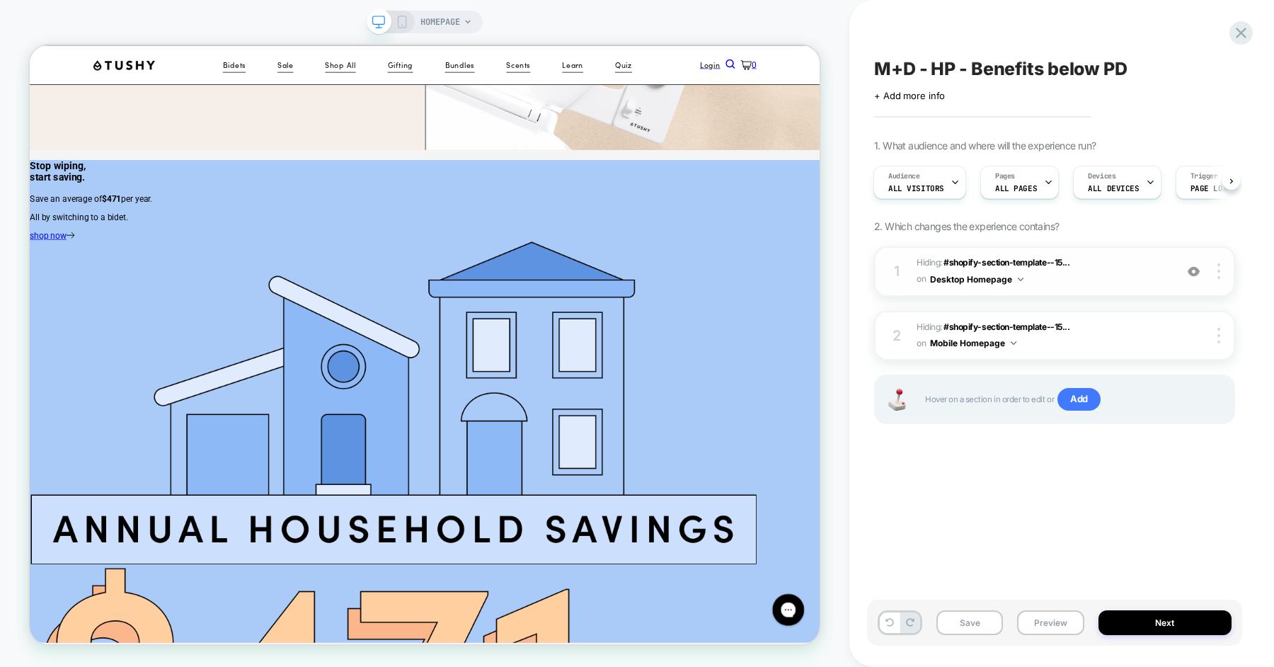
click at [1192, 272] on img at bounding box center [1194, 271] width 12 height 12
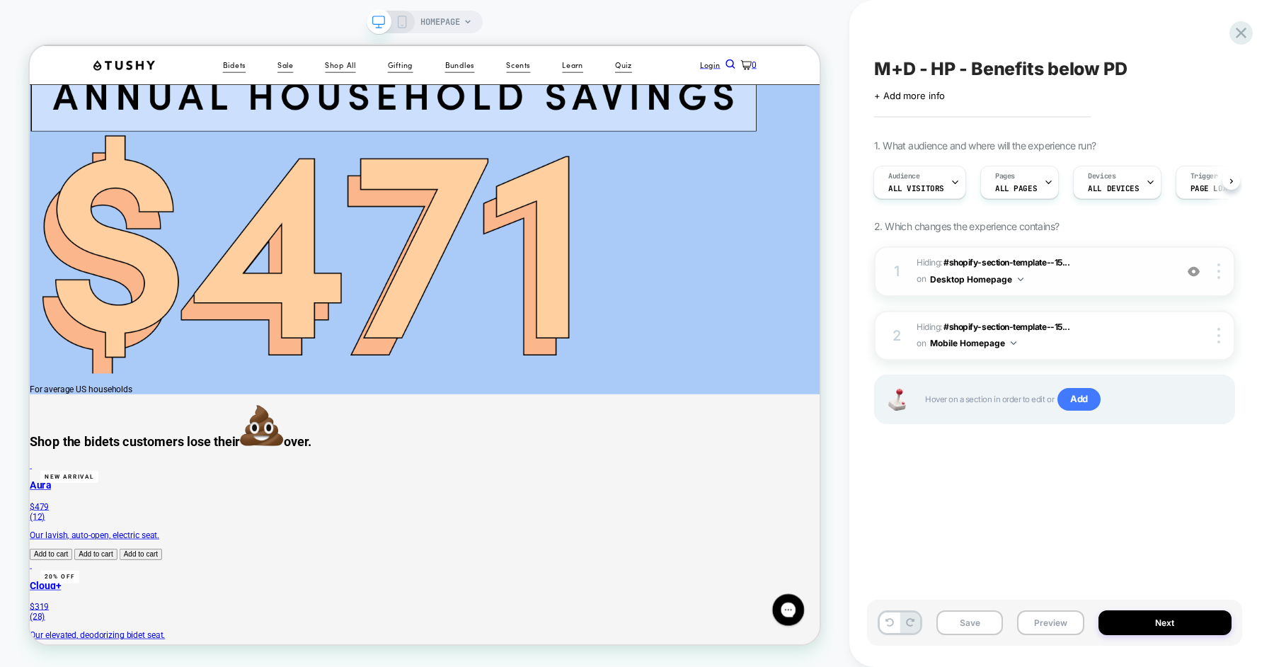
scroll to position [2069, 0]
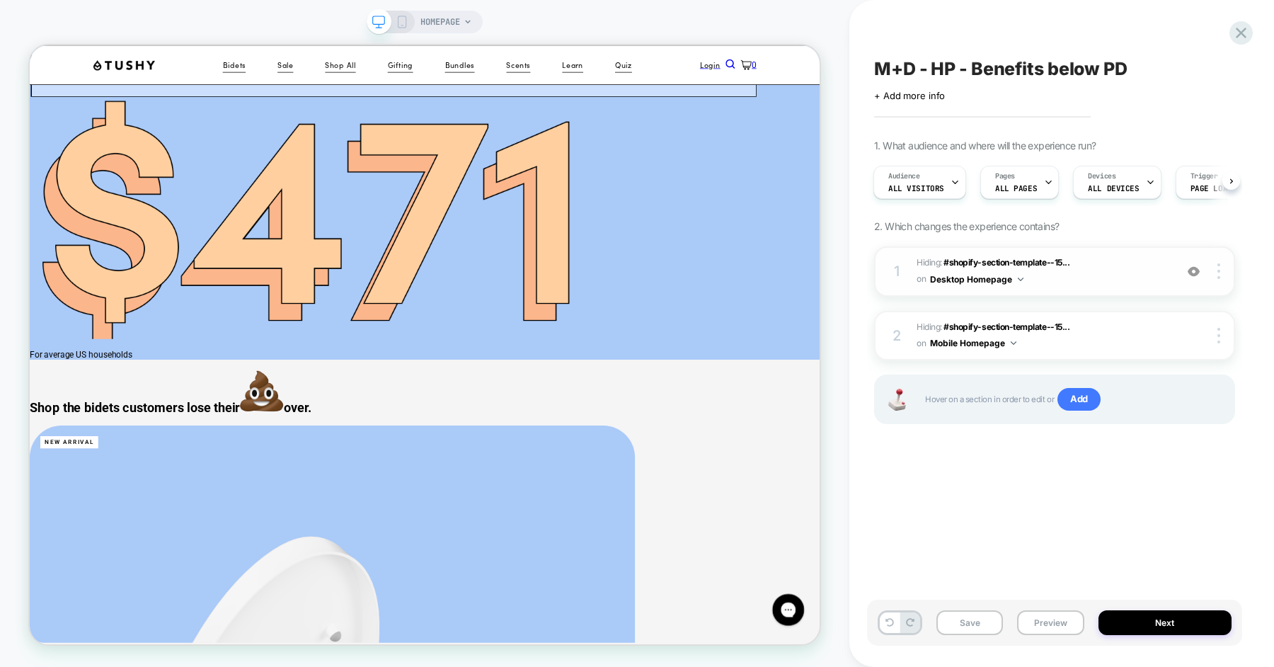
click at [1191, 269] on img at bounding box center [1194, 271] width 12 height 12
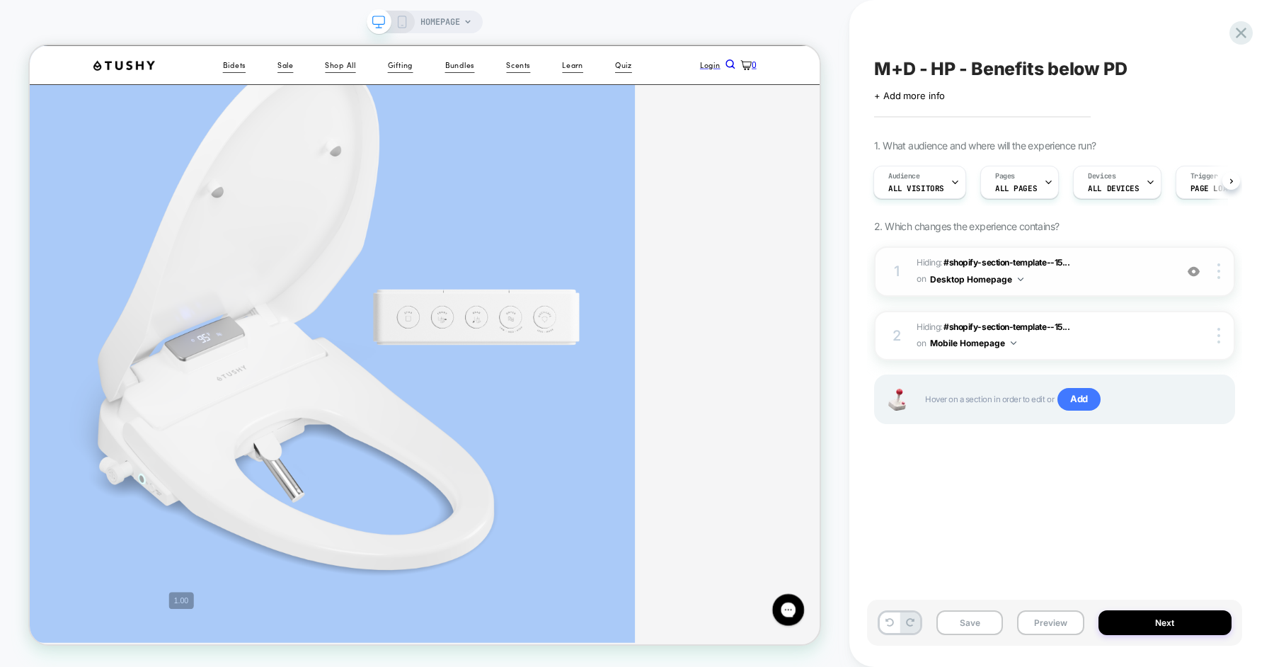
scroll to position [2734, 0]
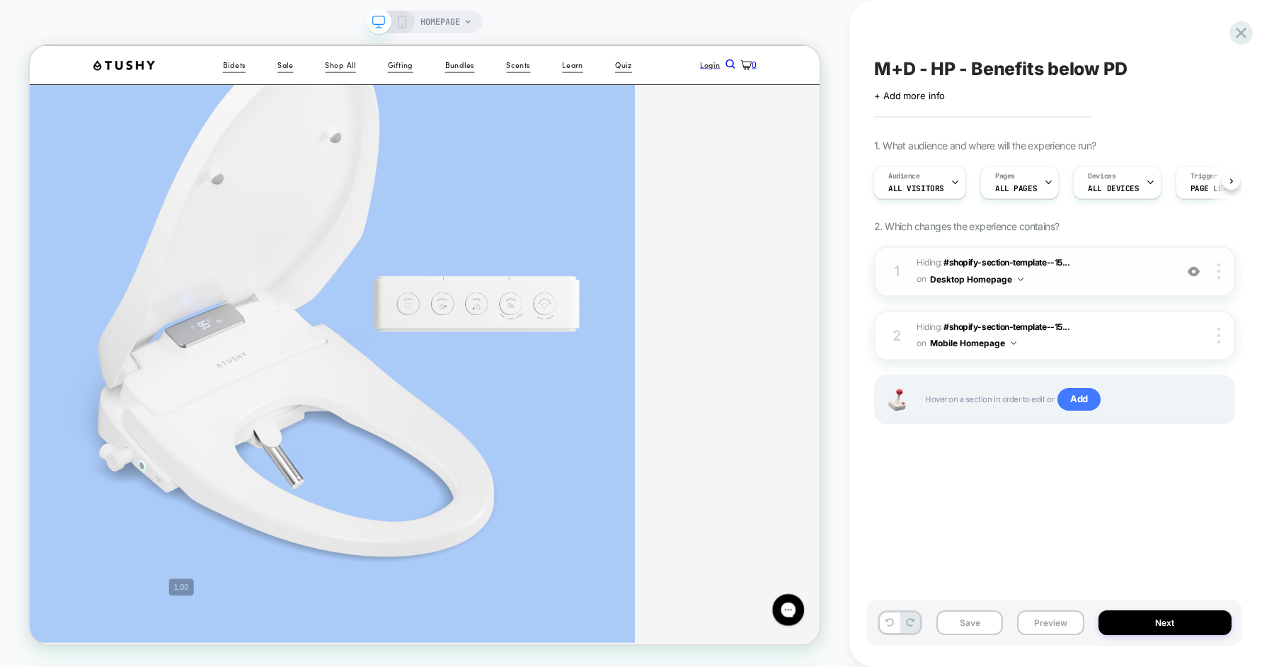
click at [1191, 267] on img at bounding box center [1194, 271] width 12 height 12
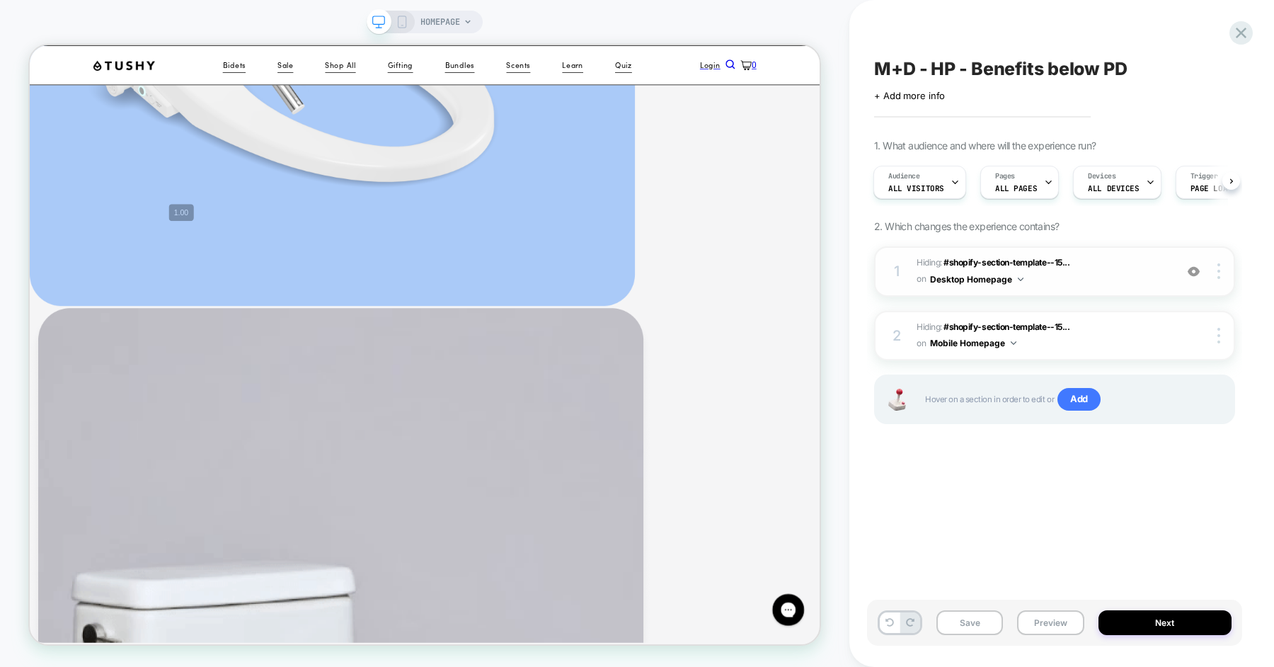
scroll to position [3247, 0]
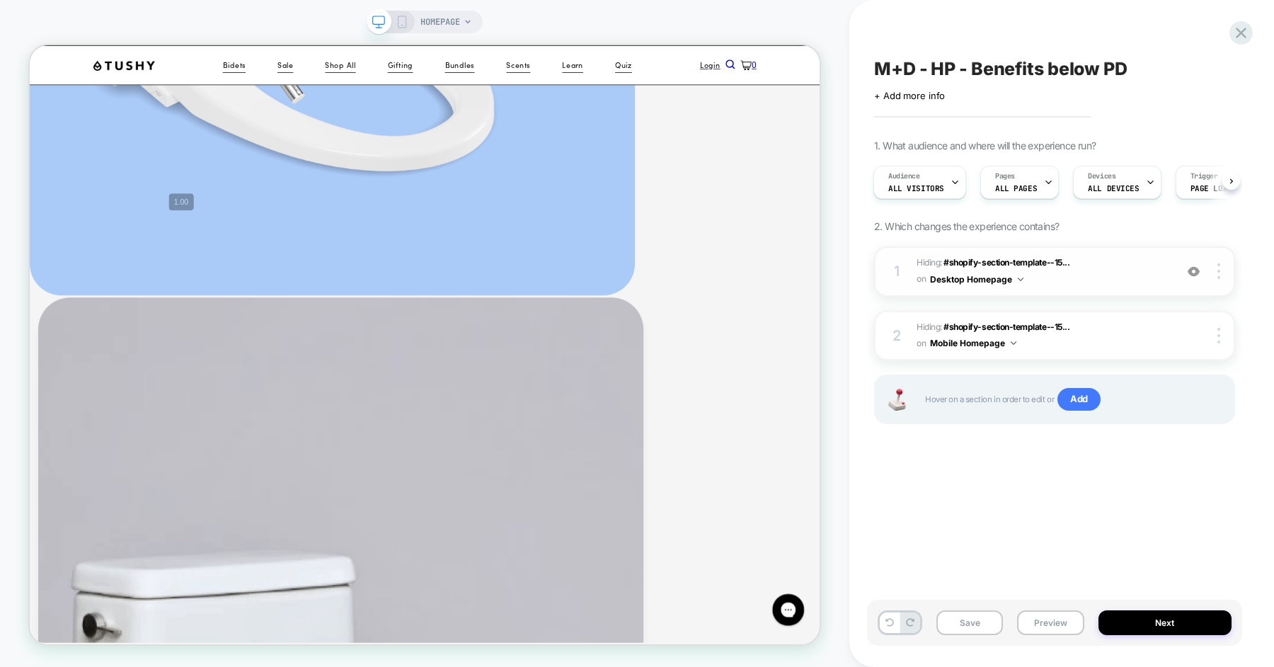
click at [1193, 268] on img at bounding box center [1194, 271] width 12 height 12
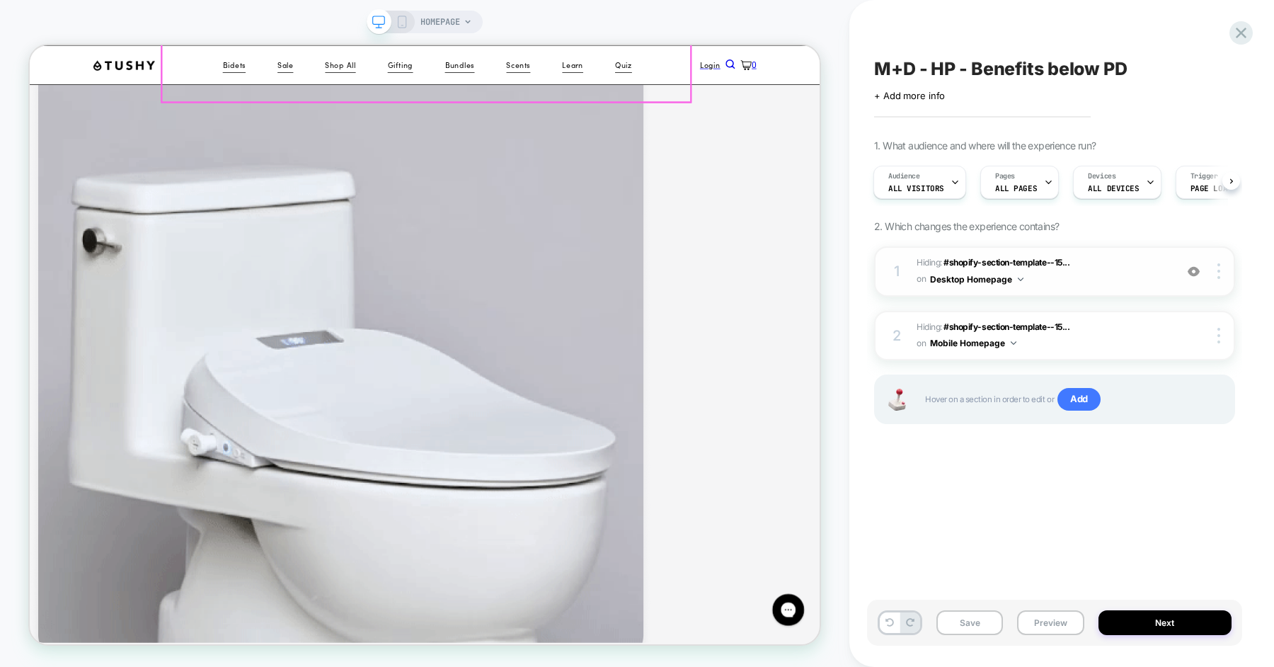
scroll to position [3766, 0]
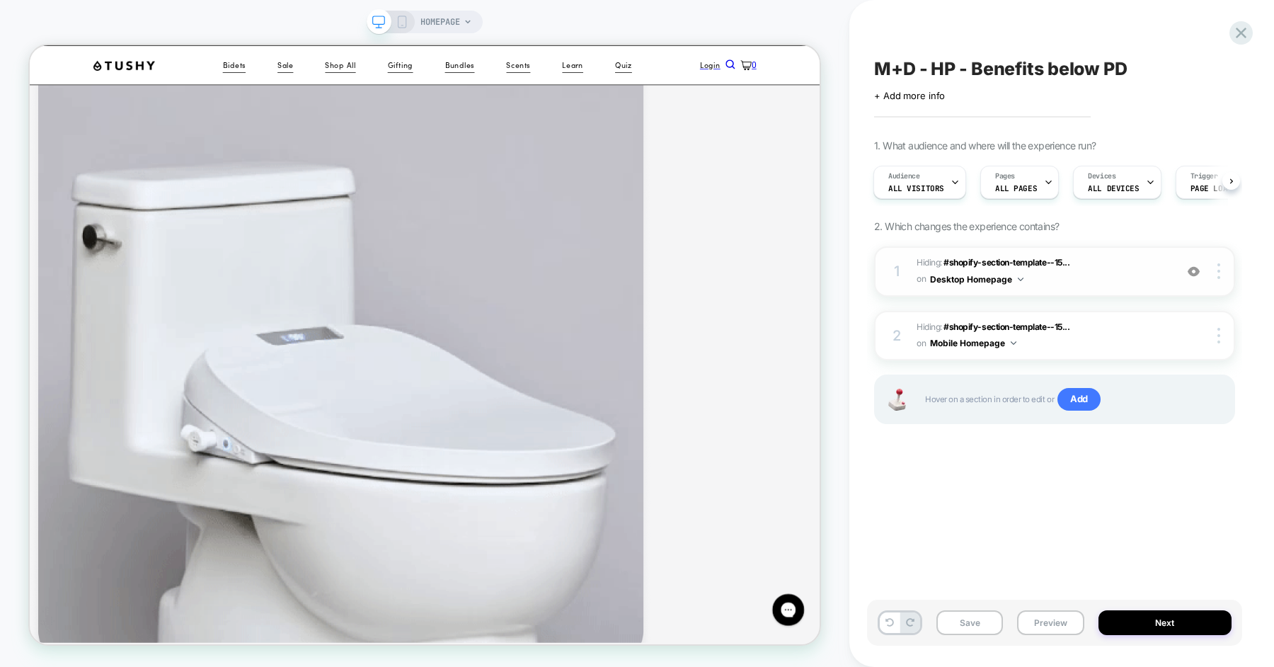
click at [1188, 268] on img at bounding box center [1194, 271] width 12 height 12
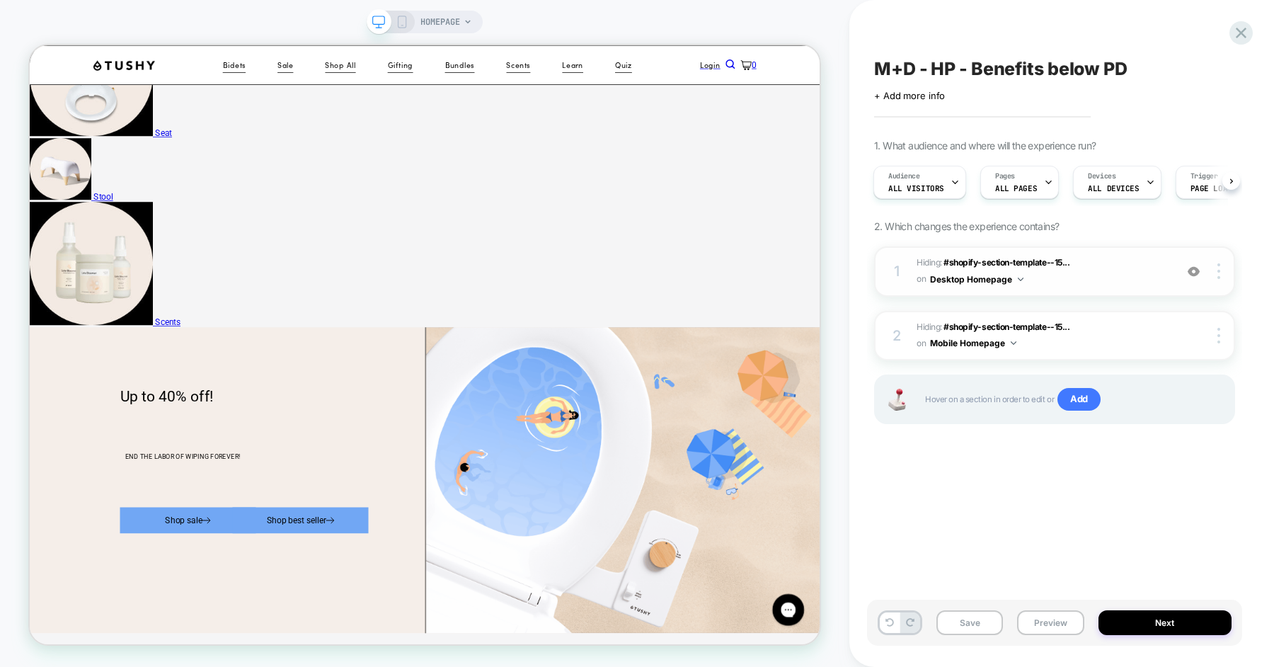
scroll to position [0, 0]
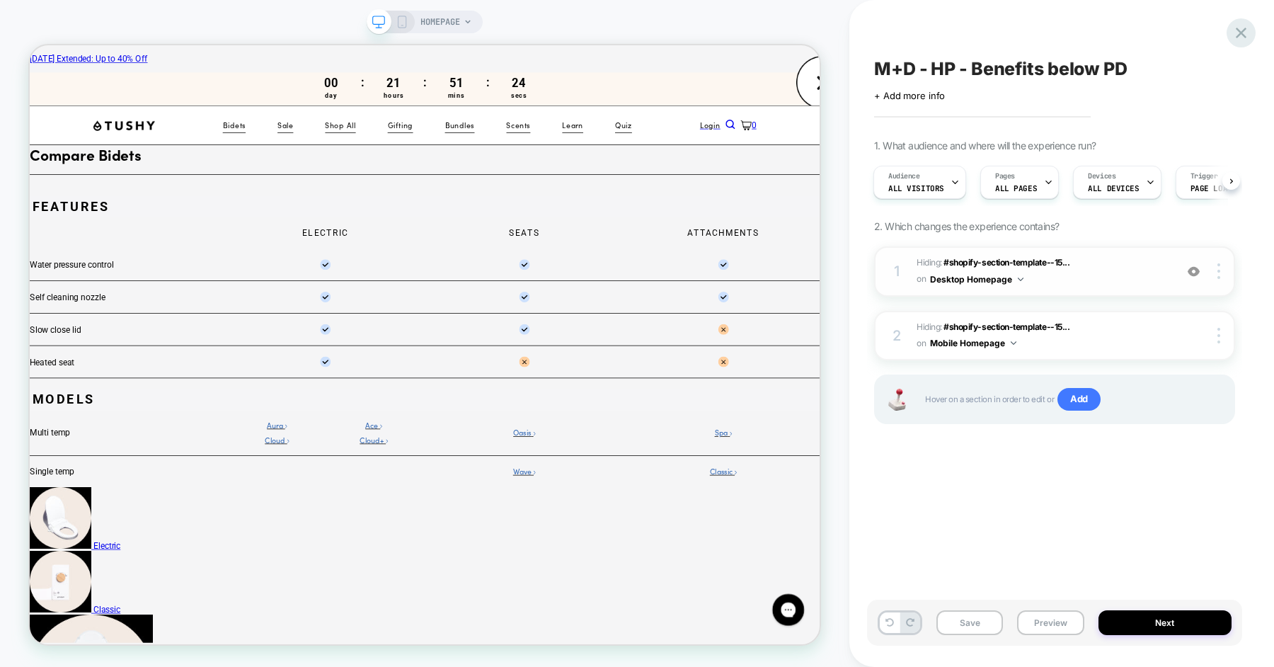
click at [1237, 34] on icon at bounding box center [1241, 32] width 19 height 19
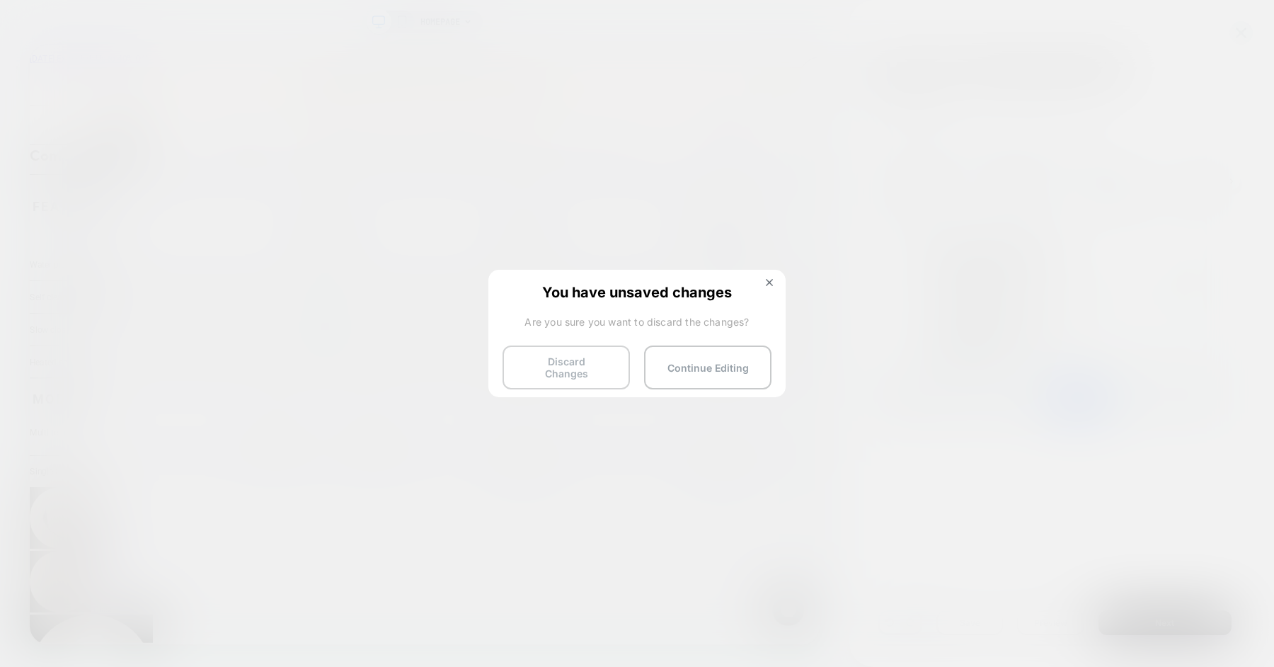
click at [602, 363] on button "Discard Changes" at bounding box center [566, 367] width 127 height 44
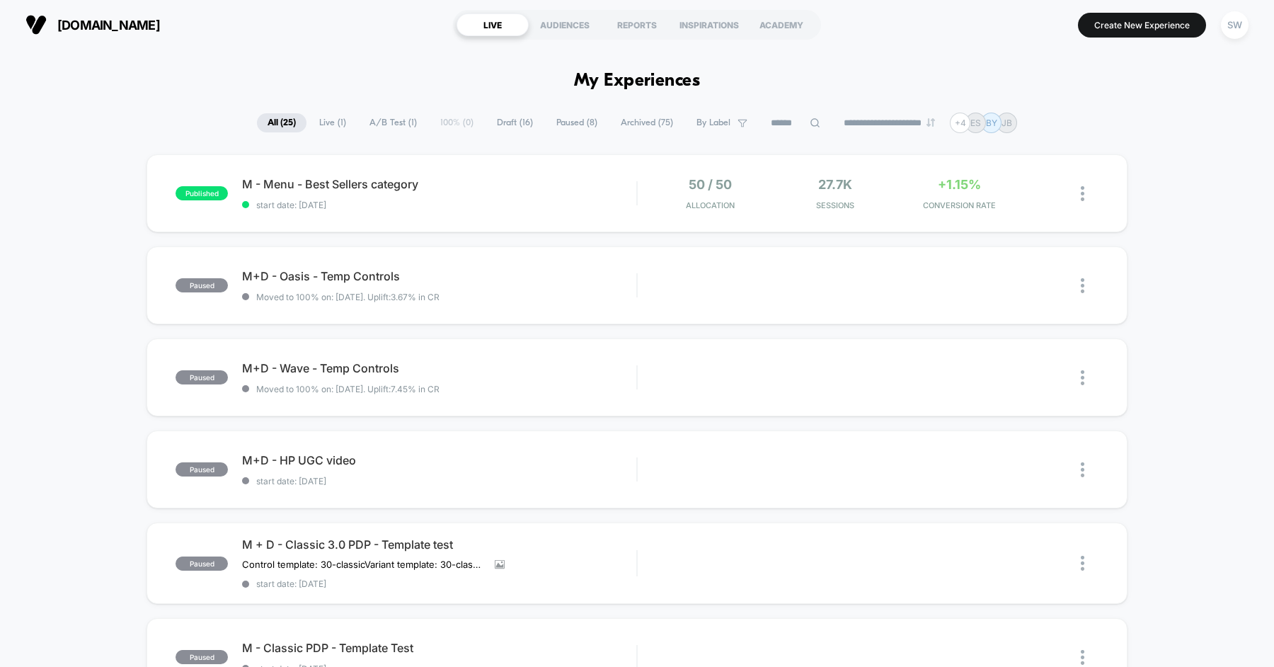
click at [324, 122] on span "Live ( 1 )" at bounding box center [333, 122] width 48 height 19
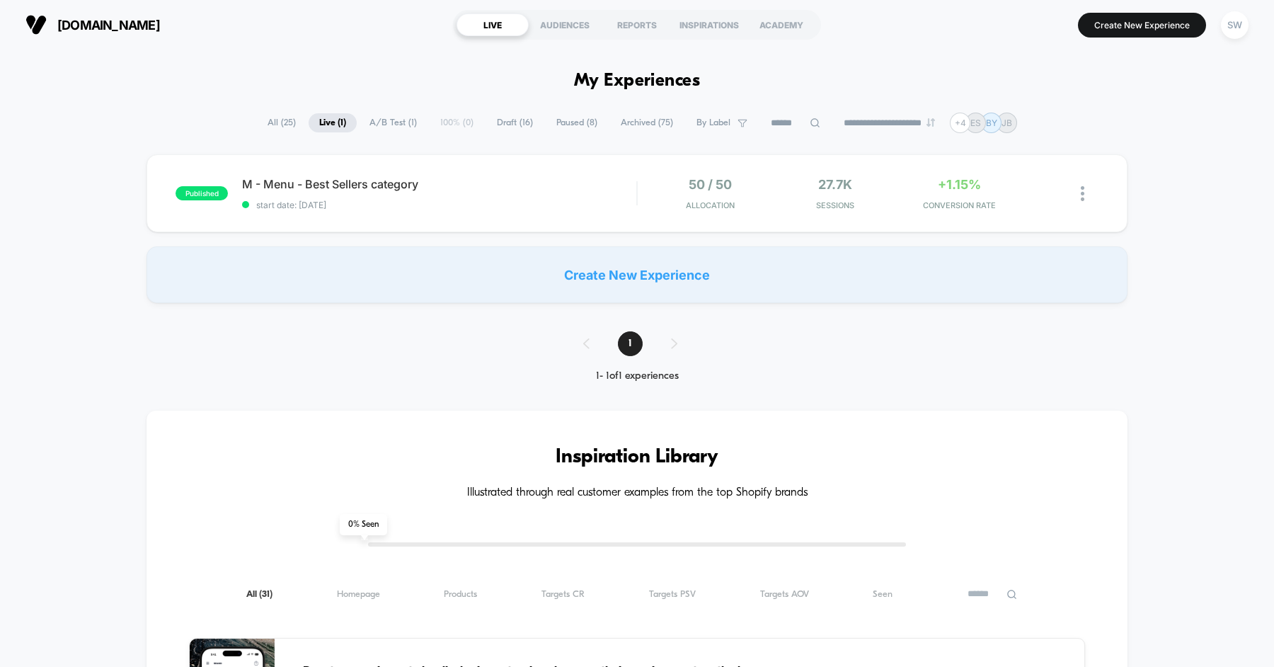
click at [373, 120] on span "A/B Test ( 1 )" at bounding box center [393, 122] width 69 height 19
click at [573, 124] on span "Paused ( 8 )" at bounding box center [577, 122] width 62 height 19
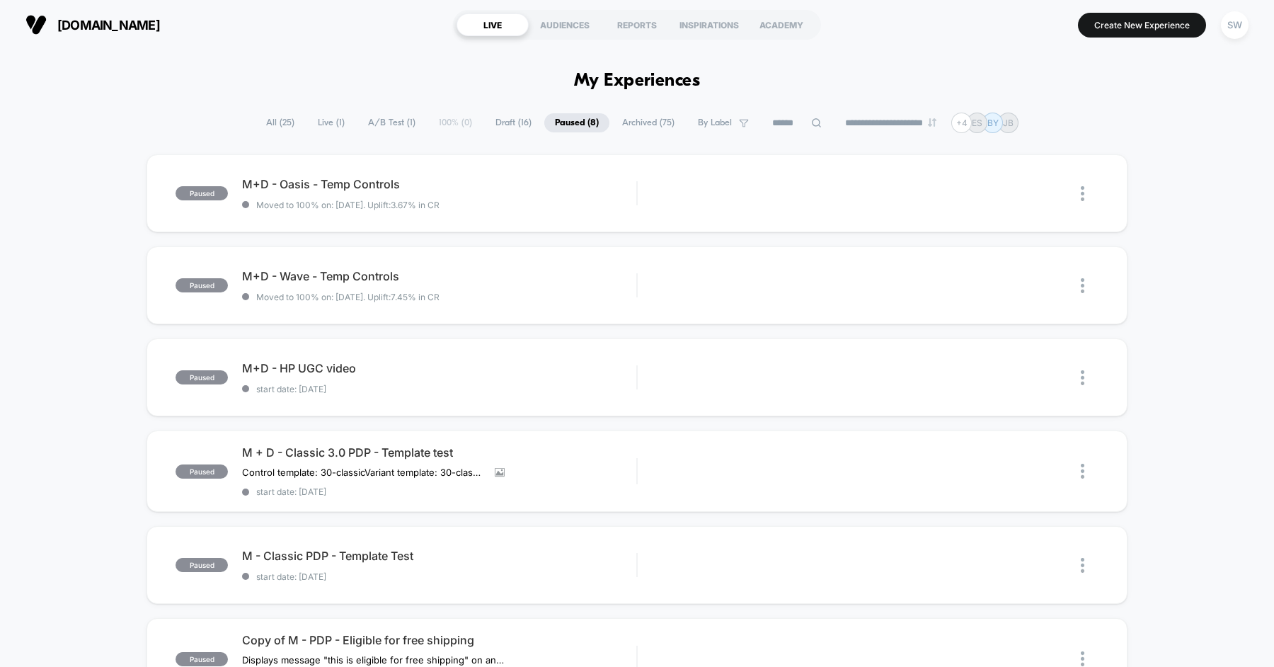
click at [263, 127] on span "All ( 25 )" at bounding box center [281, 122] width 50 height 19
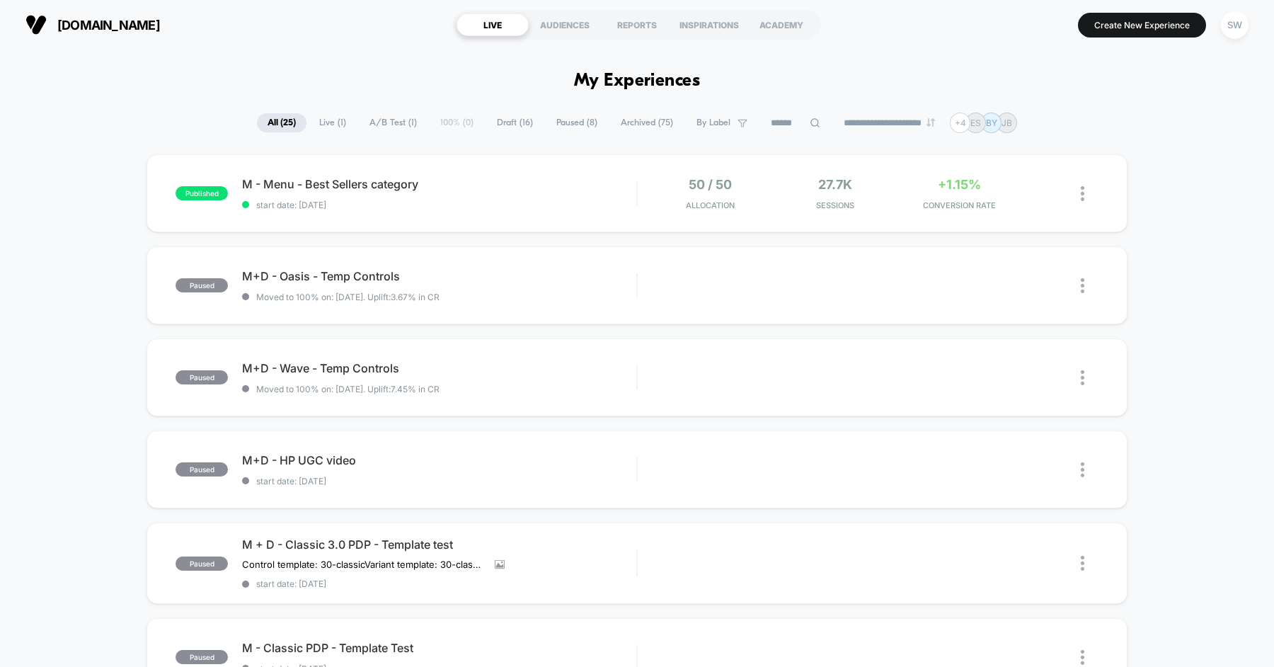
click at [323, 122] on span "Live ( 1 )" at bounding box center [333, 122] width 48 height 19
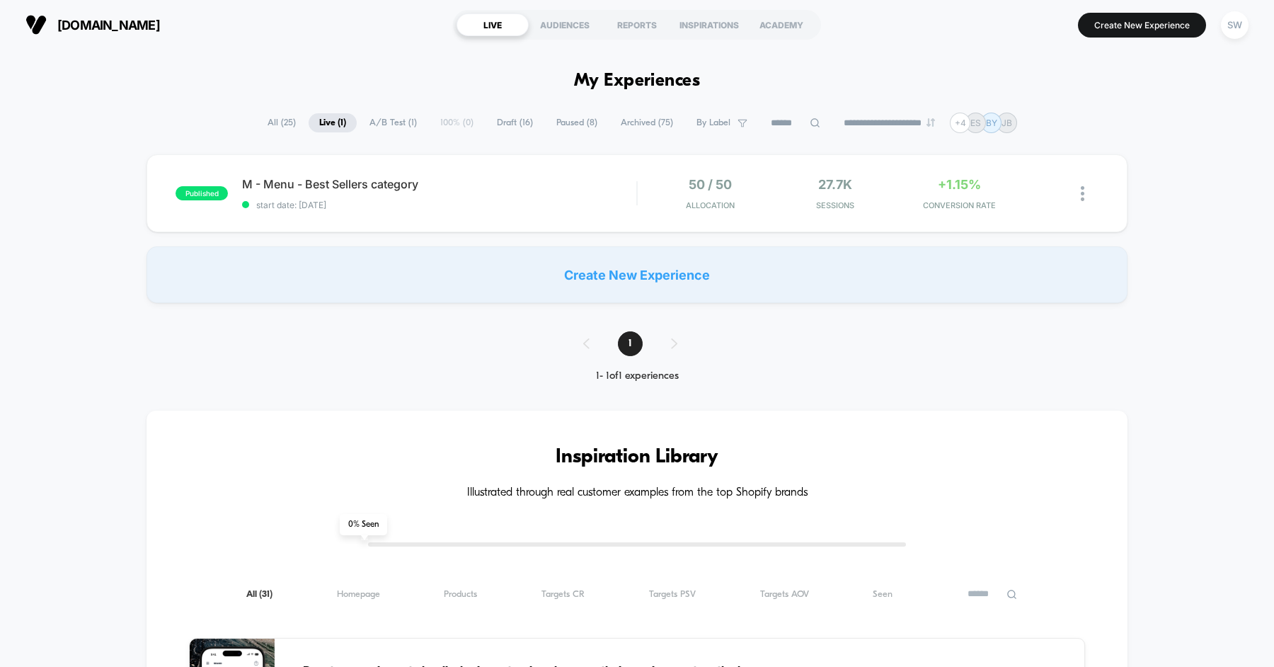
click at [379, 129] on span "A/B Test ( 1 )" at bounding box center [393, 122] width 69 height 19
click at [258, 126] on span "All ( 25 )" at bounding box center [282, 122] width 50 height 19
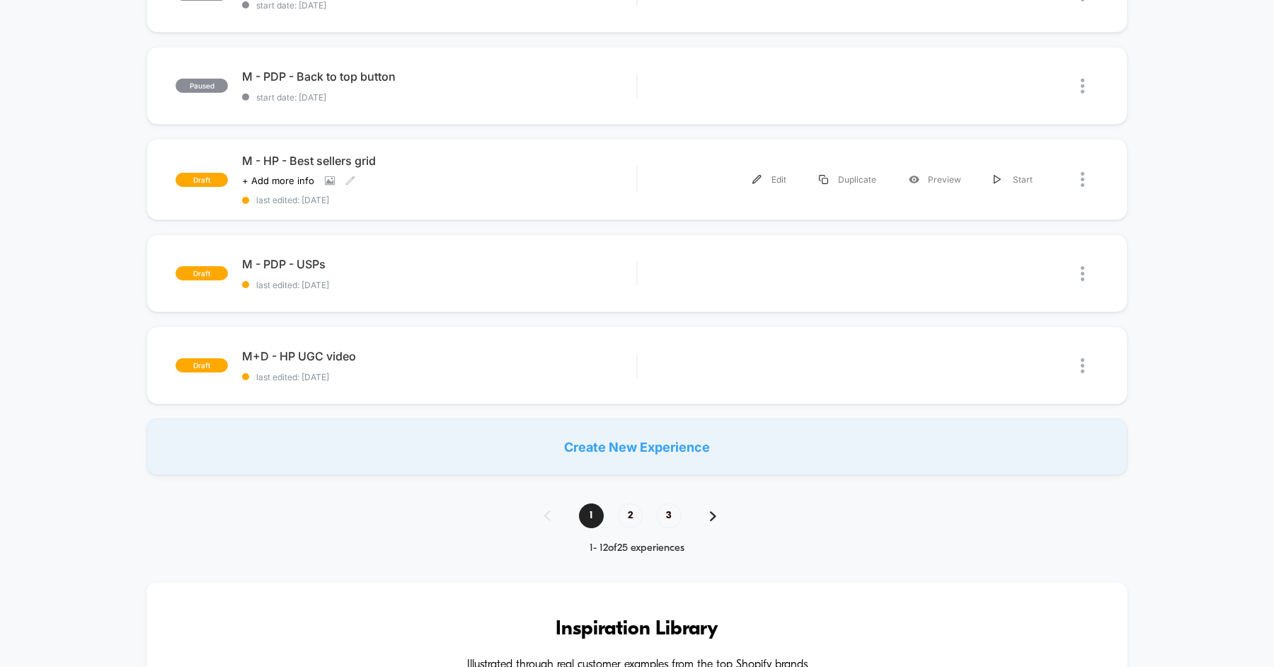
scroll to position [848, 0]
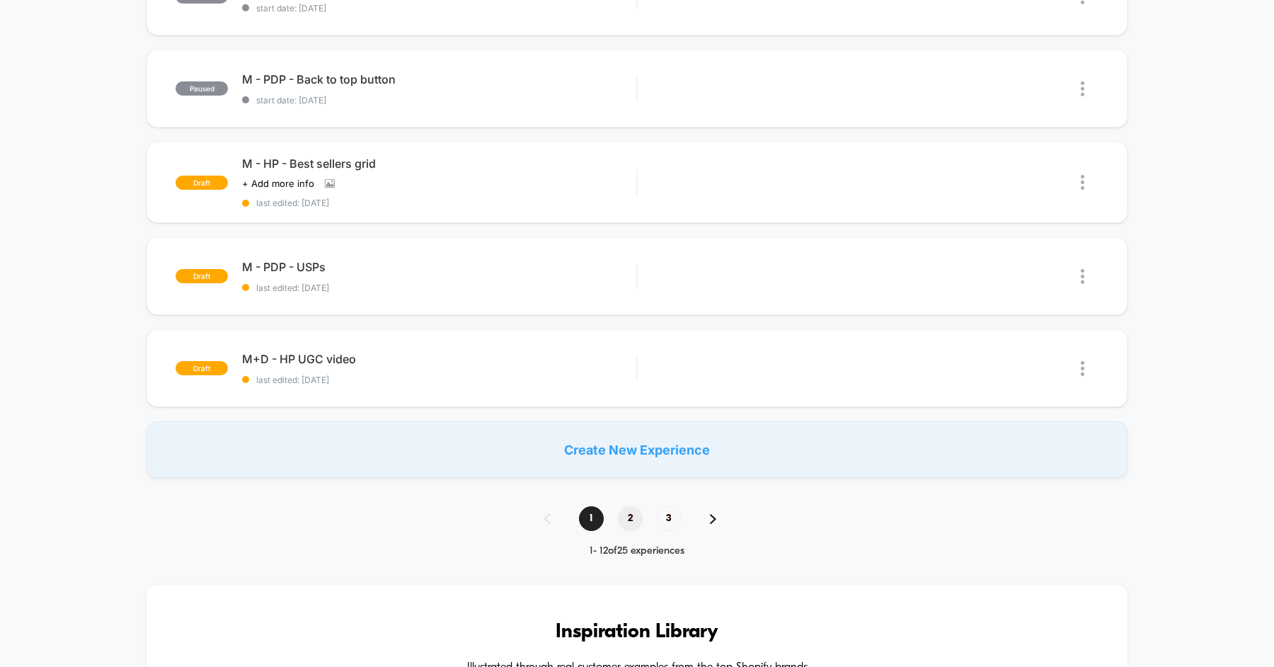
click at [636, 517] on span "2" at bounding box center [630, 518] width 25 height 25
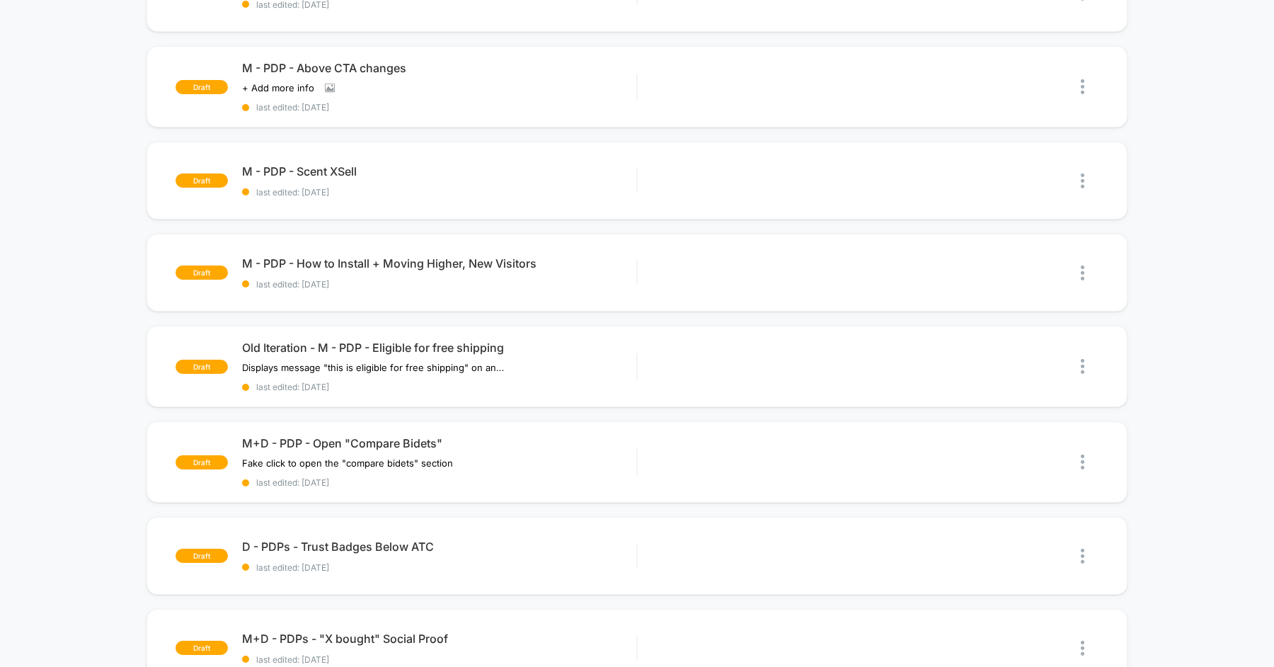
scroll to position [0, 0]
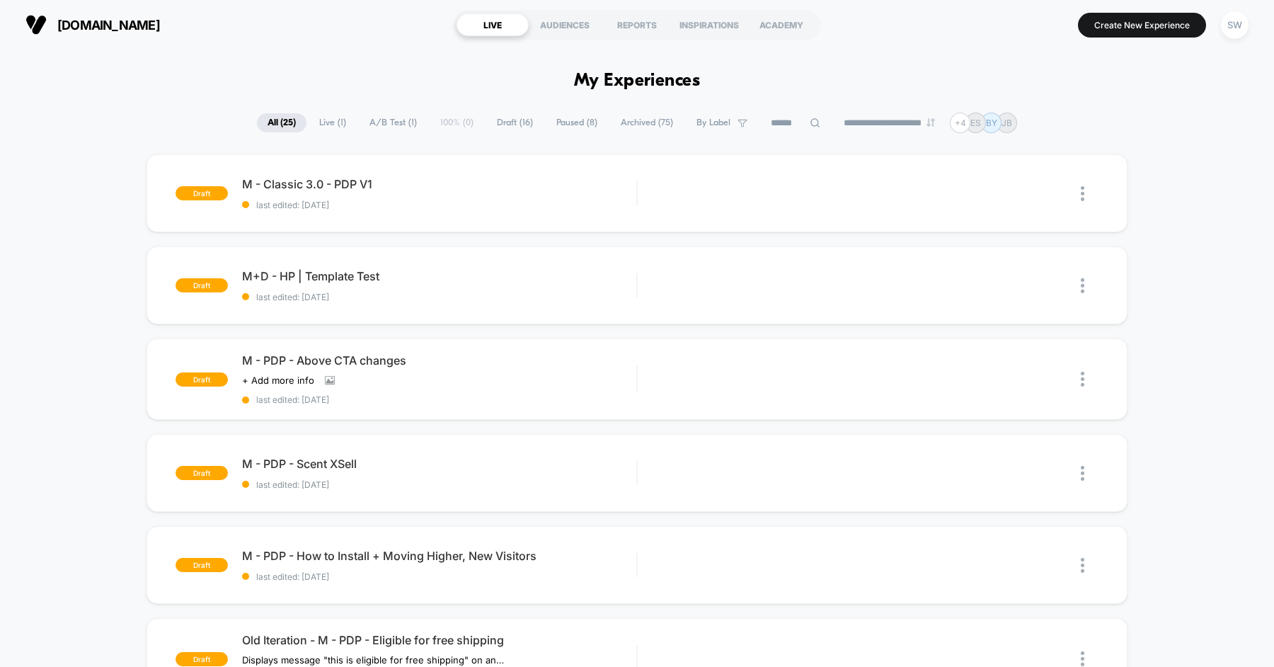
click at [326, 123] on span "Live ( 1 )" at bounding box center [333, 122] width 48 height 19
